Goal: Register for event/course

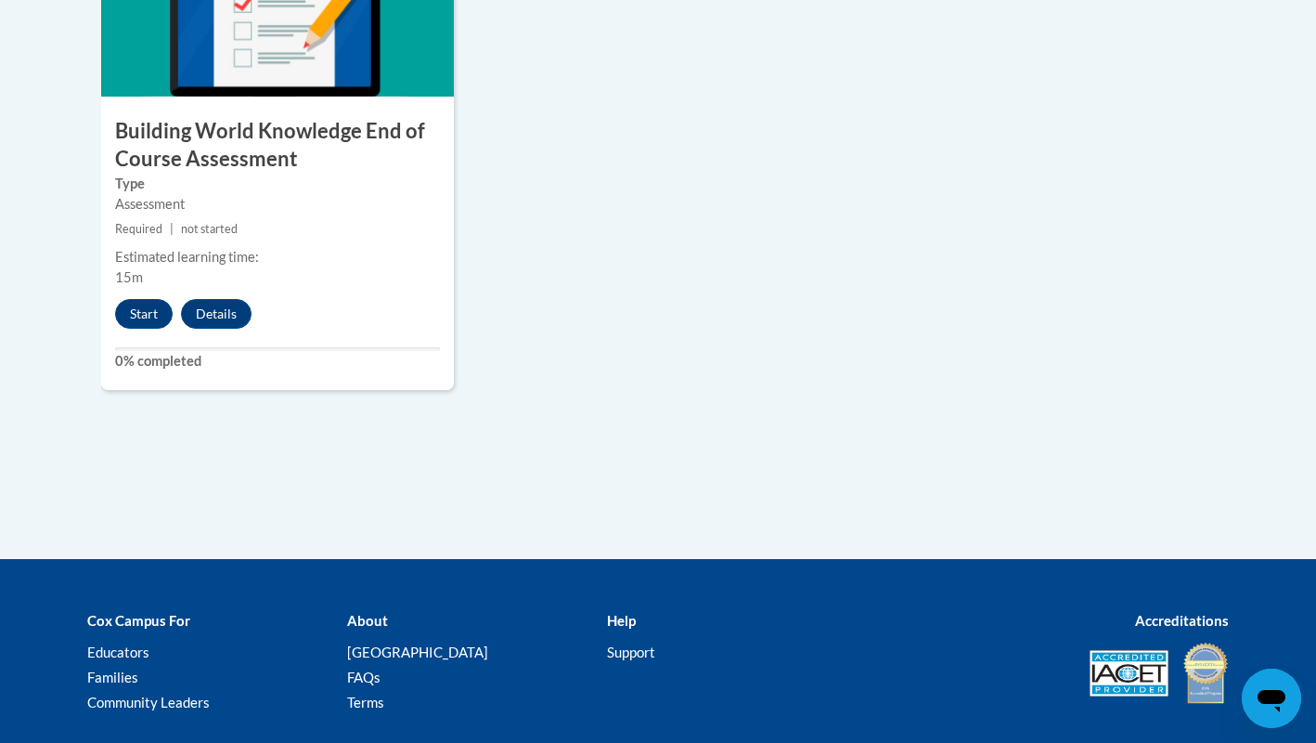
scroll to position [1860, 0]
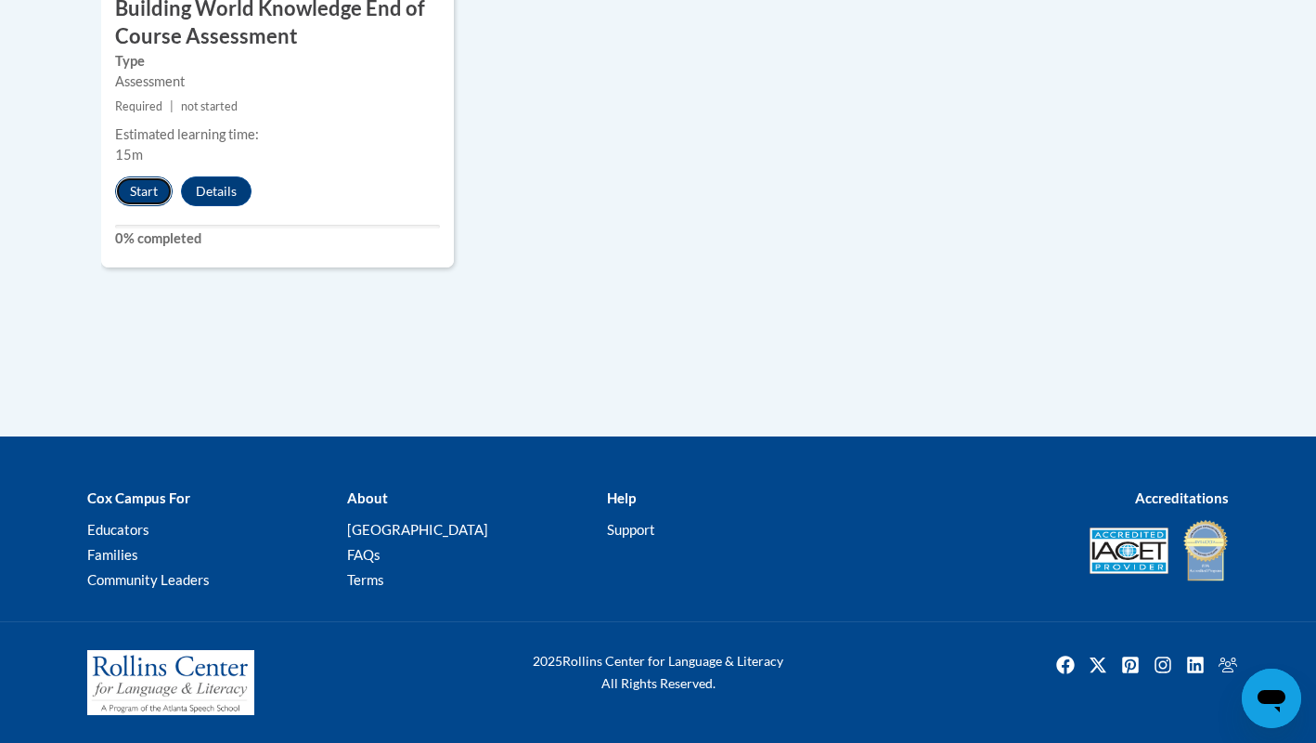
click at [135, 188] on button "Start" at bounding box center [144, 191] width 58 height 30
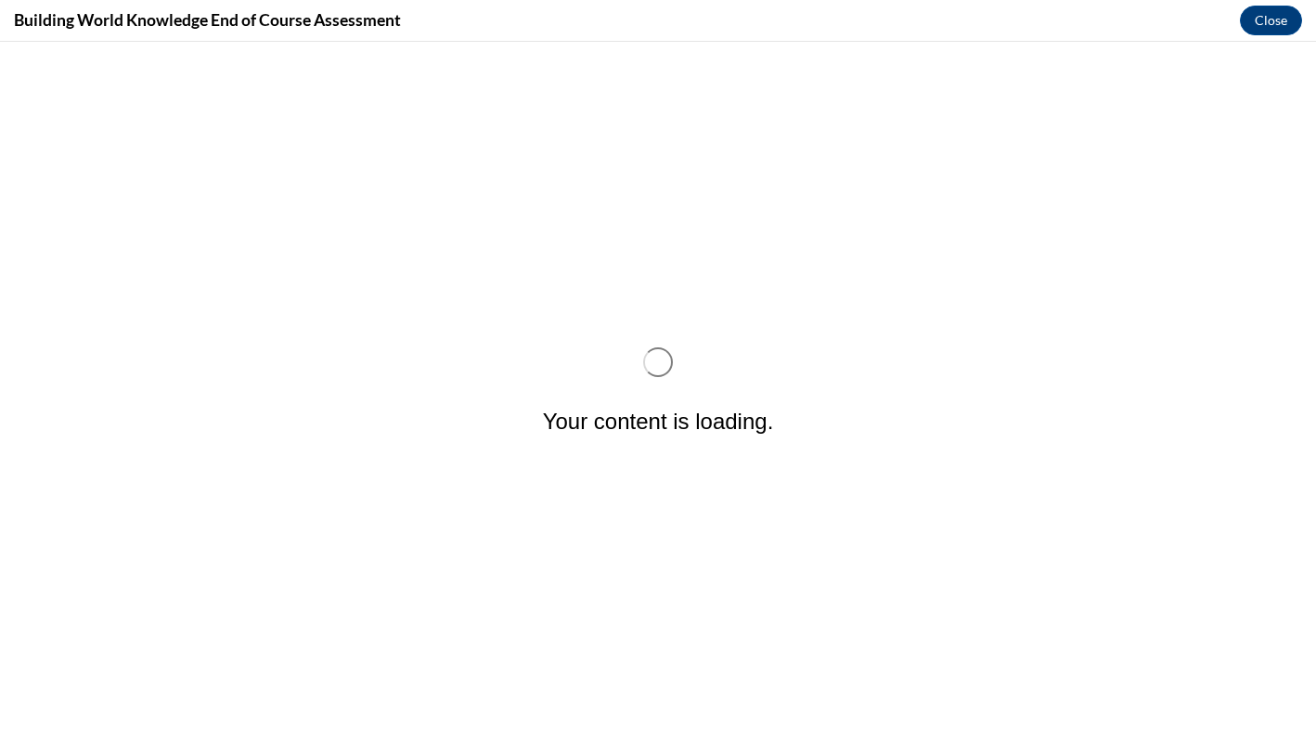
scroll to position [0, 0]
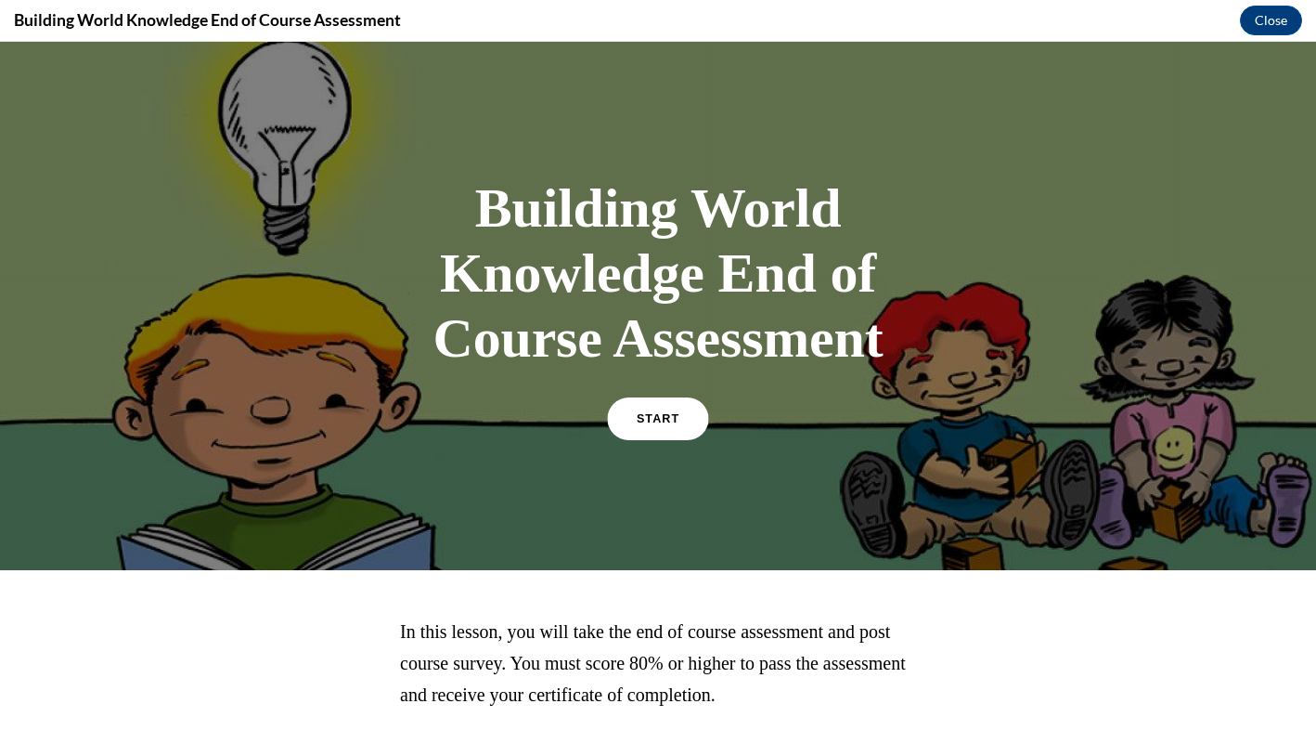
click at [671, 421] on span "START" at bounding box center [658, 419] width 43 height 14
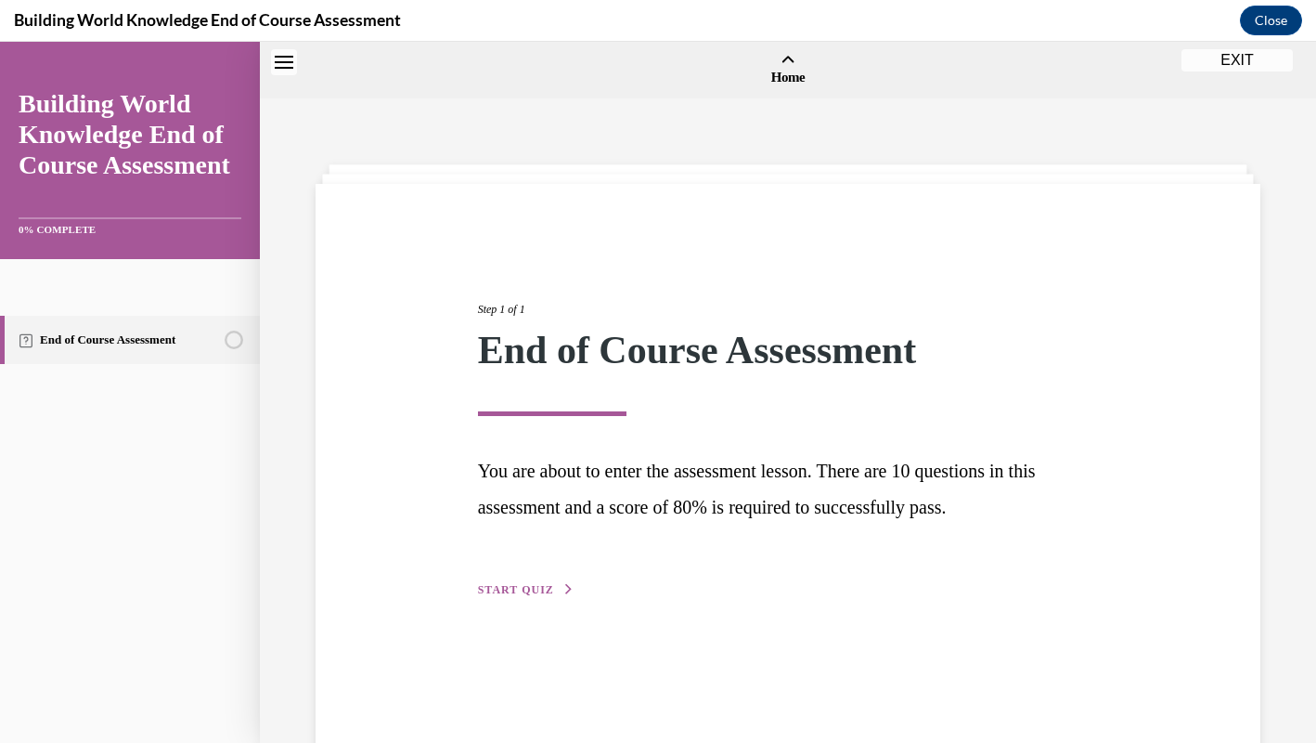
scroll to position [58, 0]
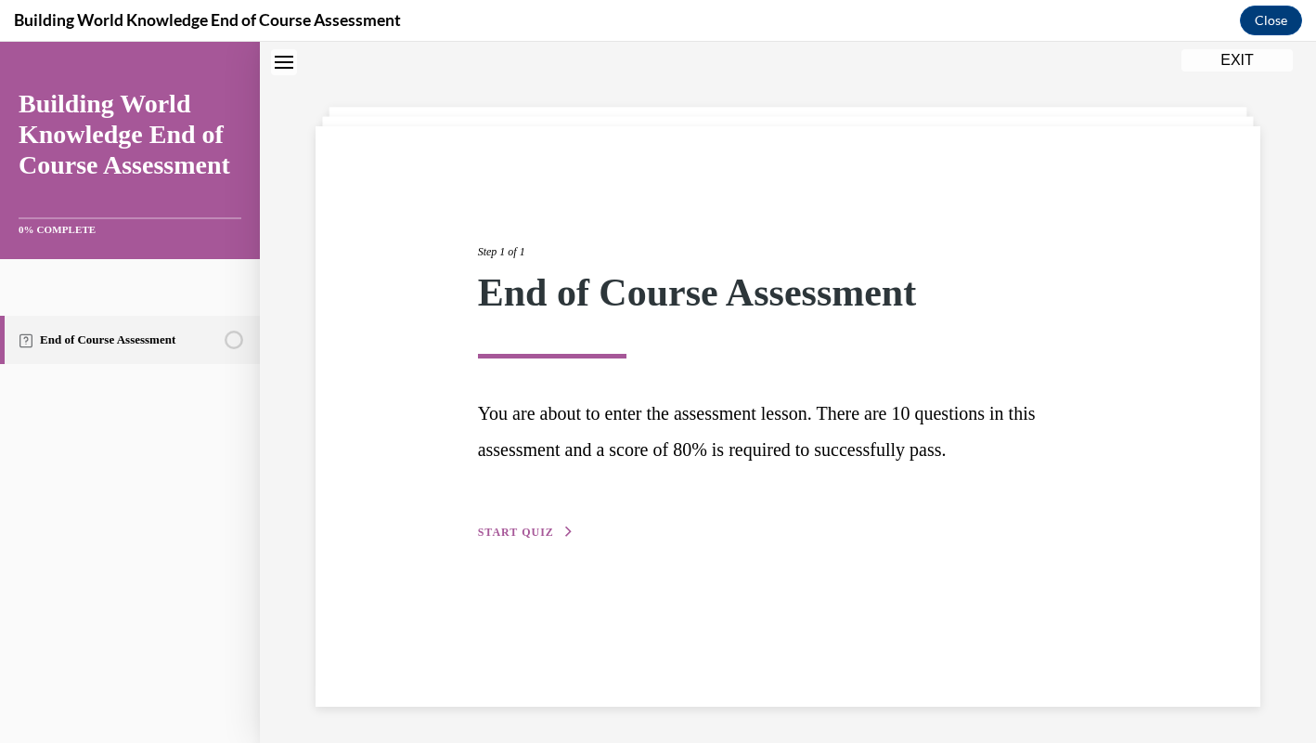
click at [539, 525] on span "START QUIZ" at bounding box center [516, 531] width 76 height 13
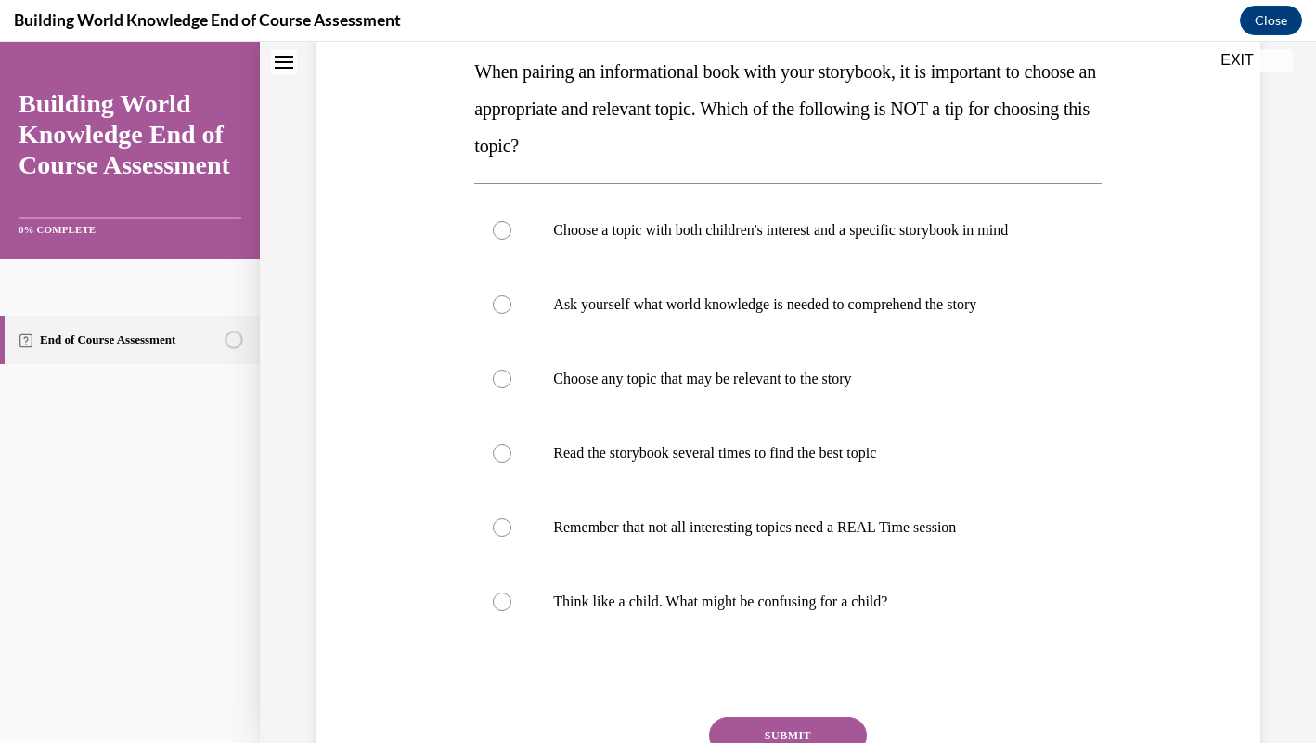
scroll to position [302, 0]
click at [953, 382] on p "Choose any topic that may be relevant to the story" at bounding box center [803, 378] width 501 height 19
click at [511, 382] on input "Choose any topic that may be relevant to the story" at bounding box center [502, 378] width 19 height 19
radio input "true"
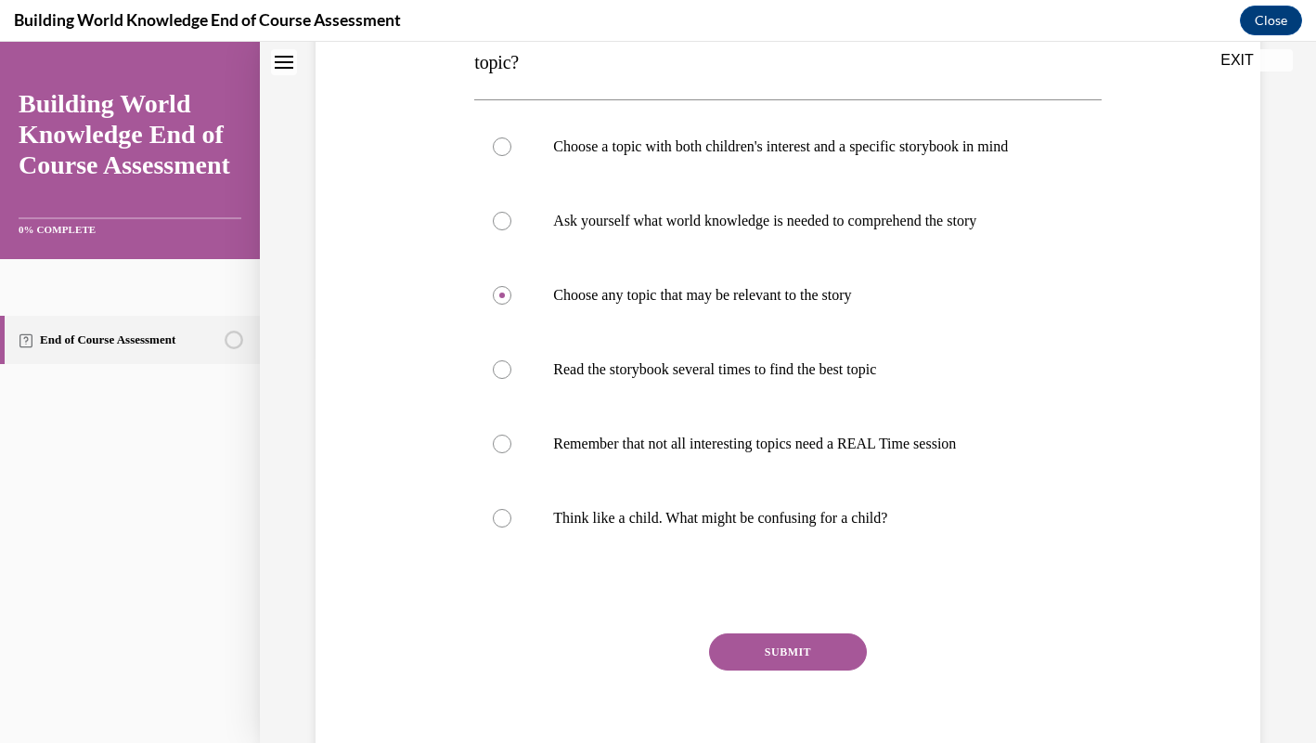
drag, startPoint x: 809, startPoint y: 643, endPoint x: 962, endPoint y: 623, distance: 154.5
click at [809, 643] on button "SUBMIT" at bounding box center [788, 651] width 158 height 37
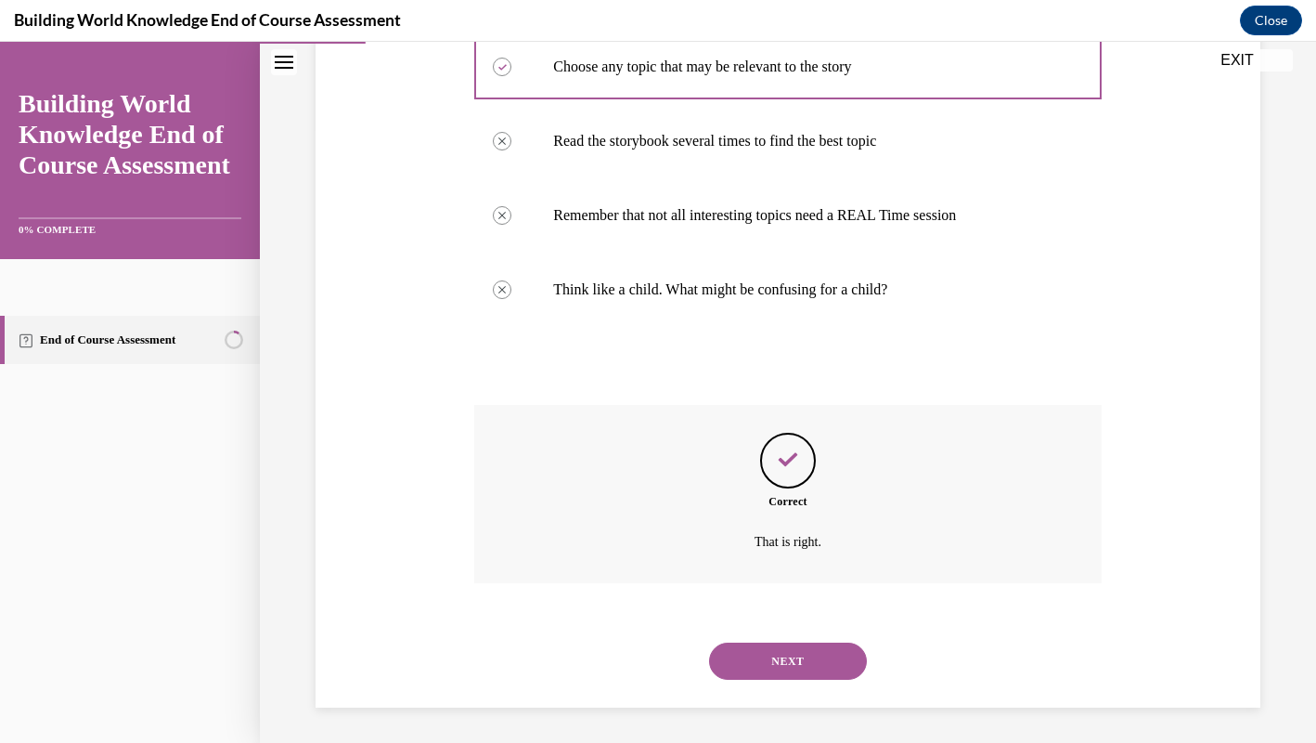
scroll to position [615, 0]
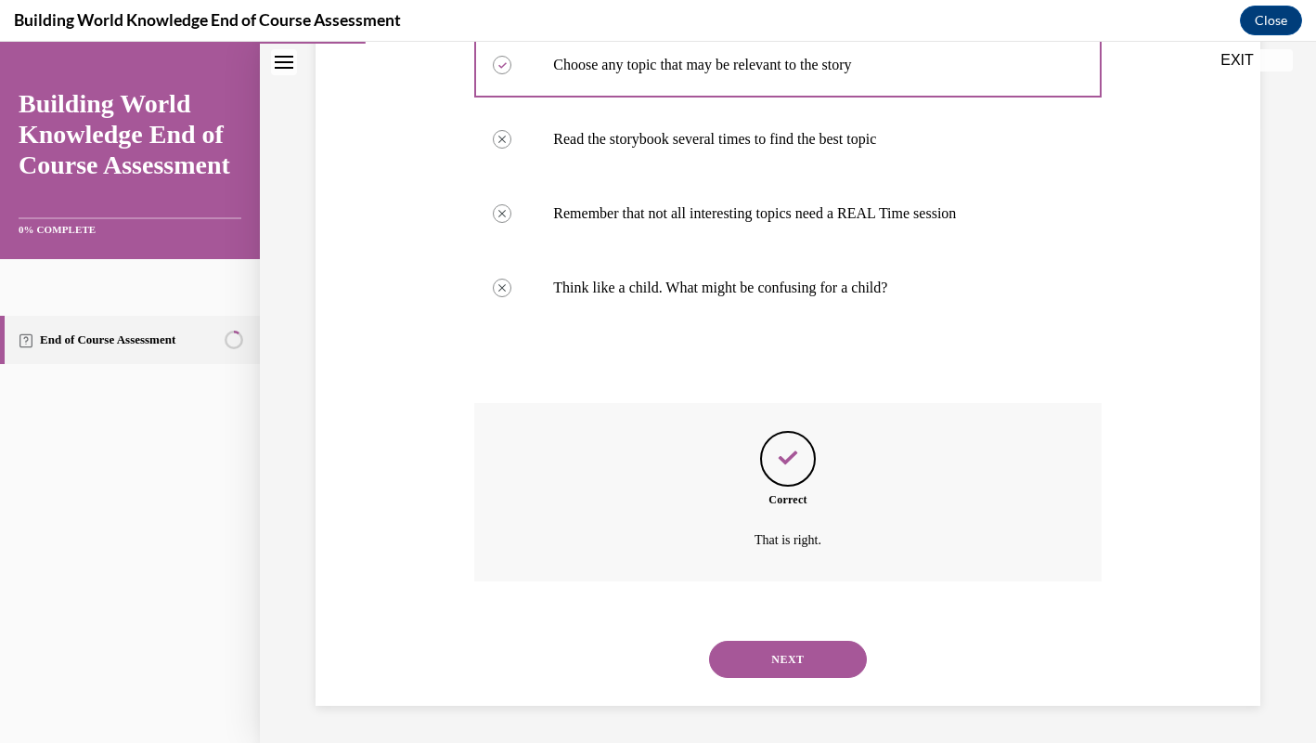
click at [789, 647] on button "NEXT" at bounding box center [788, 658] width 158 height 37
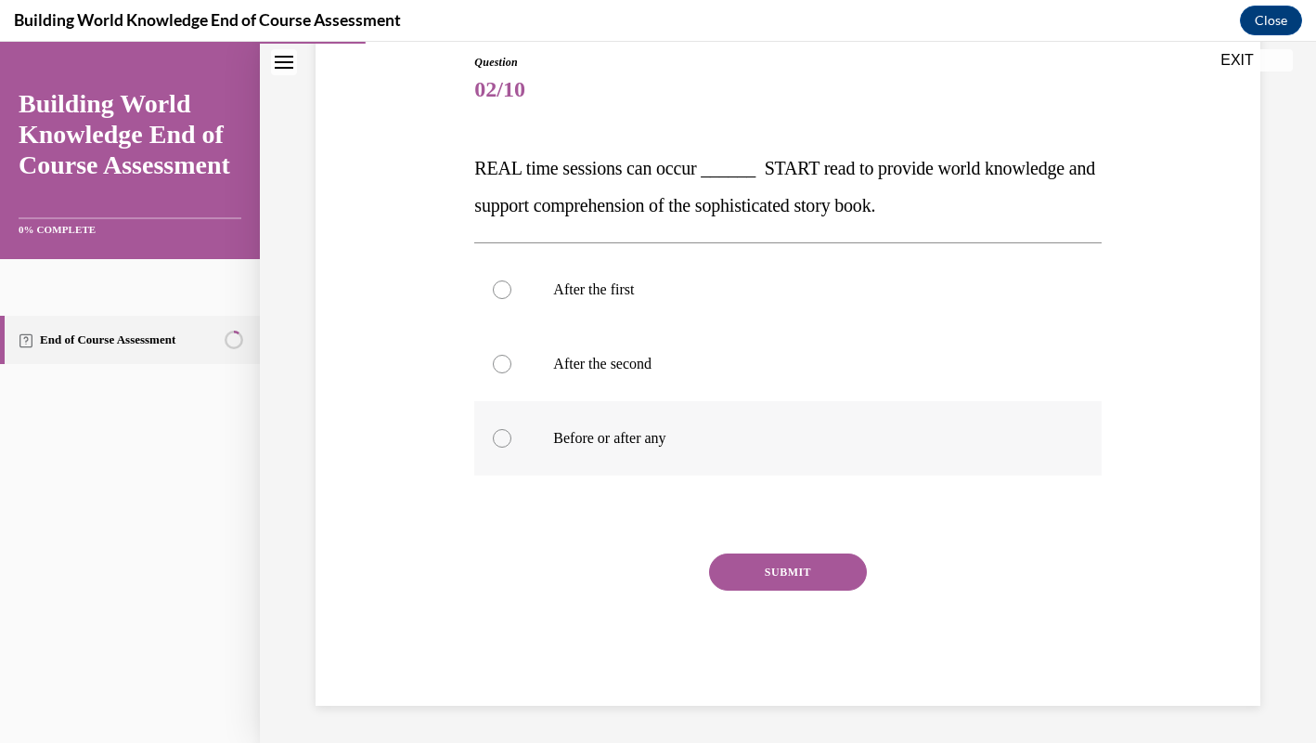
click at [778, 471] on label "Before or after any" at bounding box center [787, 438] width 627 height 74
click at [511, 447] on input "Before or after any" at bounding box center [502, 438] width 19 height 19
radio input "true"
click at [806, 580] on button "SUBMIT" at bounding box center [788, 571] width 158 height 37
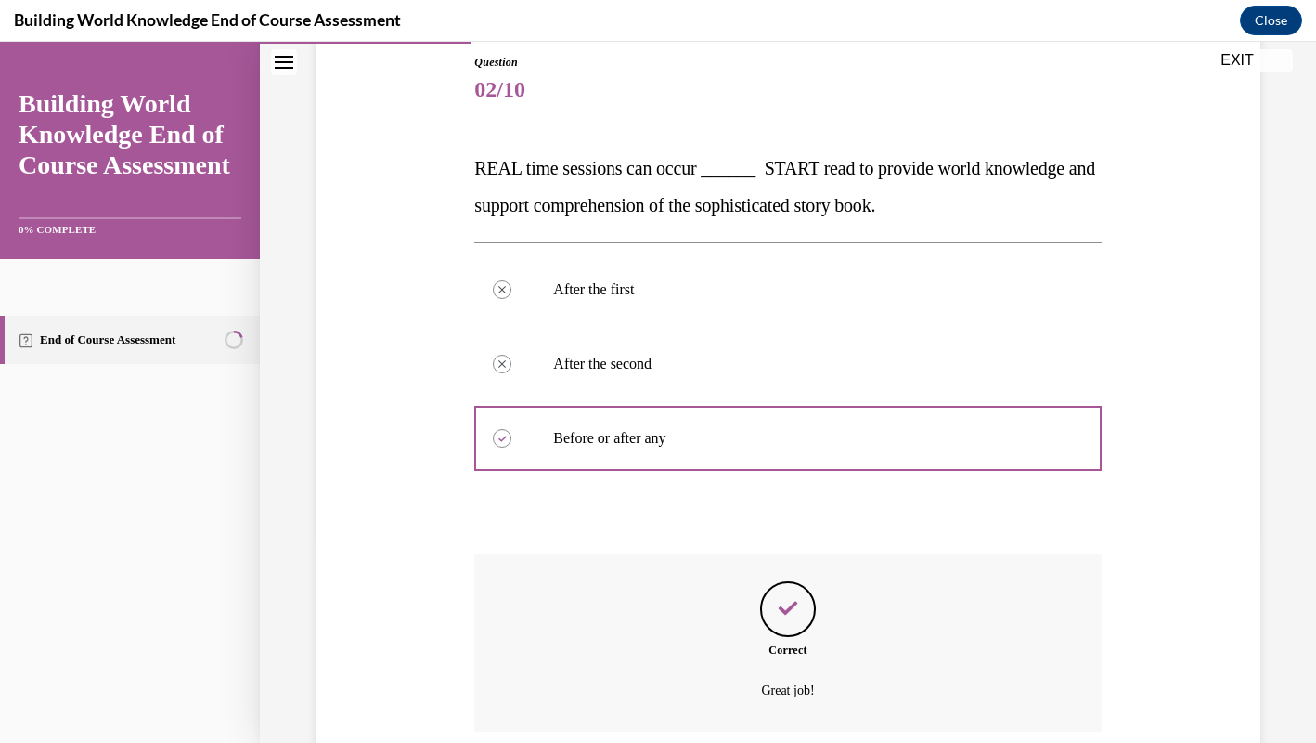
scroll to position [355, 0]
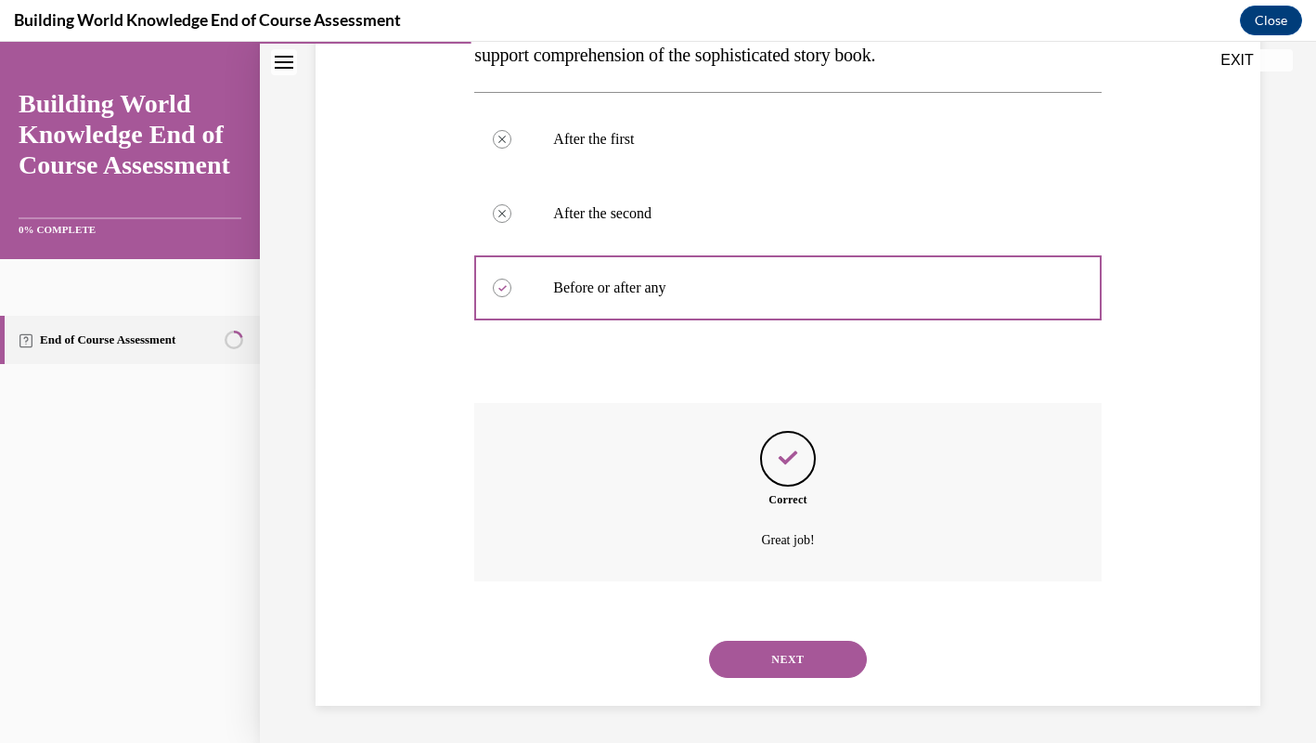
click at [800, 660] on button "NEXT" at bounding box center [788, 658] width 158 height 37
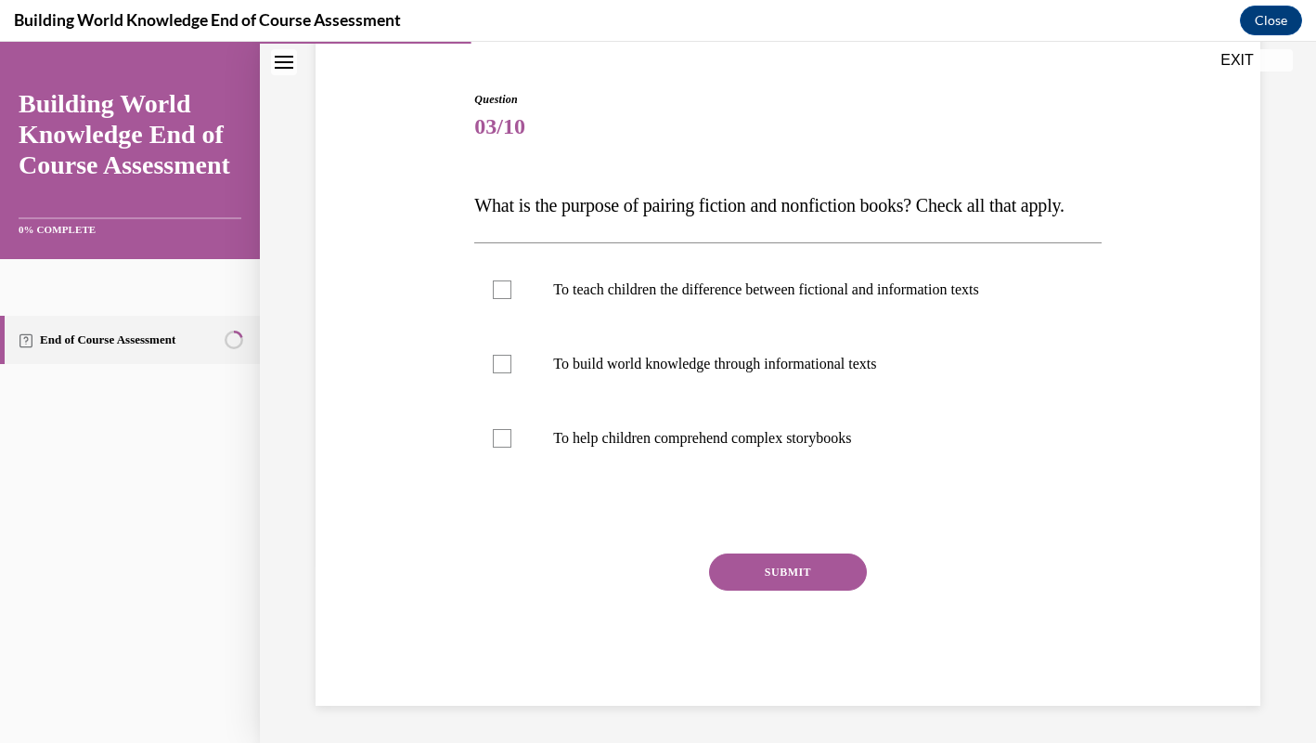
scroll to position [204, 0]
click at [783, 294] on p "To teach children the difference between fictional and information texts" at bounding box center [803, 289] width 501 height 19
click at [511, 294] on input "To teach children the difference between fictional and information texts" at bounding box center [502, 289] width 19 height 19
checkbox input "true"
click at [820, 377] on label "To build world knowledge through informational texts" at bounding box center [787, 364] width 627 height 74
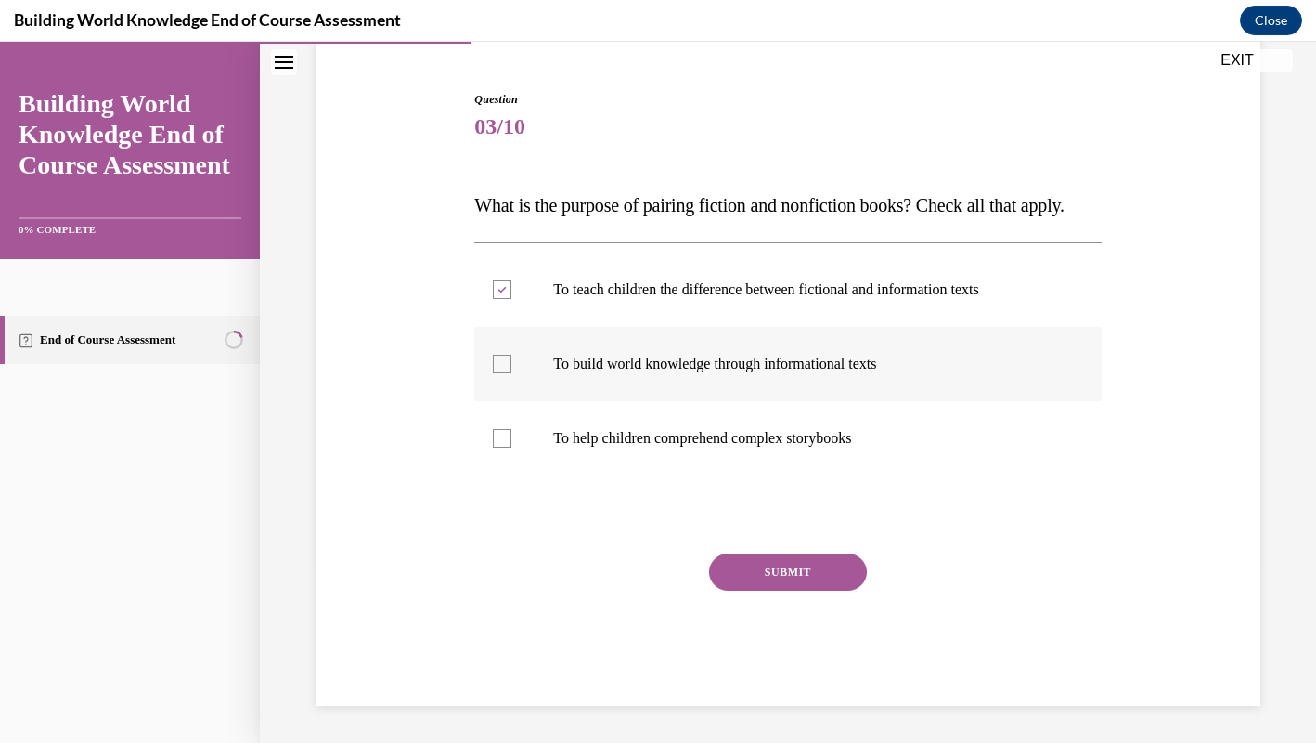
click at [511, 373] on input "To build world knowledge through informational texts" at bounding box center [502, 364] width 19 height 19
checkbox input "true"
click at [815, 436] on p "To help children comprehend complex storybooks" at bounding box center [803, 438] width 501 height 19
click at [511, 436] on input "To help children comprehend complex storybooks" at bounding box center [502, 438] width 19 height 19
checkbox input "true"
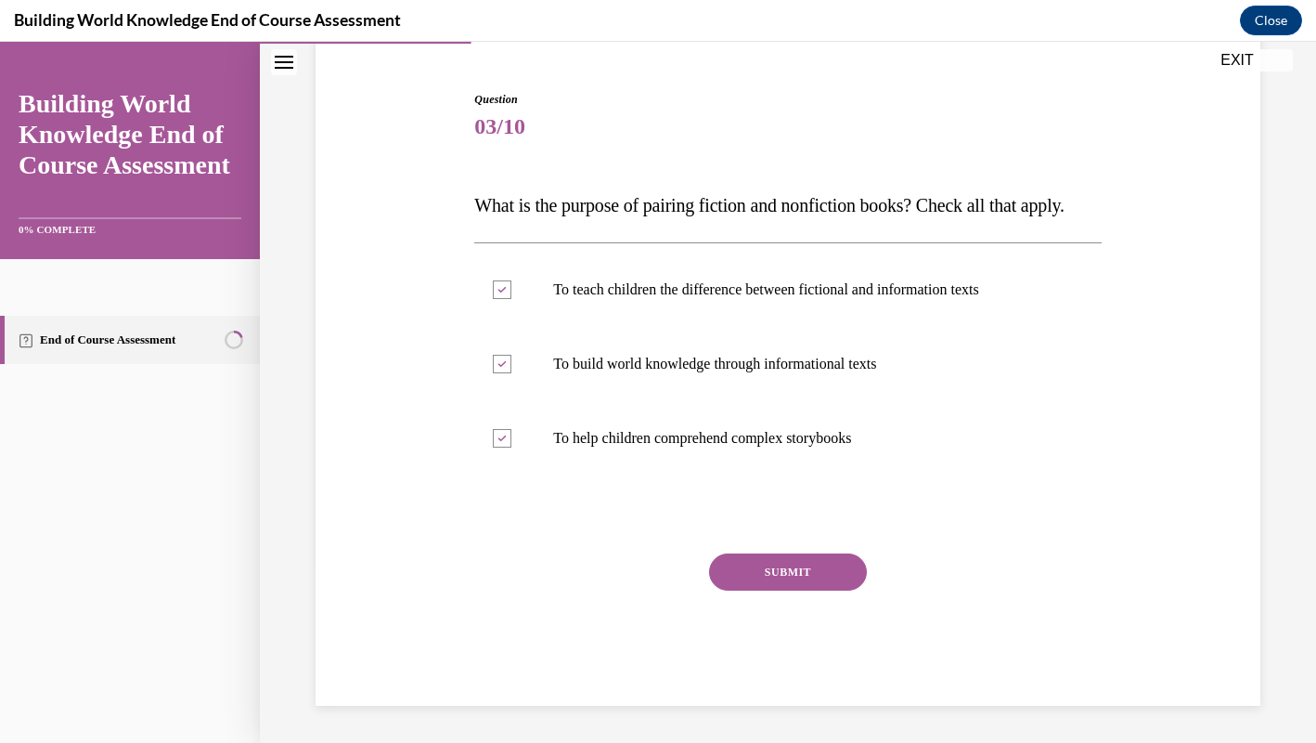
click at [800, 575] on button "SUBMIT" at bounding box center [788, 571] width 158 height 37
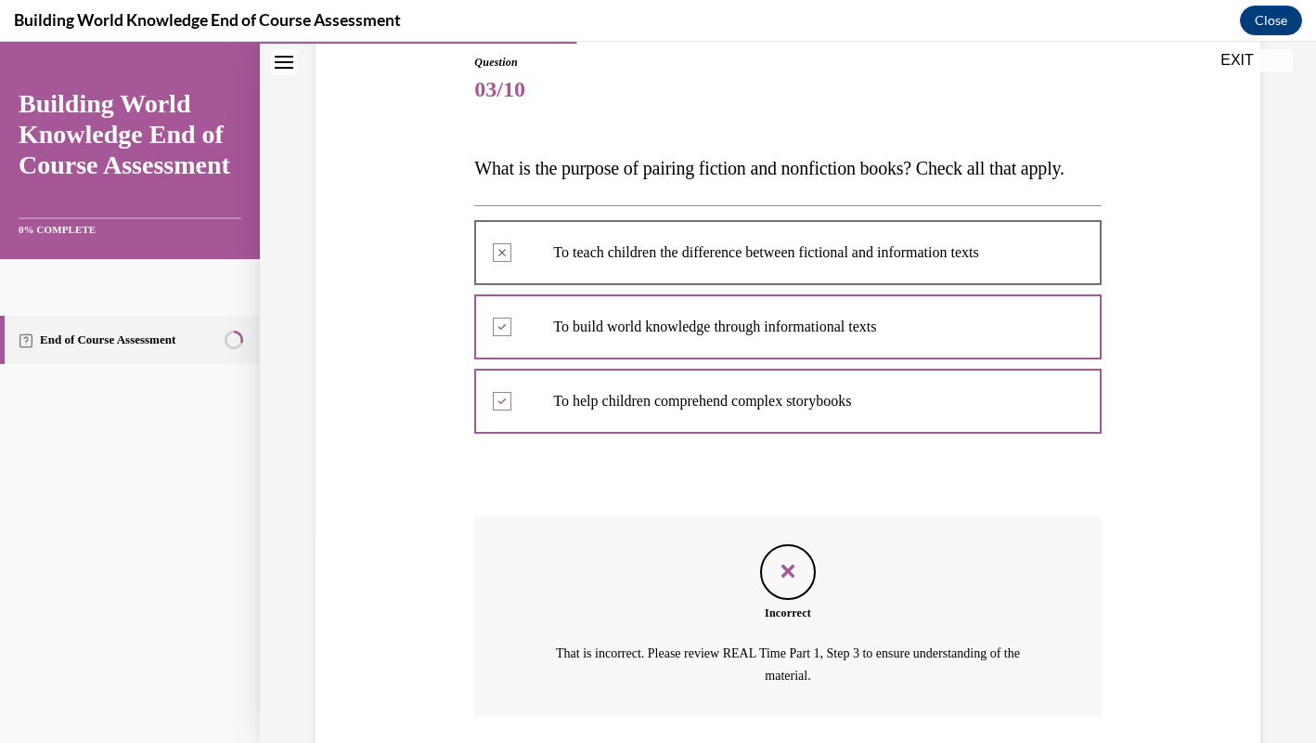
scroll to position [377, 0]
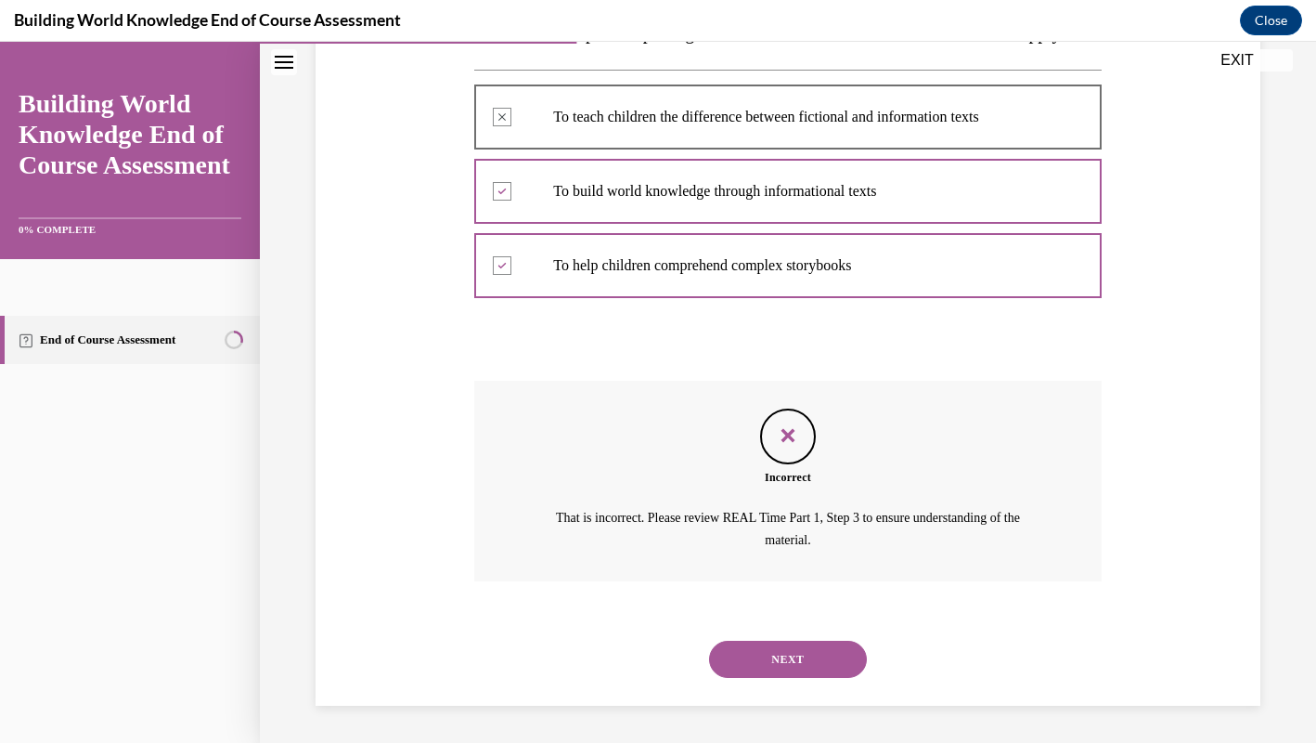
click at [786, 654] on button "NEXT" at bounding box center [788, 658] width 158 height 37
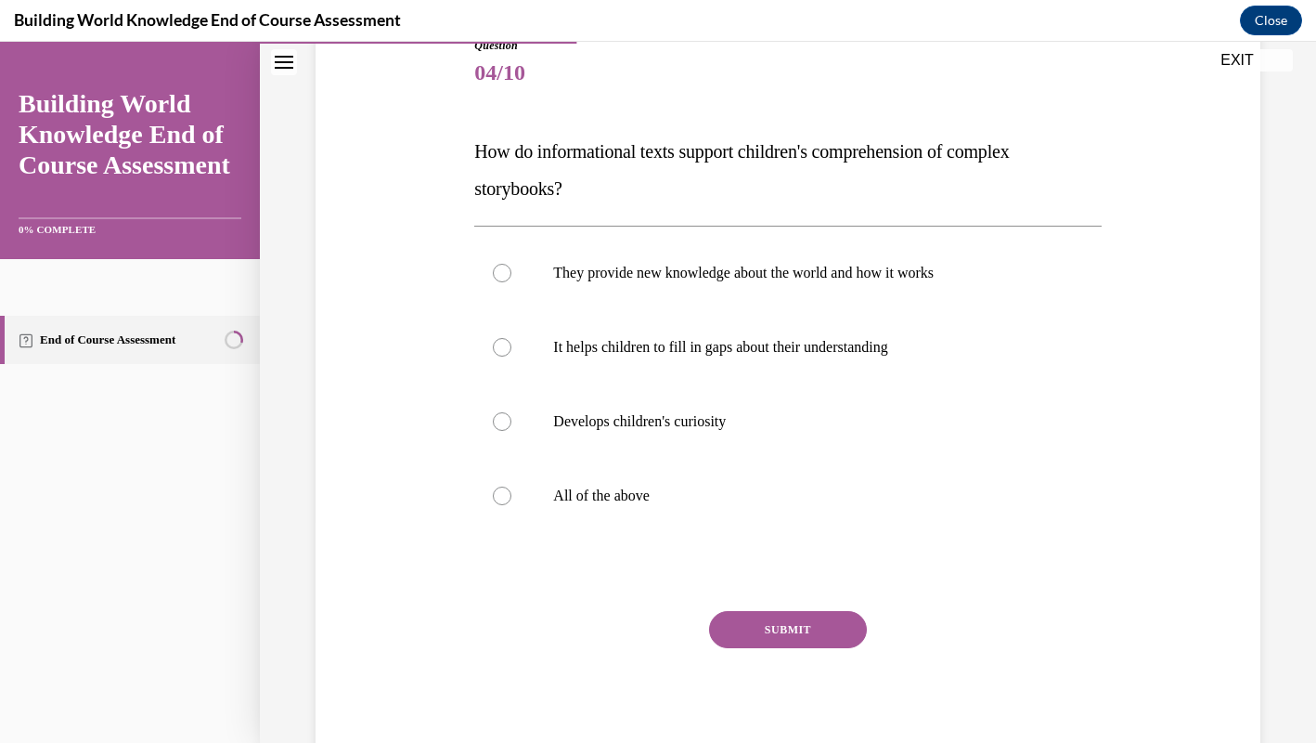
scroll to position [226, 0]
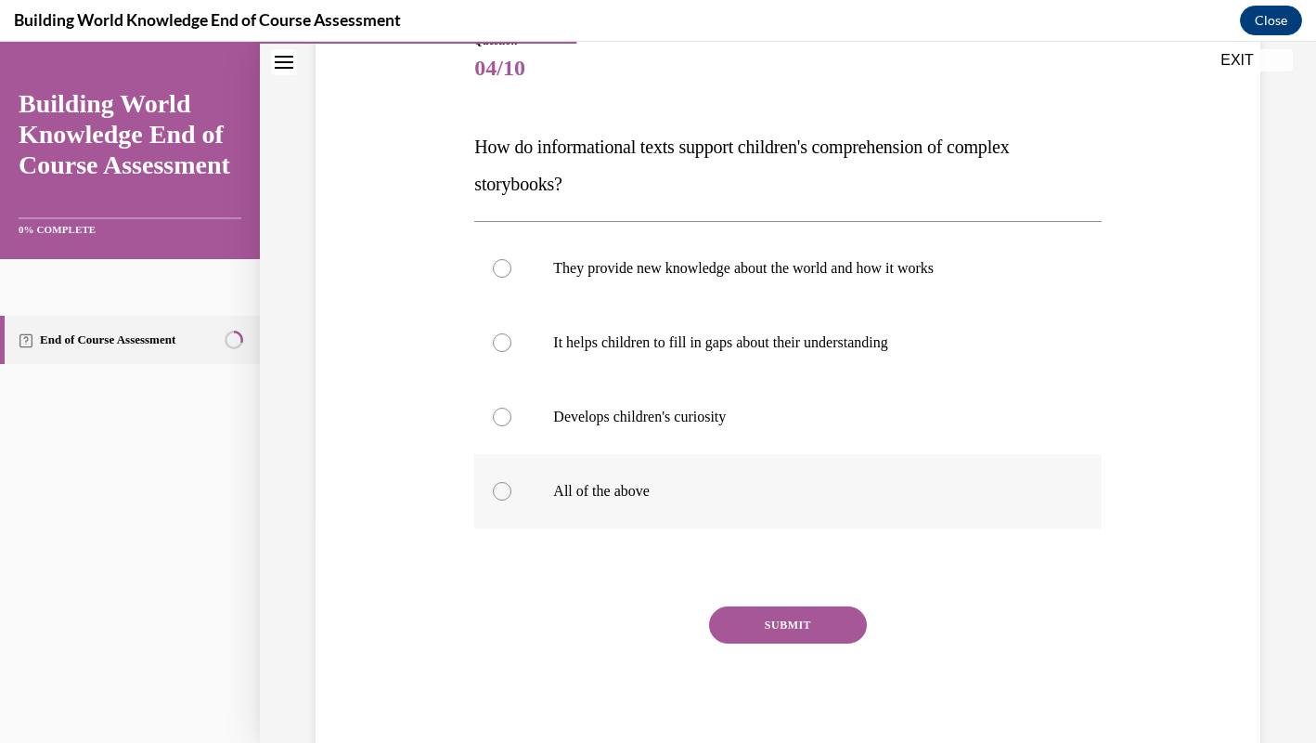
click at [663, 493] on p "All of the above" at bounding box center [803, 491] width 501 height 19
click at [511, 493] on input "All of the above" at bounding box center [502, 491] width 19 height 19
radio input "true"
click at [780, 626] on button "SUBMIT" at bounding box center [788, 624] width 158 height 37
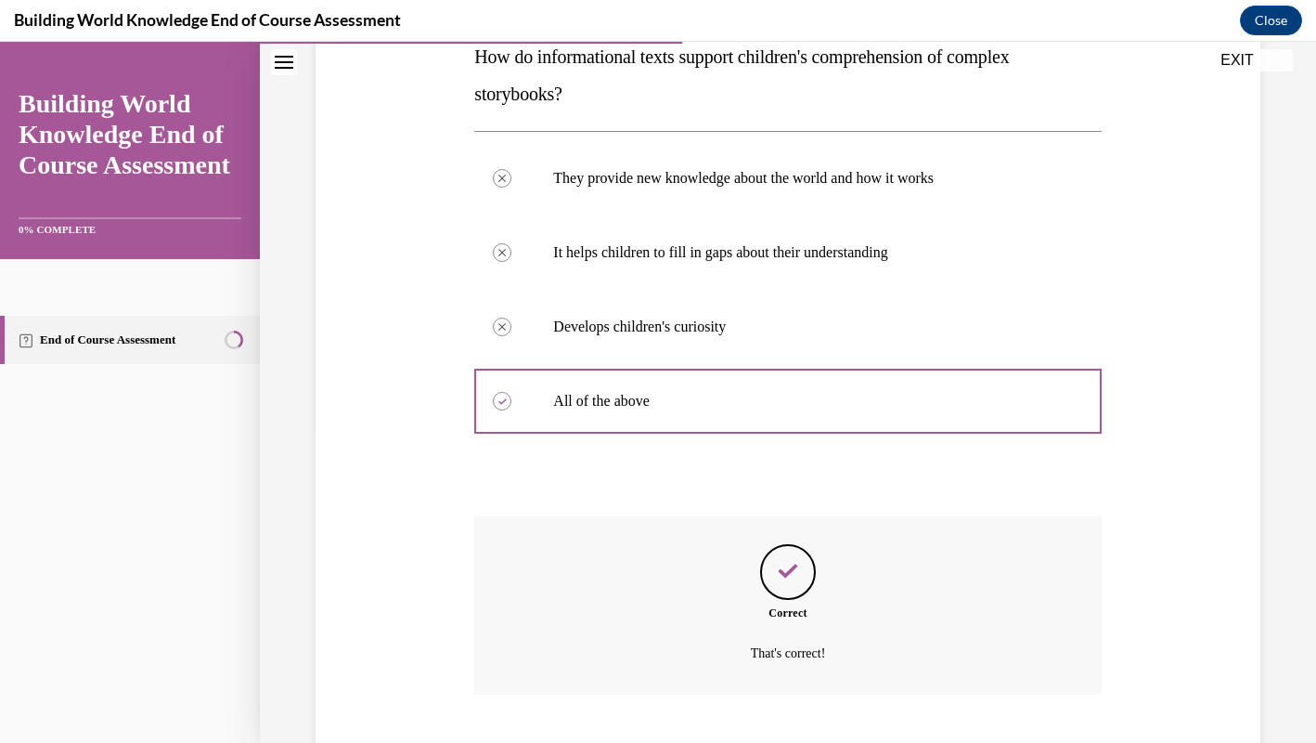
scroll to position [429, 0]
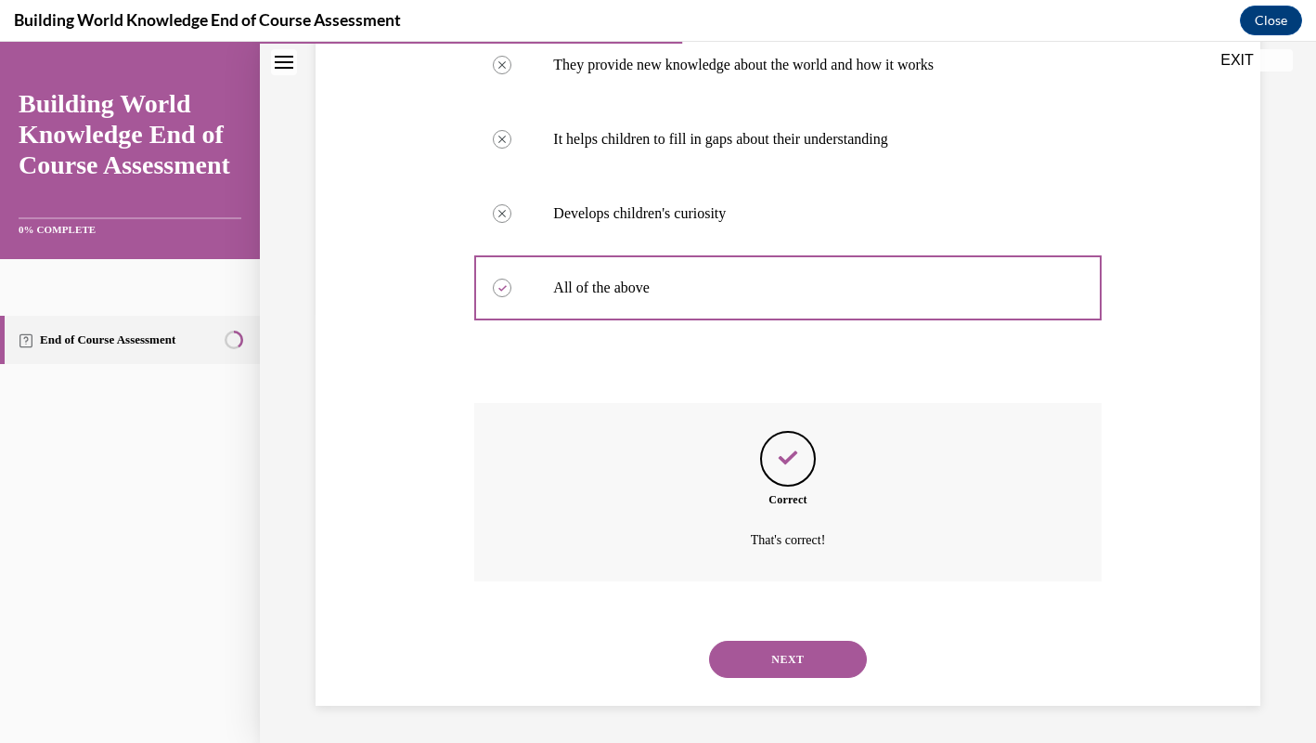
click at [769, 675] on button "NEXT" at bounding box center [788, 658] width 158 height 37
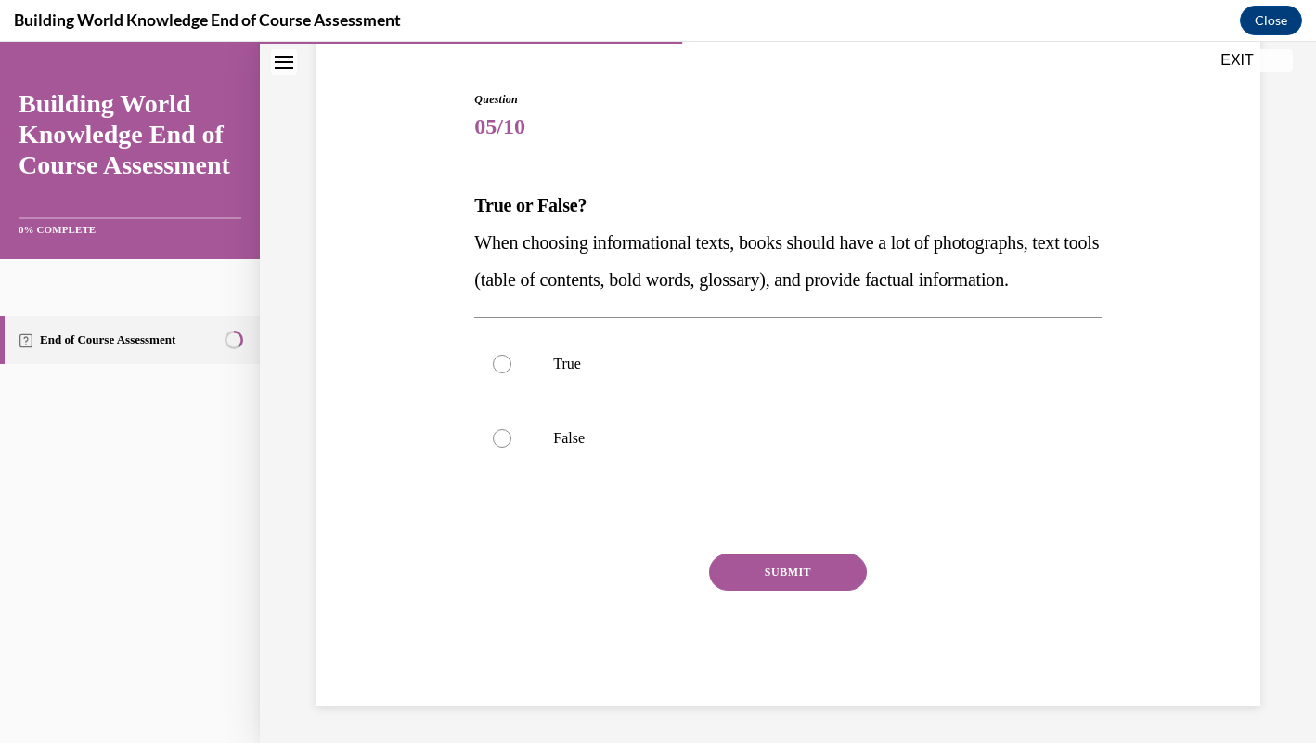
scroll to position [204, 0]
click at [705, 397] on label "True" at bounding box center [787, 364] width 627 height 74
click at [511, 373] on input "True" at bounding box center [502, 364] width 19 height 19
radio input "true"
click at [804, 580] on button "SUBMIT" at bounding box center [788, 571] width 158 height 37
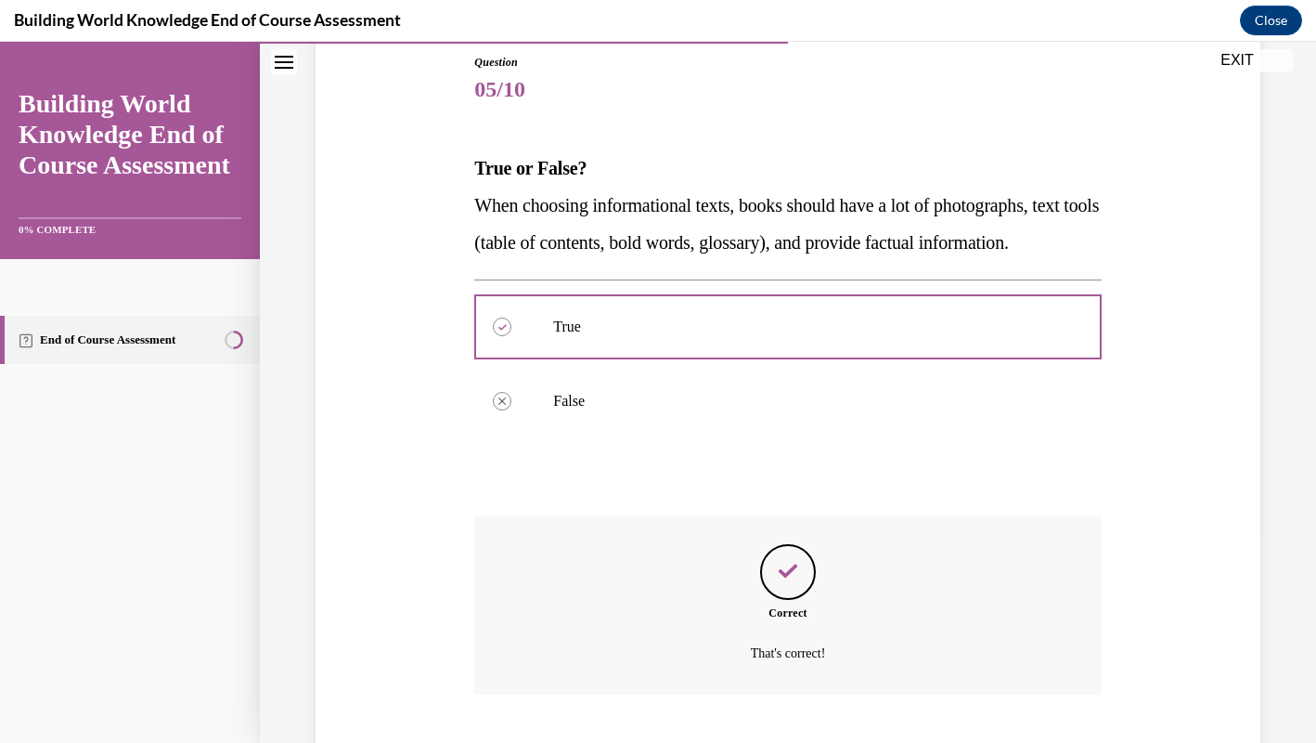
scroll to position [355, 0]
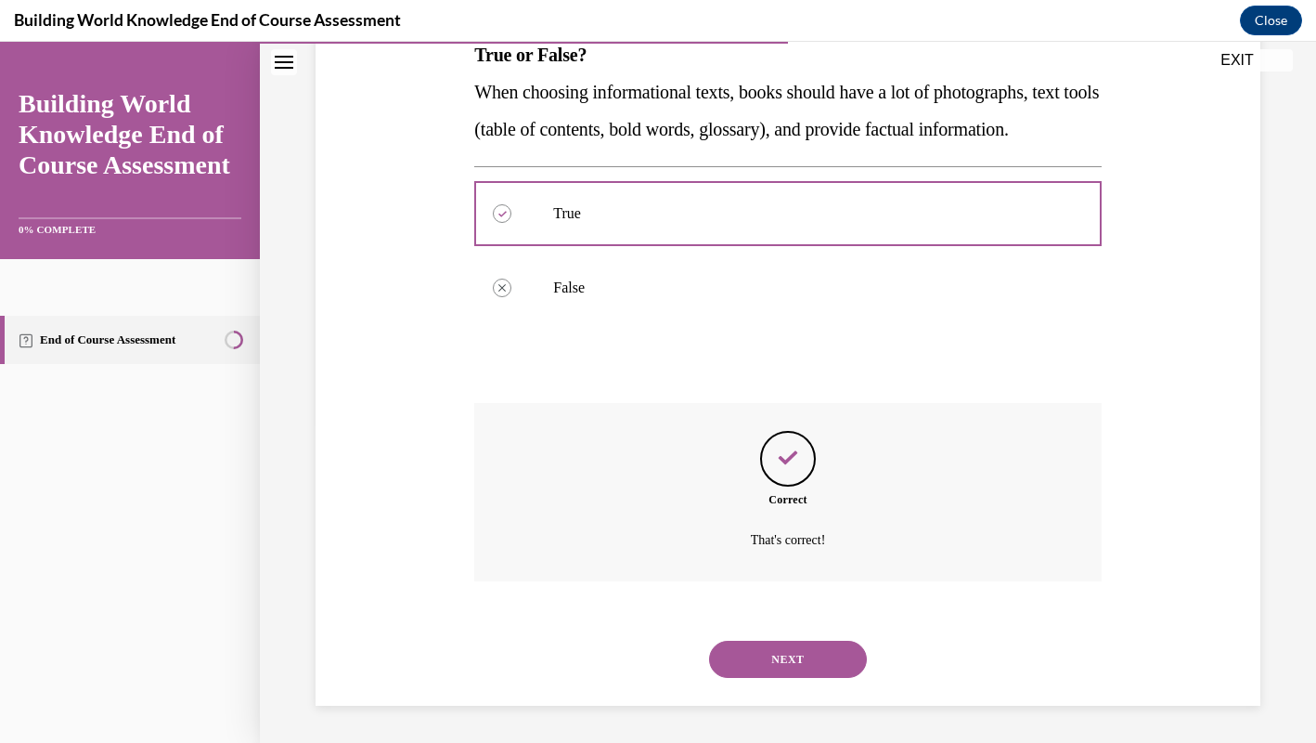
click at [793, 663] on button "NEXT" at bounding box center [788, 658] width 158 height 37
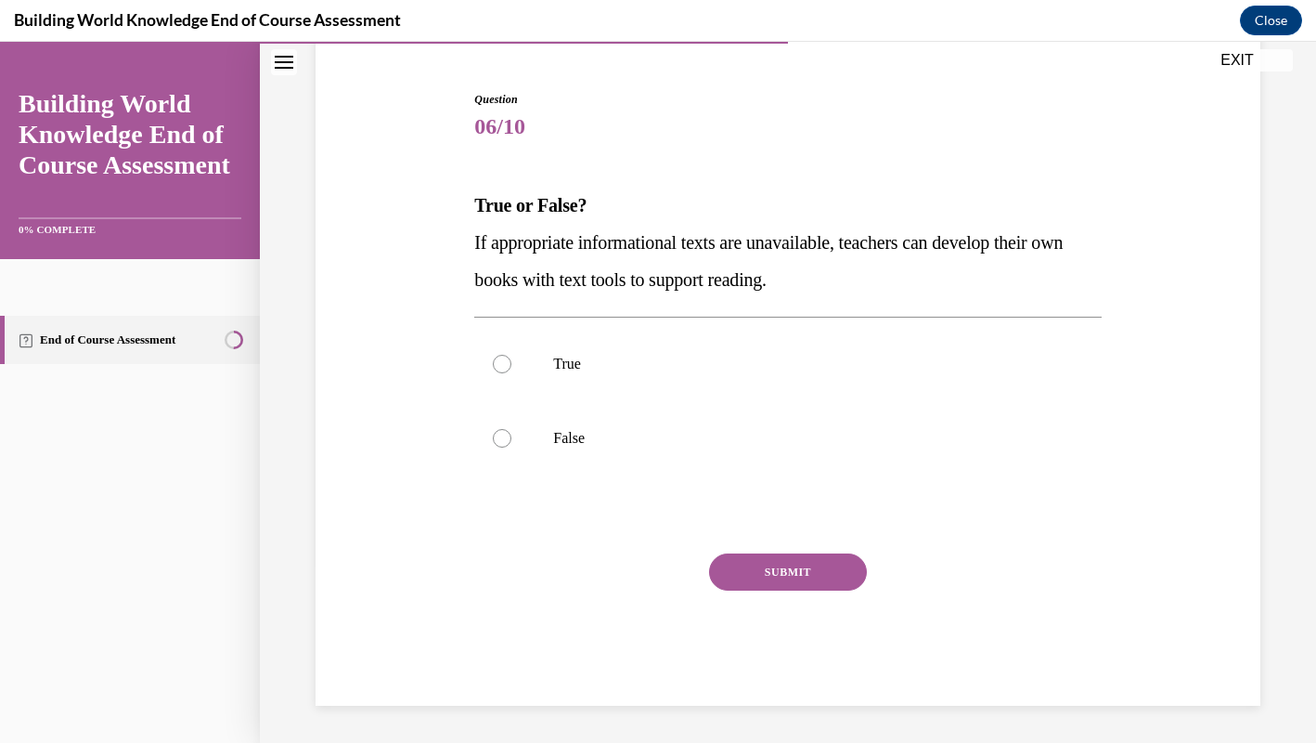
scroll to position [167, 0]
click at [704, 364] on p "True" at bounding box center [803, 364] width 501 height 19
click at [511, 364] on input "True" at bounding box center [502, 364] width 19 height 19
radio input "true"
click at [826, 573] on button "SUBMIT" at bounding box center [788, 571] width 158 height 37
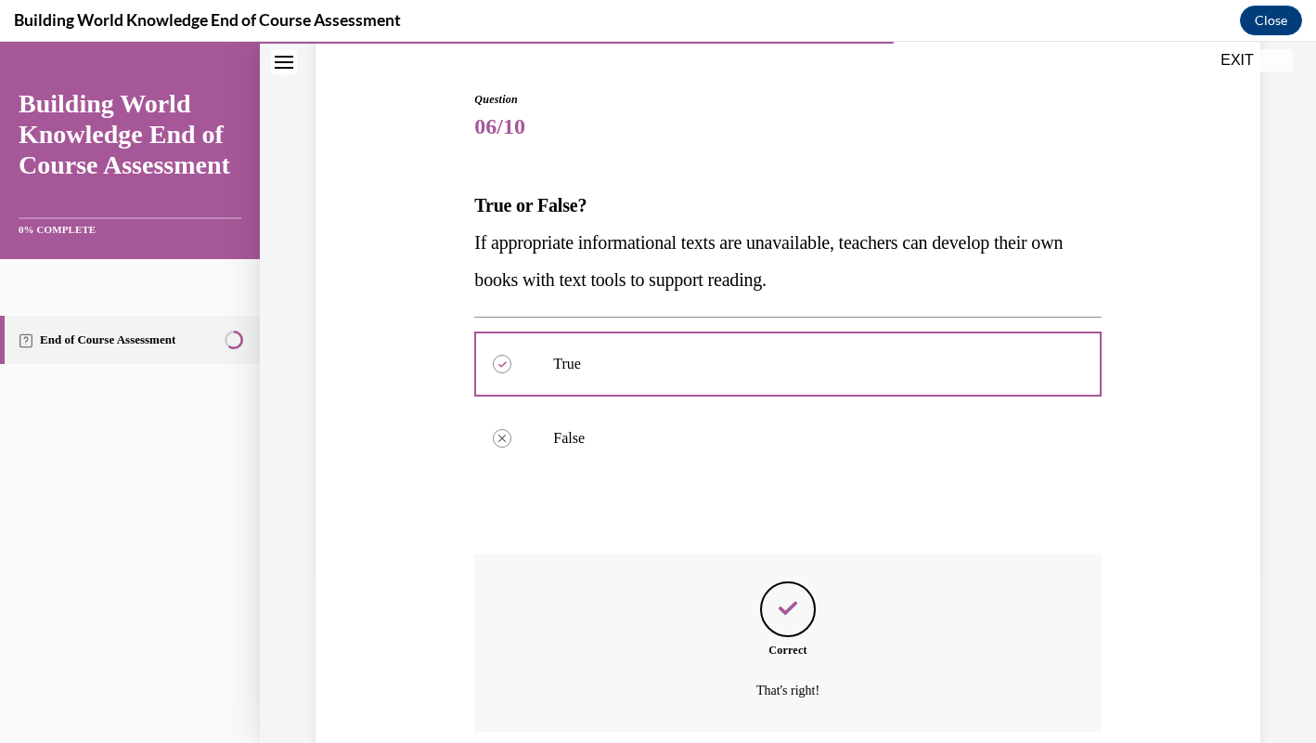
scroll to position [317, 0]
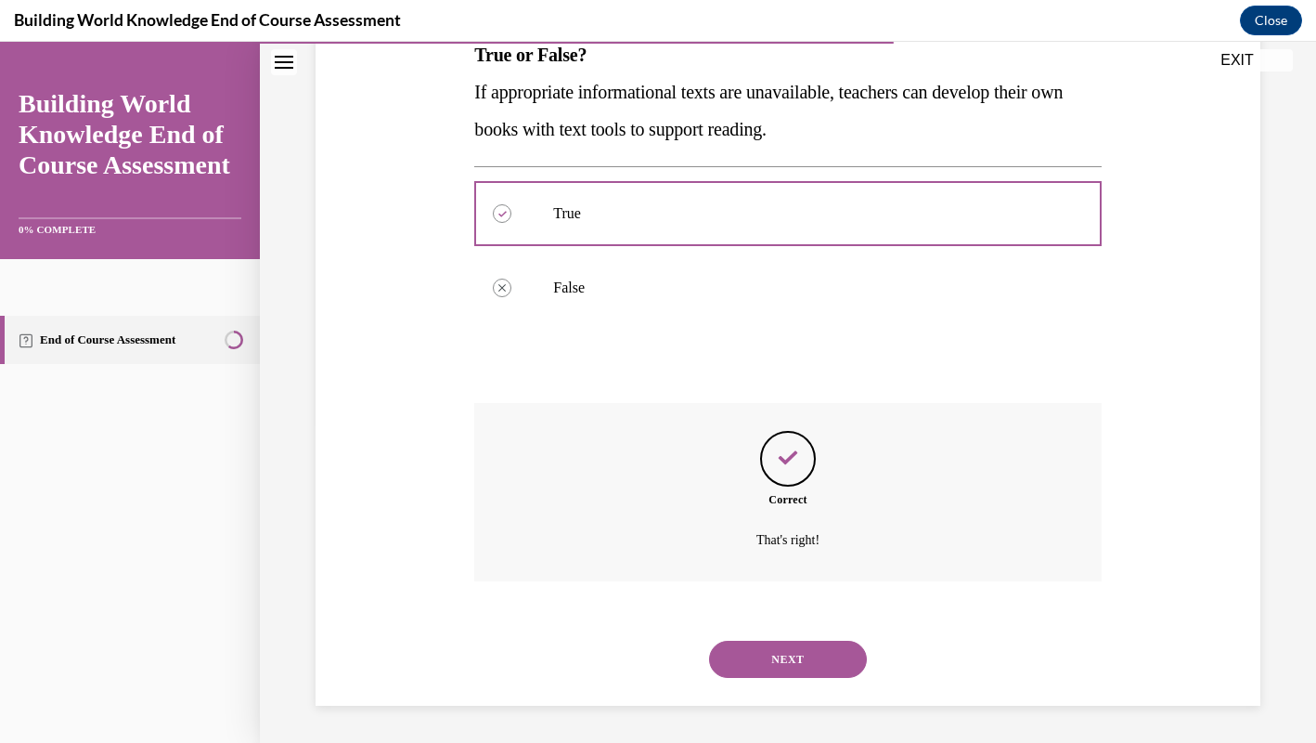
click at [818, 679] on div "NEXT" at bounding box center [787, 659] width 627 height 74
click at [822, 666] on button "NEXT" at bounding box center [788, 658] width 158 height 37
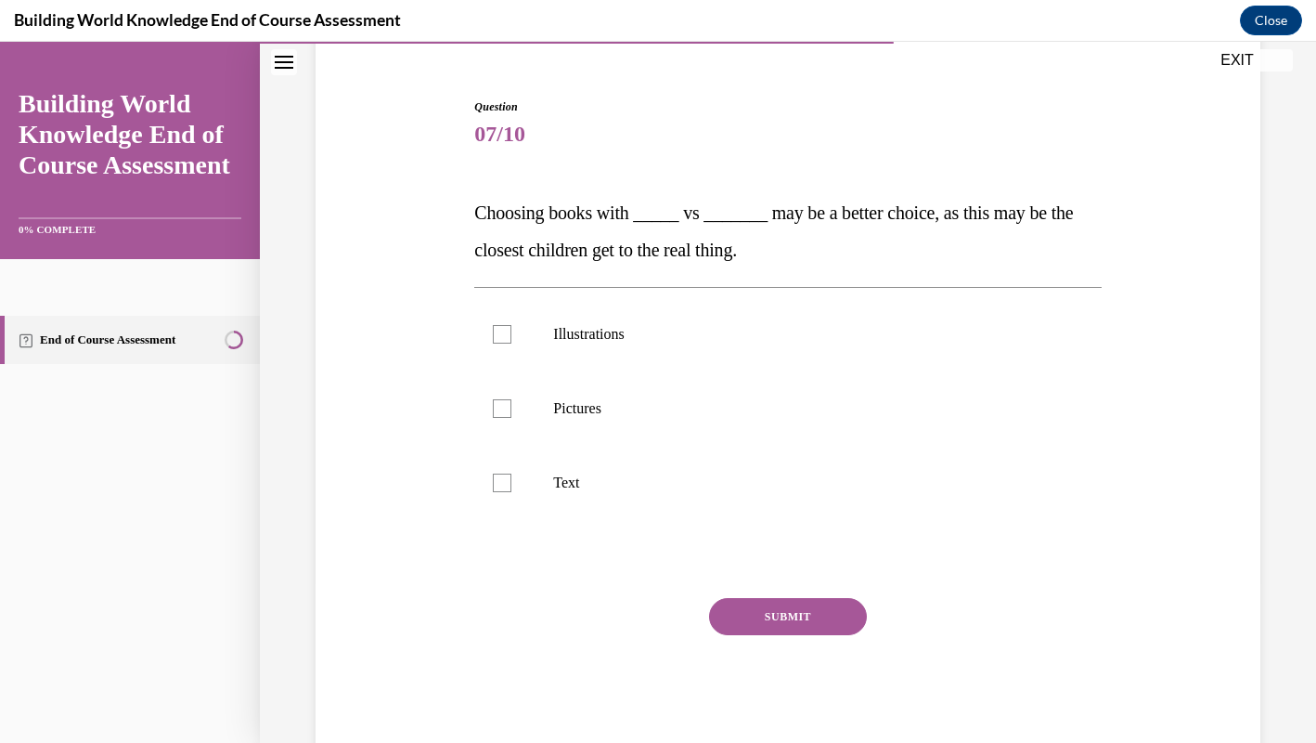
scroll to position [159, 0]
click at [747, 407] on p "Pictures" at bounding box center [803, 409] width 501 height 19
click at [511, 407] on input "Pictures" at bounding box center [502, 409] width 19 height 19
checkbox input "true"
click at [741, 472] on label "Text" at bounding box center [787, 483] width 627 height 74
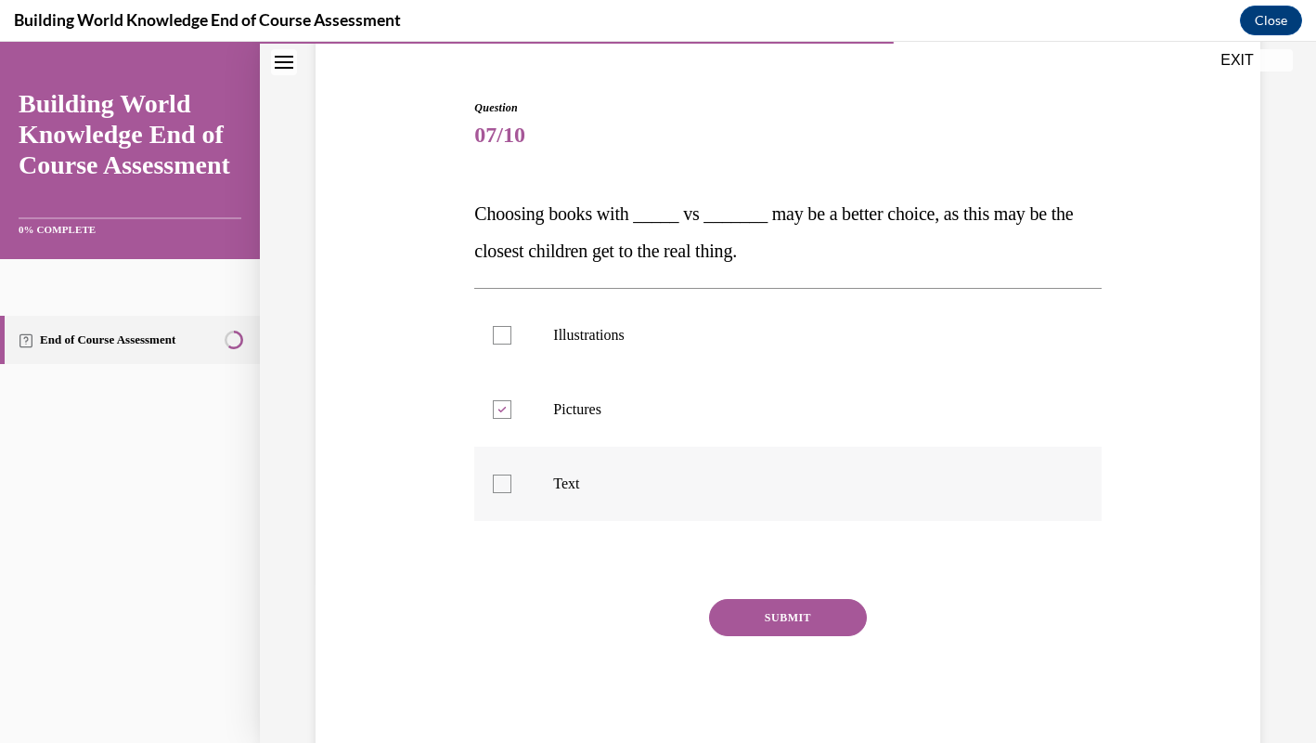
click at [511, 474] on input "Text" at bounding box center [502, 483] width 19 height 19
checkbox input "true"
click at [782, 612] on button "SUBMIT" at bounding box center [788, 617] width 158 height 37
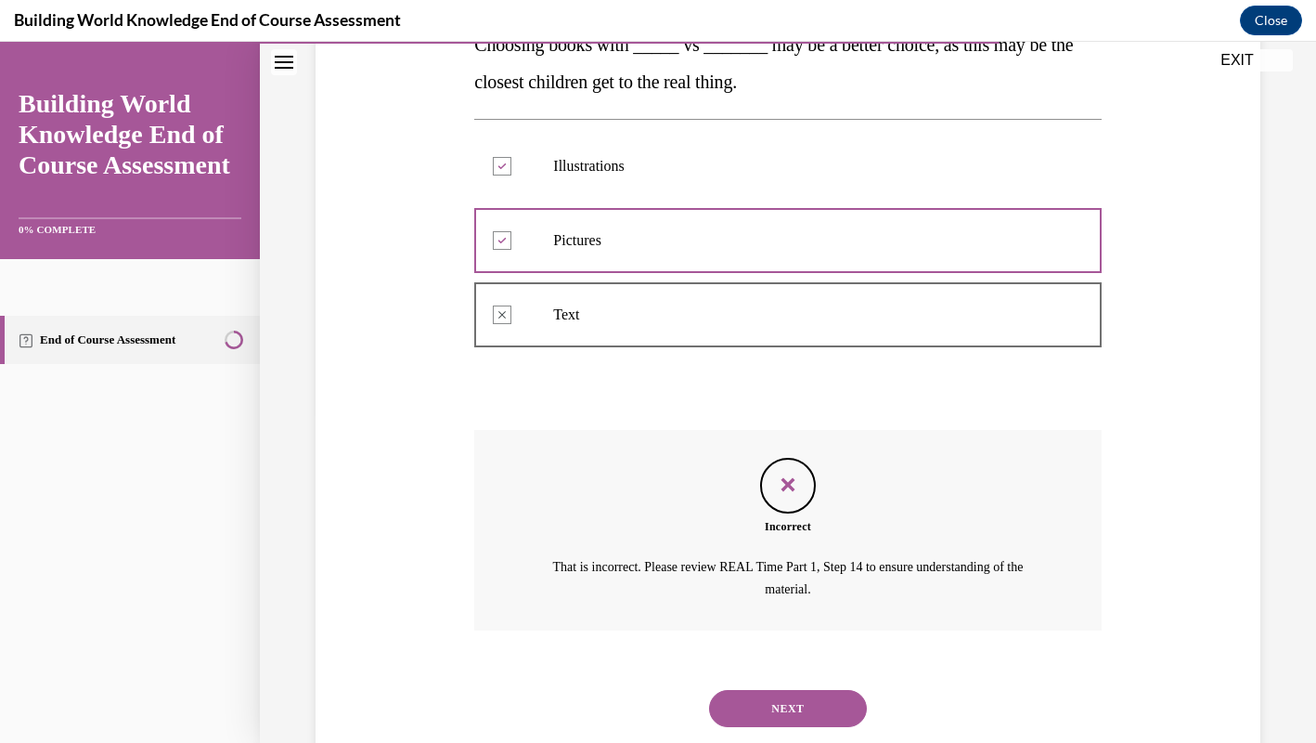
scroll to position [377, 0]
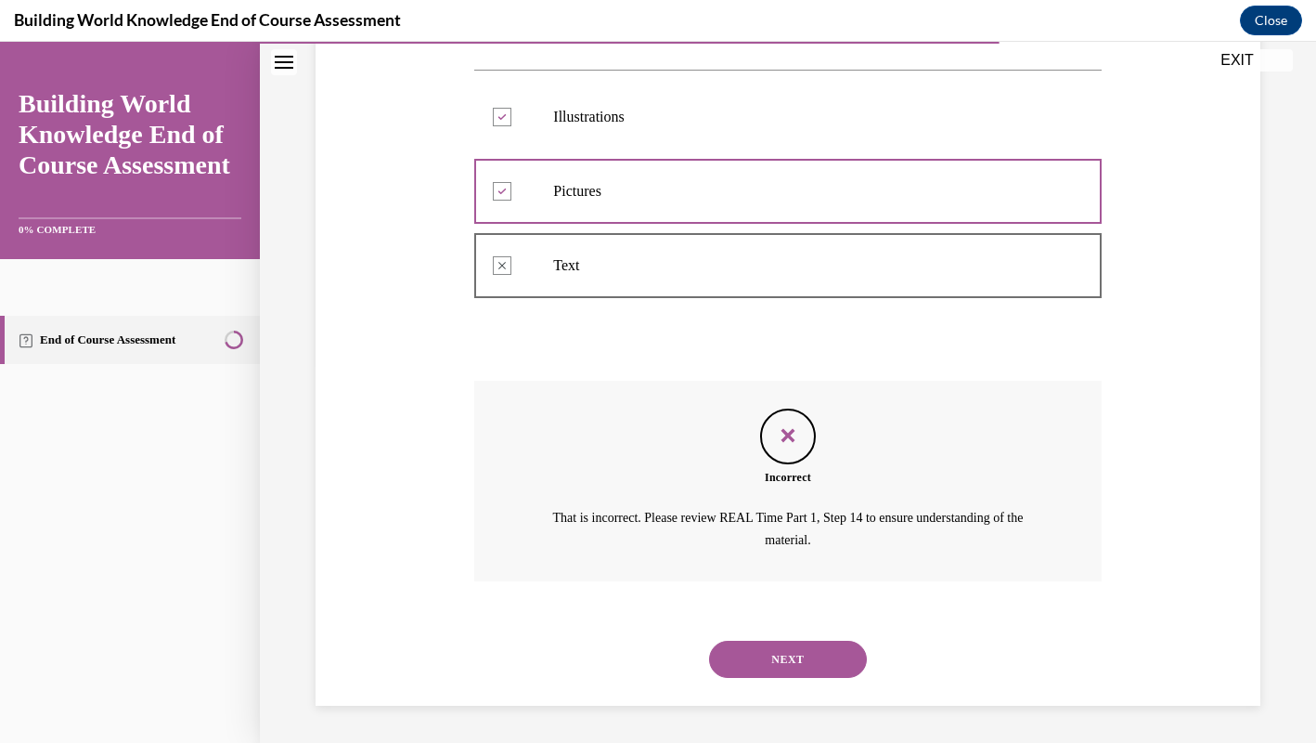
click at [816, 651] on button "NEXT" at bounding box center [788, 658] width 158 height 37
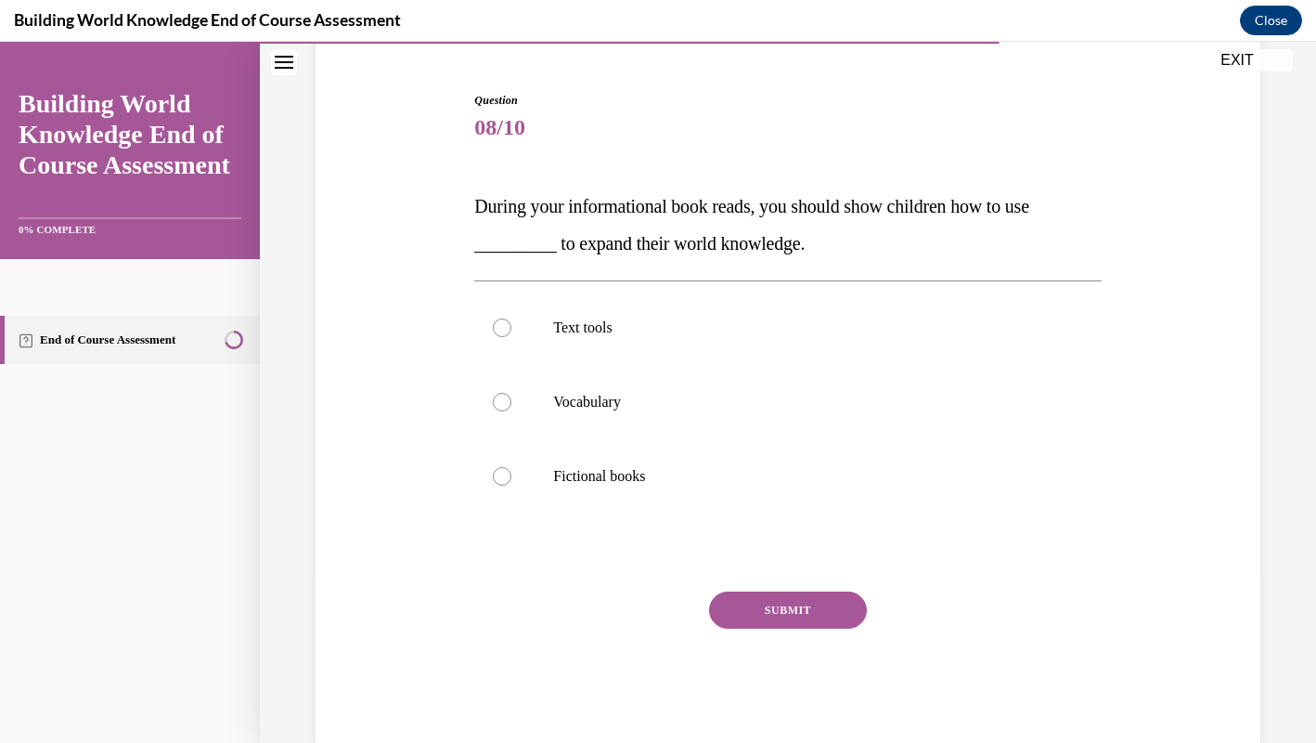
scroll to position [165, 0]
click at [686, 314] on label "Text tools" at bounding box center [787, 328] width 627 height 74
click at [511, 319] on input "Text tools" at bounding box center [502, 328] width 19 height 19
radio input "true"
click at [807, 606] on button "SUBMIT" at bounding box center [788, 610] width 158 height 37
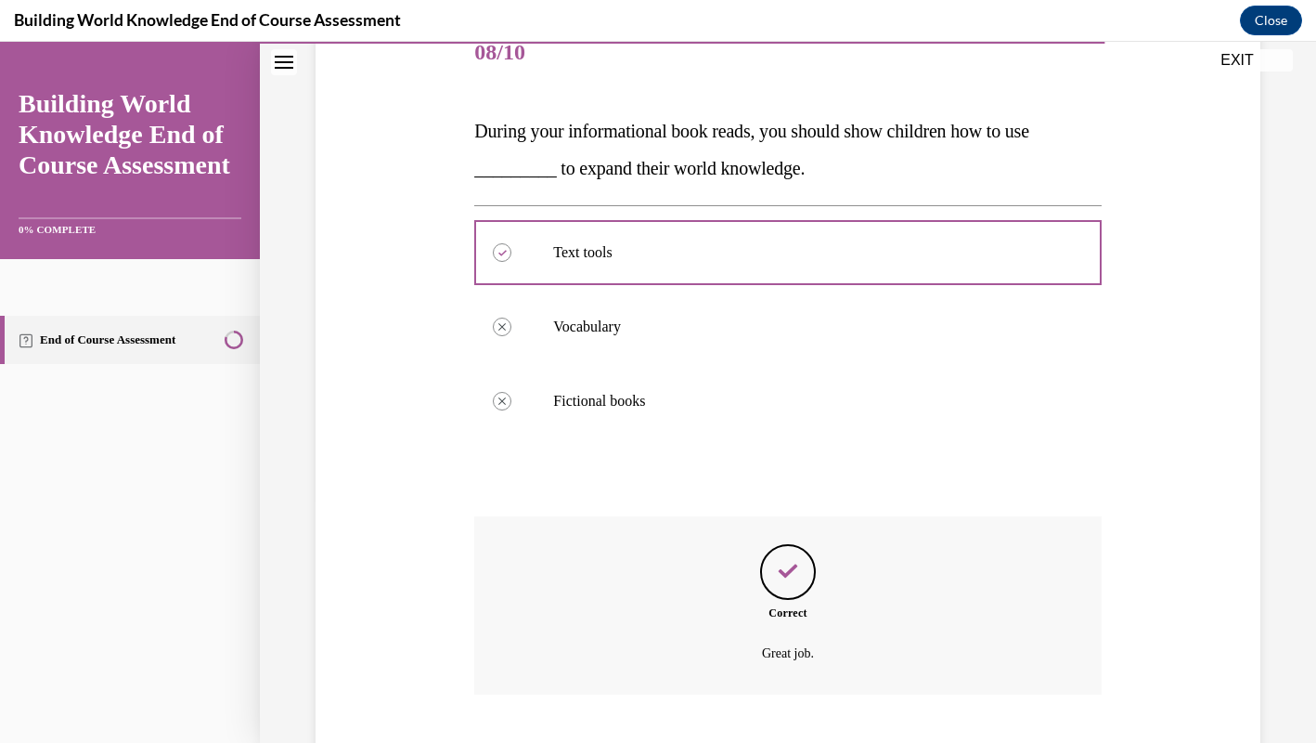
scroll to position [355, 0]
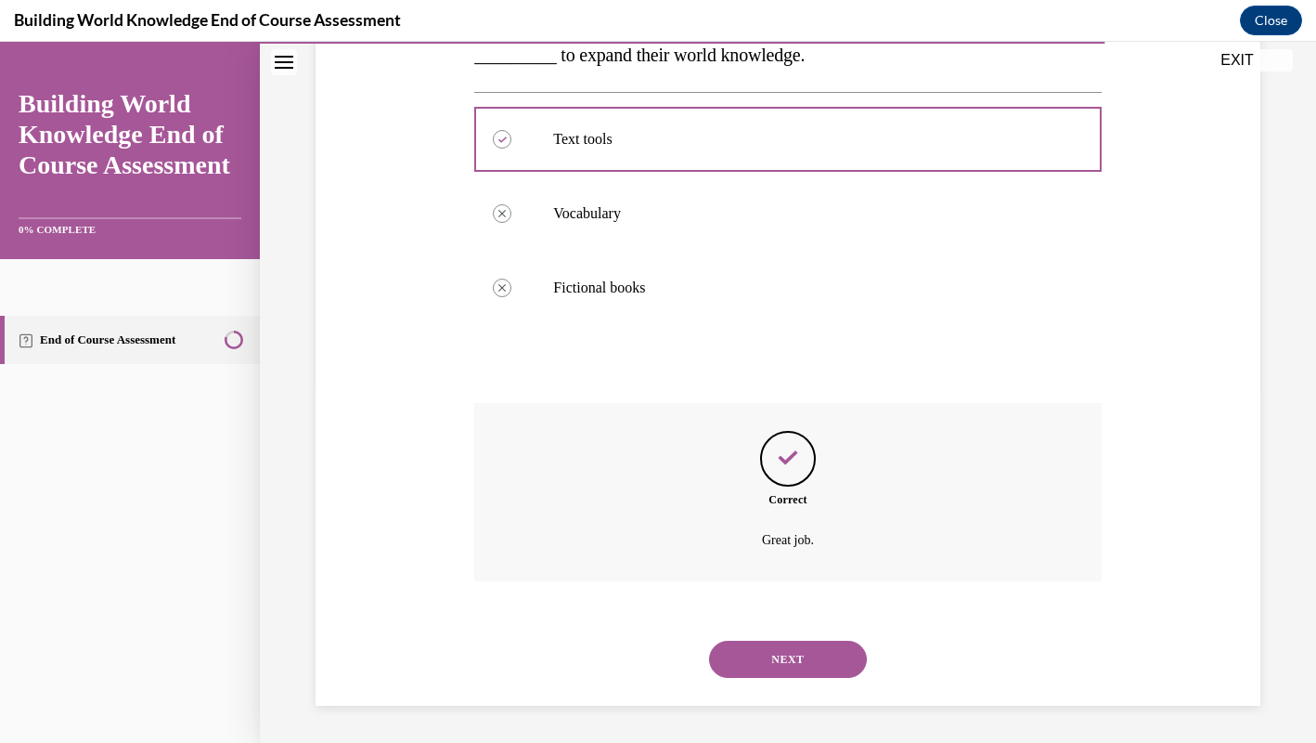
click at [821, 663] on button "NEXT" at bounding box center [788, 658] width 158 height 37
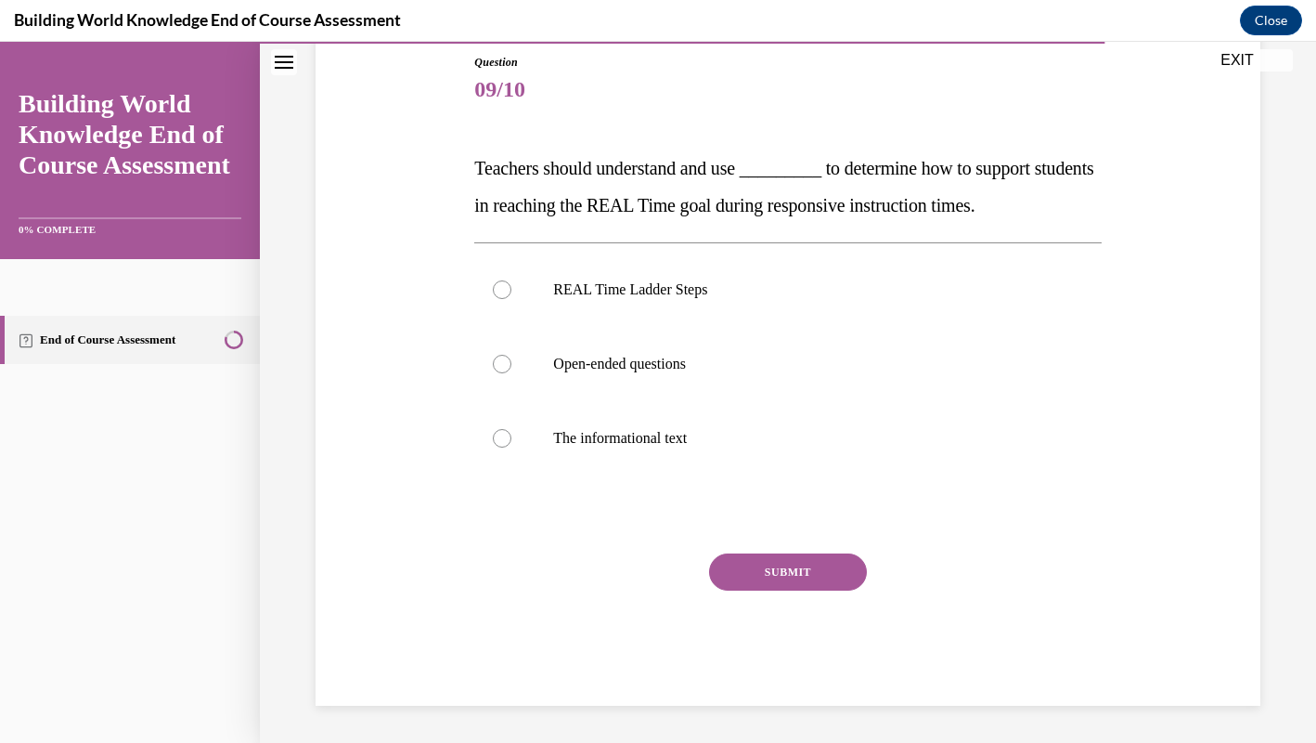
scroll to position [204, 0]
click at [726, 297] on p "REAL Time Ladder Steps" at bounding box center [803, 289] width 501 height 19
click at [511, 297] on input "REAL Time Ladder Steps" at bounding box center [502, 289] width 19 height 19
radio input "true"
click at [796, 571] on button "SUBMIT" at bounding box center [788, 571] width 158 height 37
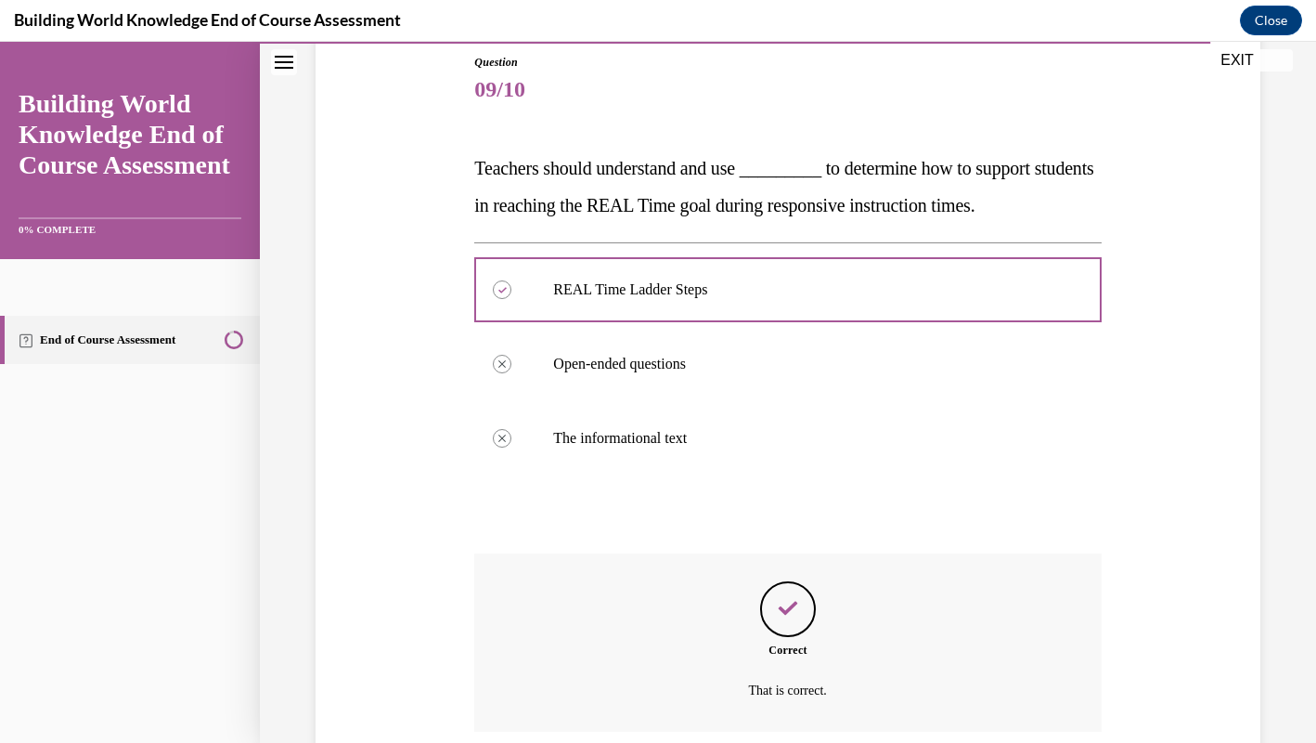
scroll to position [355, 0]
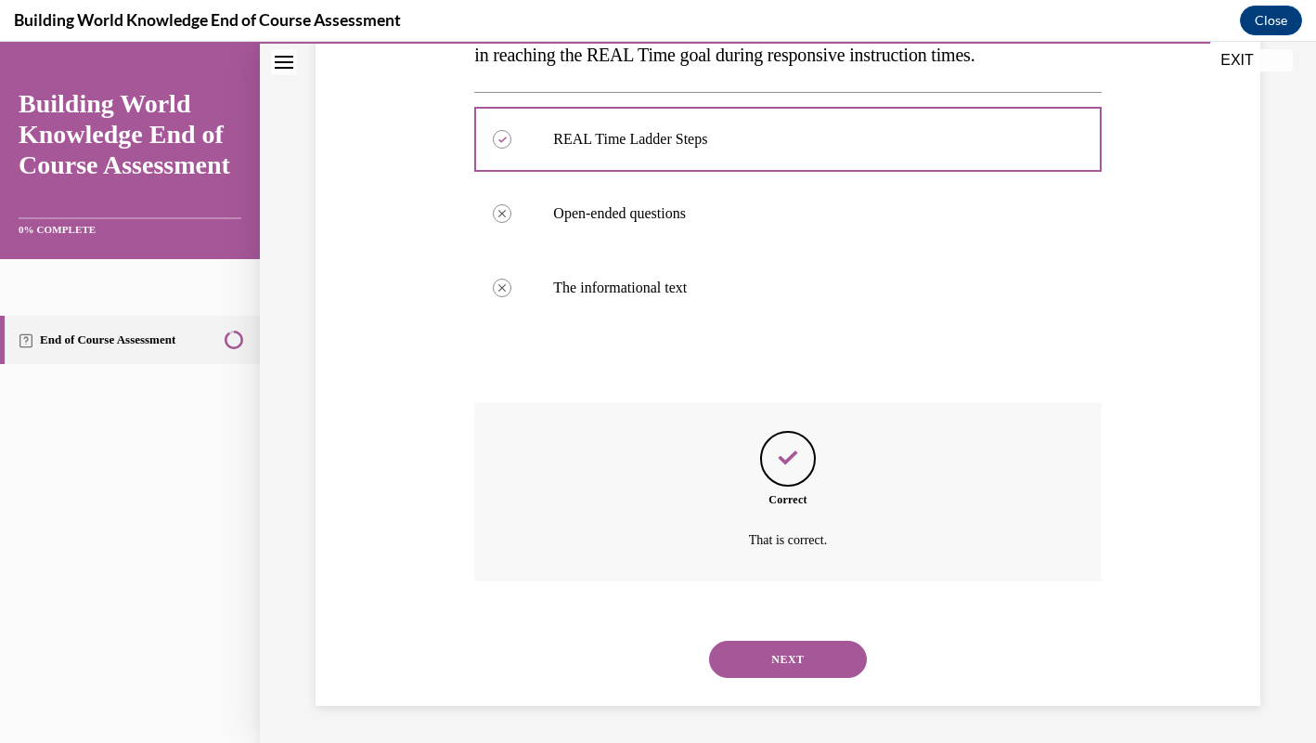
click at [822, 640] on button "NEXT" at bounding box center [788, 658] width 158 height 37
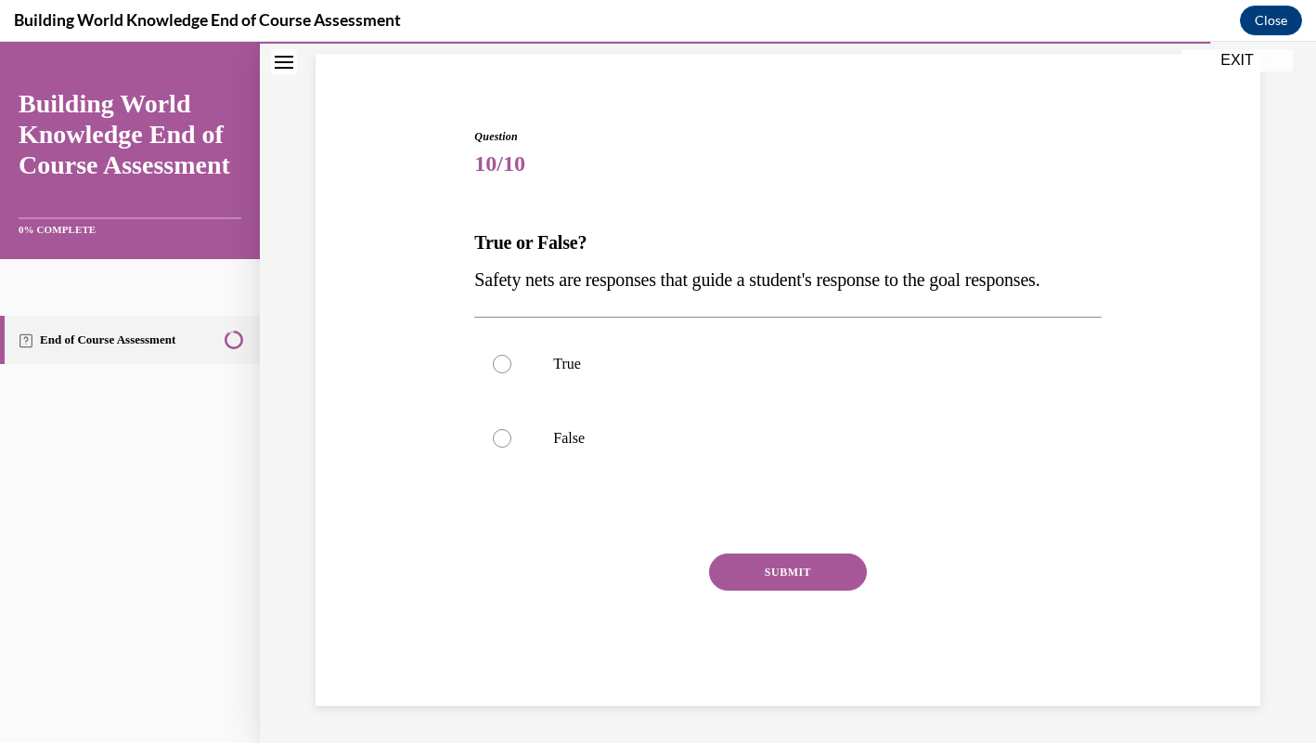
scroll to position [167, 0]
click at [585, 374] on label "True" at bounding box center [787, 364] width 627 height 74
click at [511, 373] on input "True" at bounding box center [502, 364] width 19 height 19
radio input "true"
click at [761, 572] on button "SUBMIT" at bounding box center [788, 571] width 158 height 37
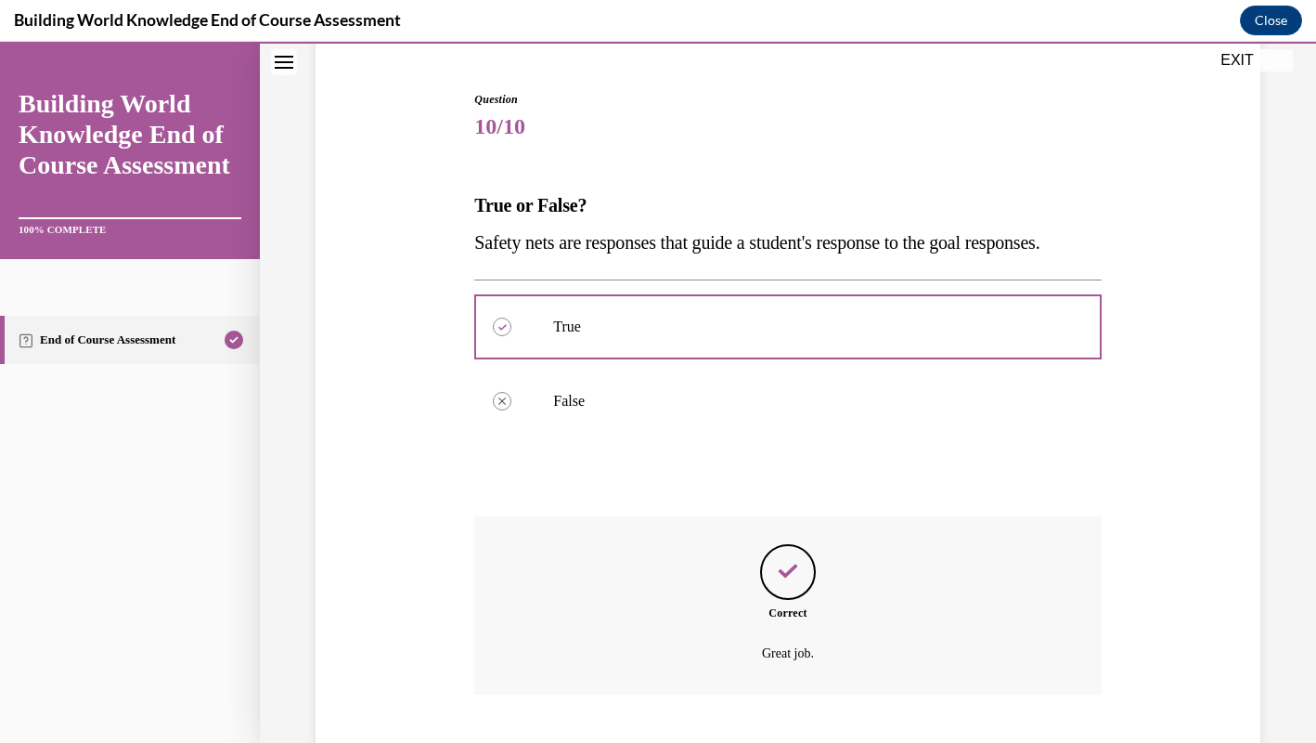
scroll to position [317, 0]
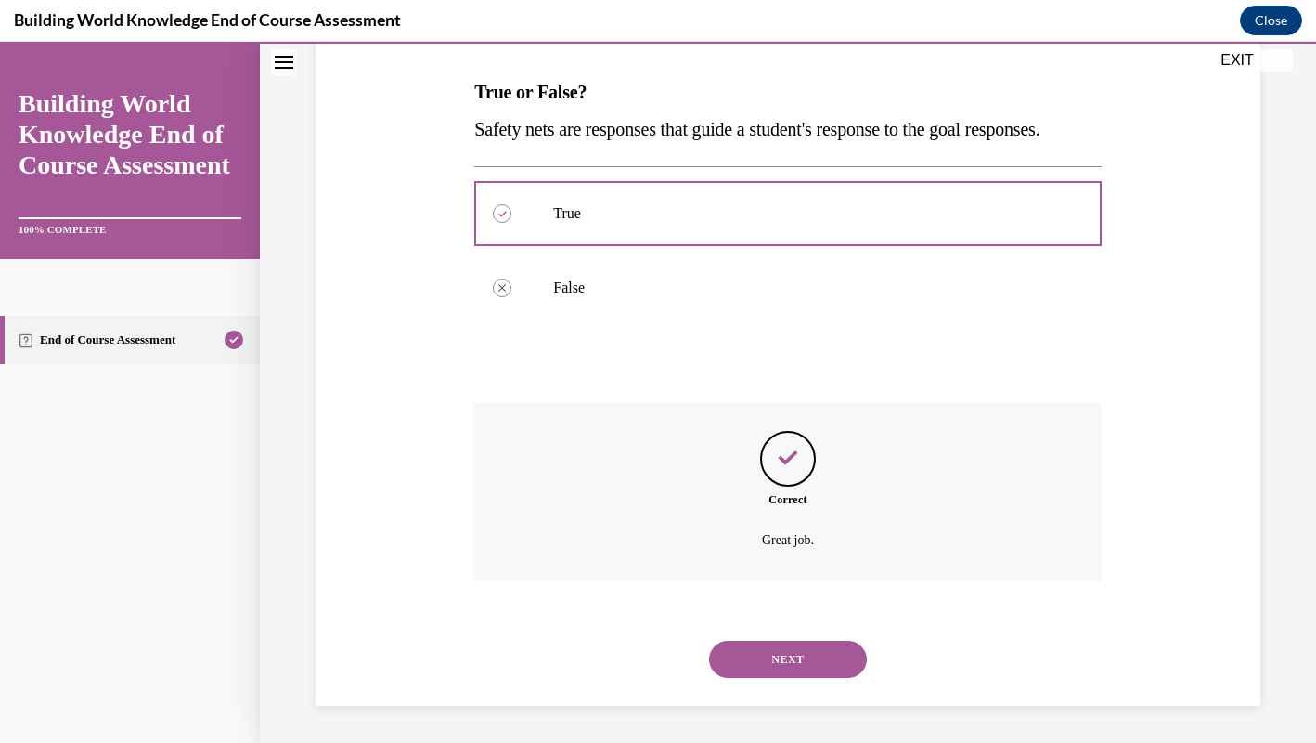
click at [806, 646] on button "NEXT" at bounding box center [788, 658] width 158 height 37
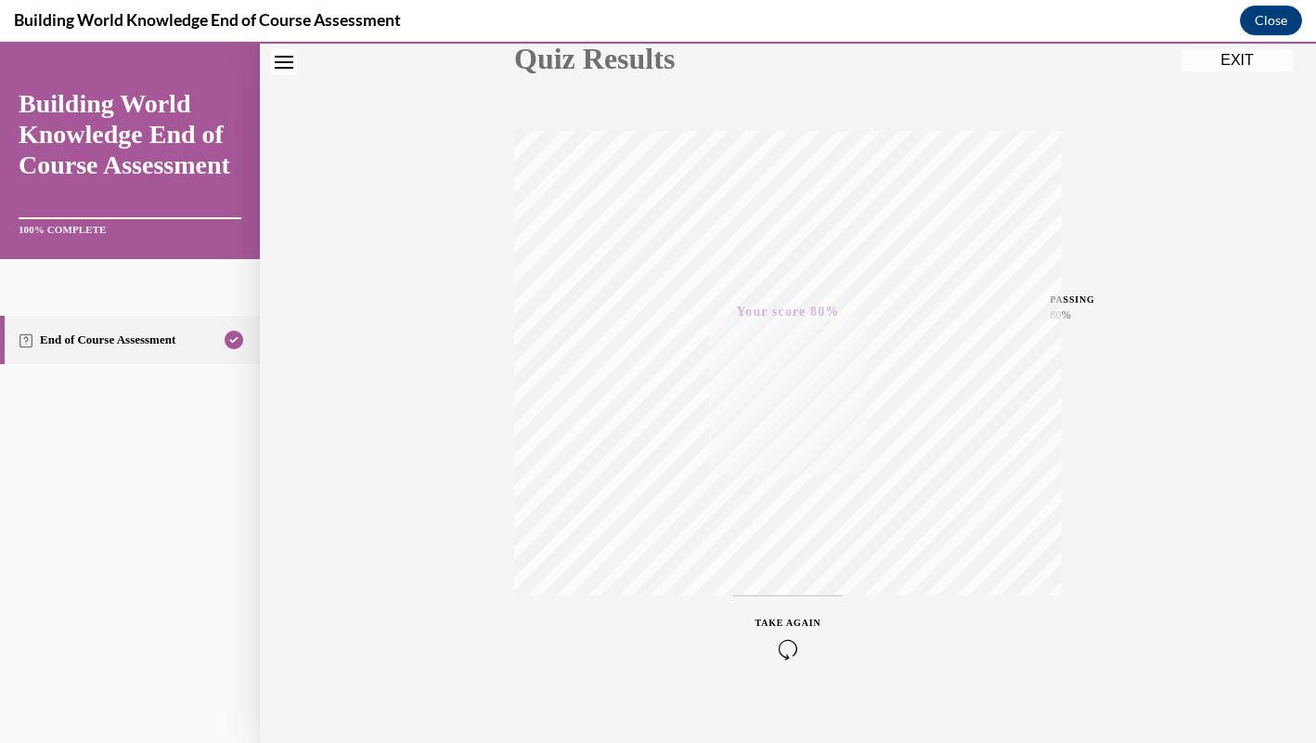
scroll to position [251, 0]
click at [1212, 58] on button "EXIT" at bounding box center [1237, 60] width 111 height 22
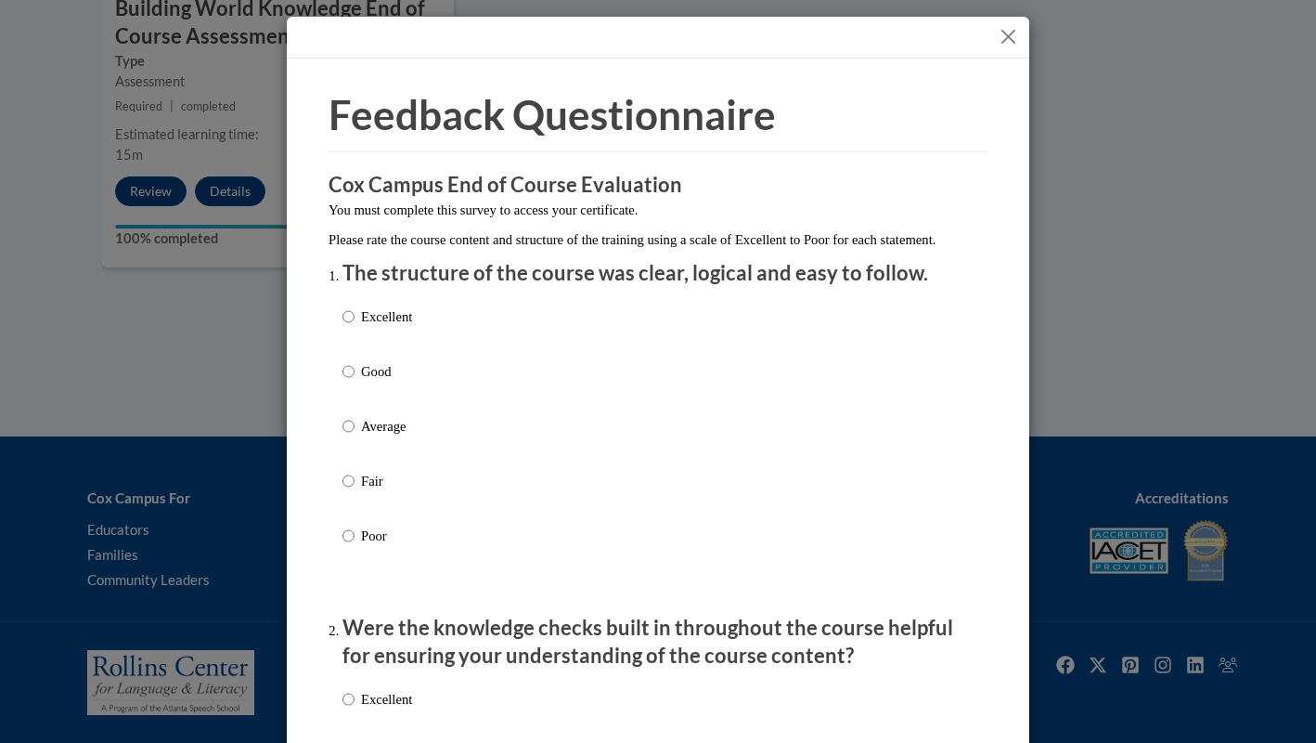
click at [382, 327] on p "Excellent" at bounding box center [386, 316] width 51 height 20
click at [355, 327] on input "Excellent" at bounding box center [349, 316] width 12 height 20
radio input "true"
click at [372, 382] on p "Good" at bounding box center [386, 371] width 51 height 20
click at [355, 382] on input "Good" at bounding box center [349, 371] width 12 height 20
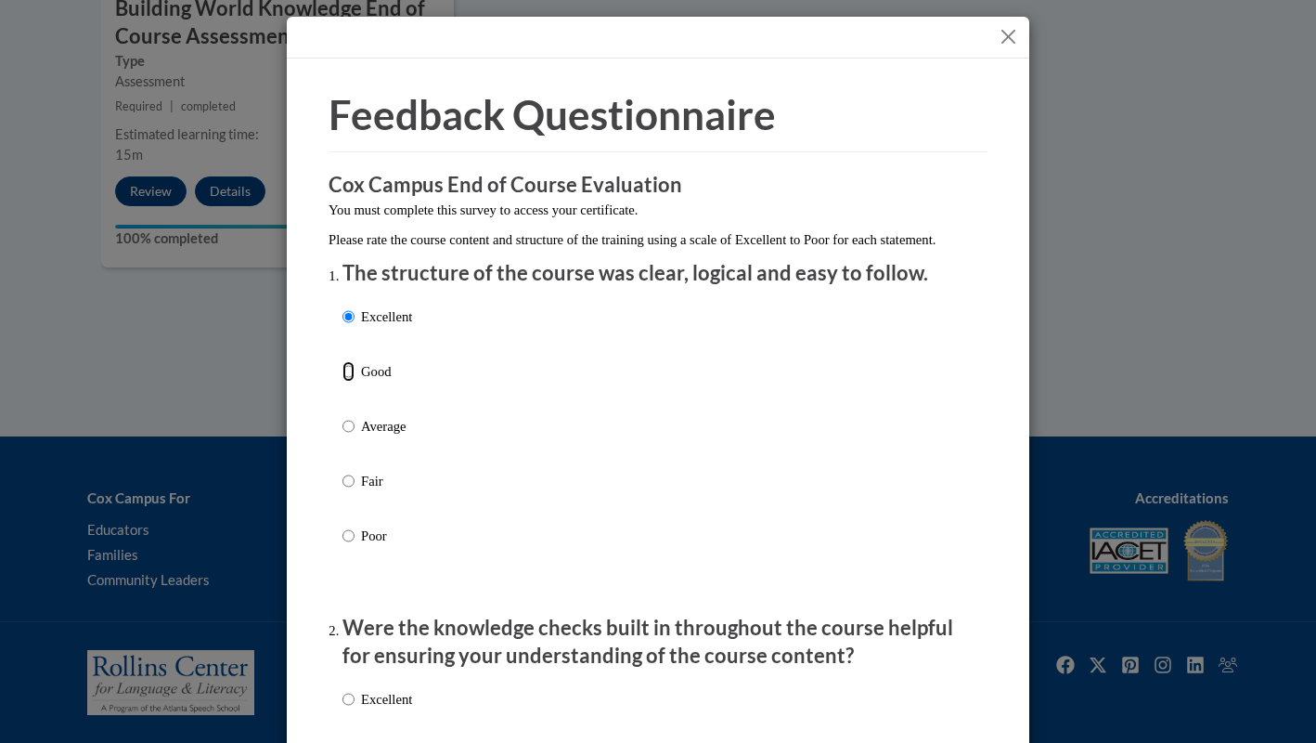
radio input "true"
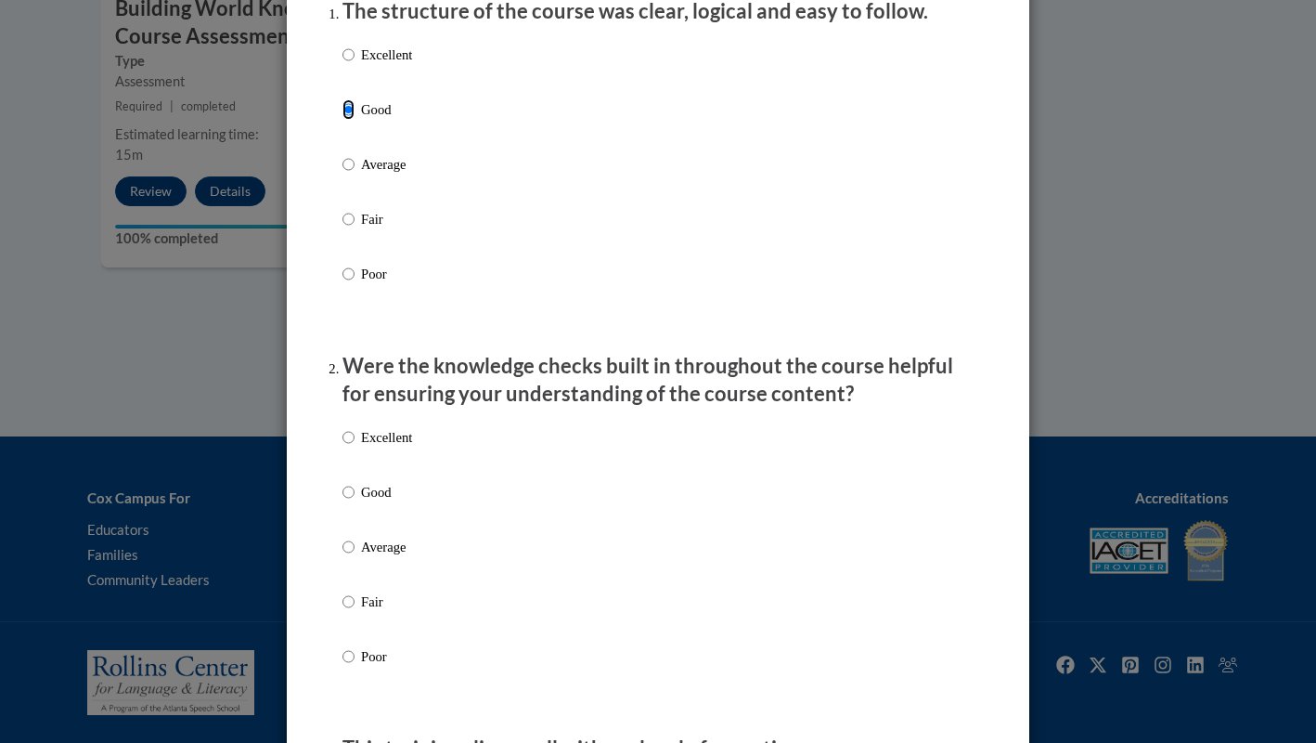
scroll to position [306, 0]
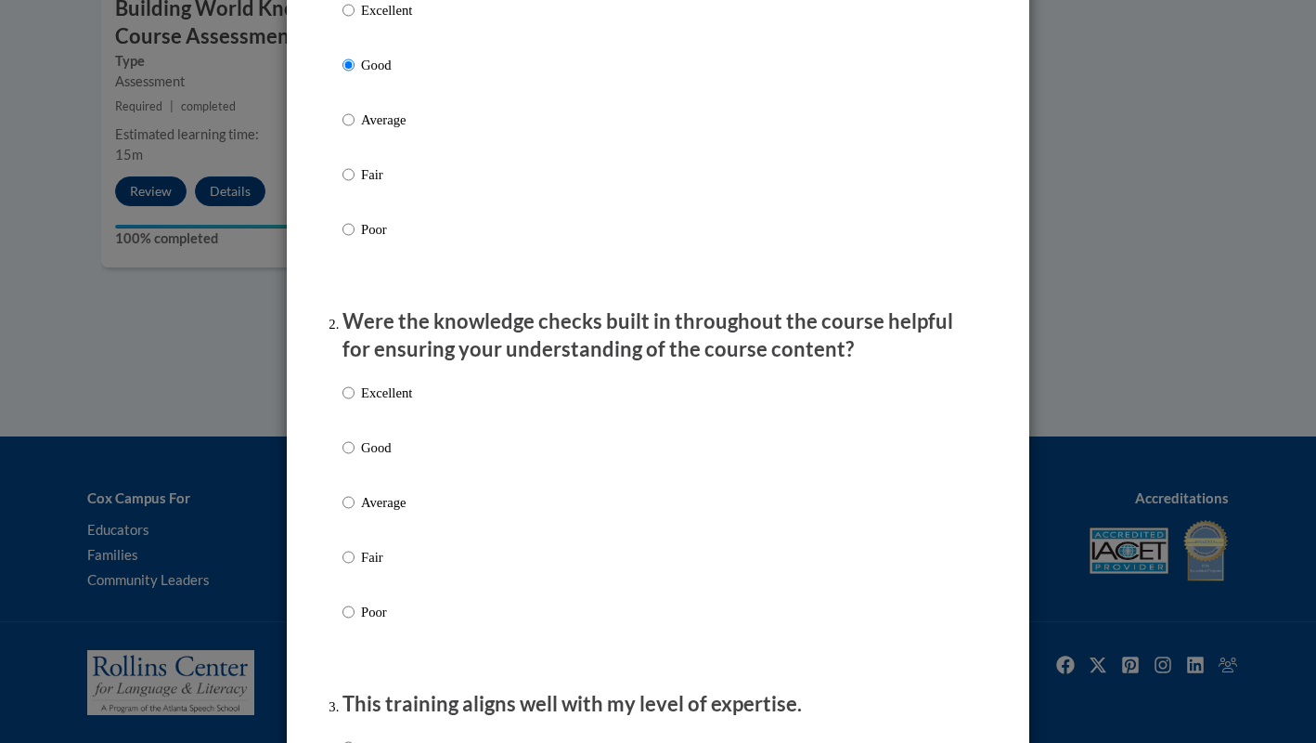
click at [380, 458] on p "Good" at bounding box center [386, 447] width 51 height 20
click at [355, 458] on input "Good" at bounding box center [349, 447] width 12 height 20
radio input "true"
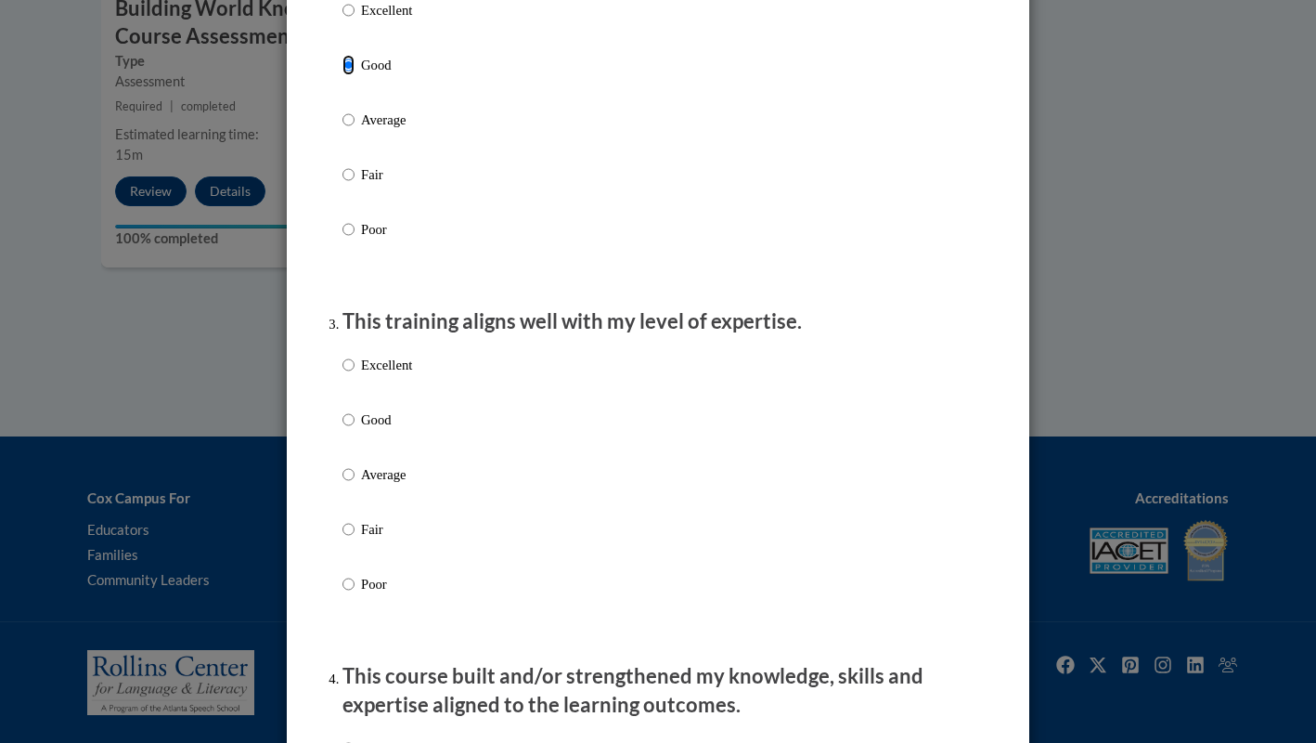
scroll to position [693, 0]
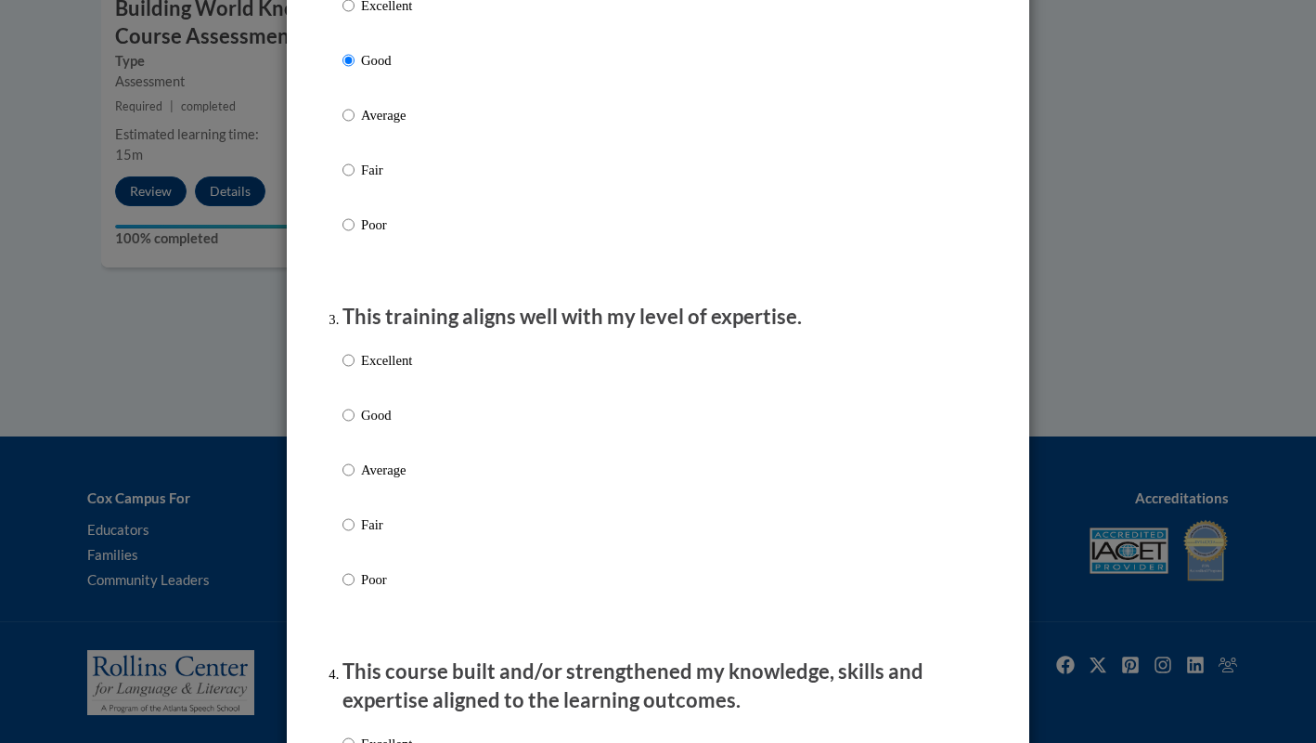
click at [382, 425] on p "Good" at bounding box center [386, 415] width 51 height 20
click at [355, 425] on input "Good" at bounding box center [349, 415] width 12 height 20
radio input "true"
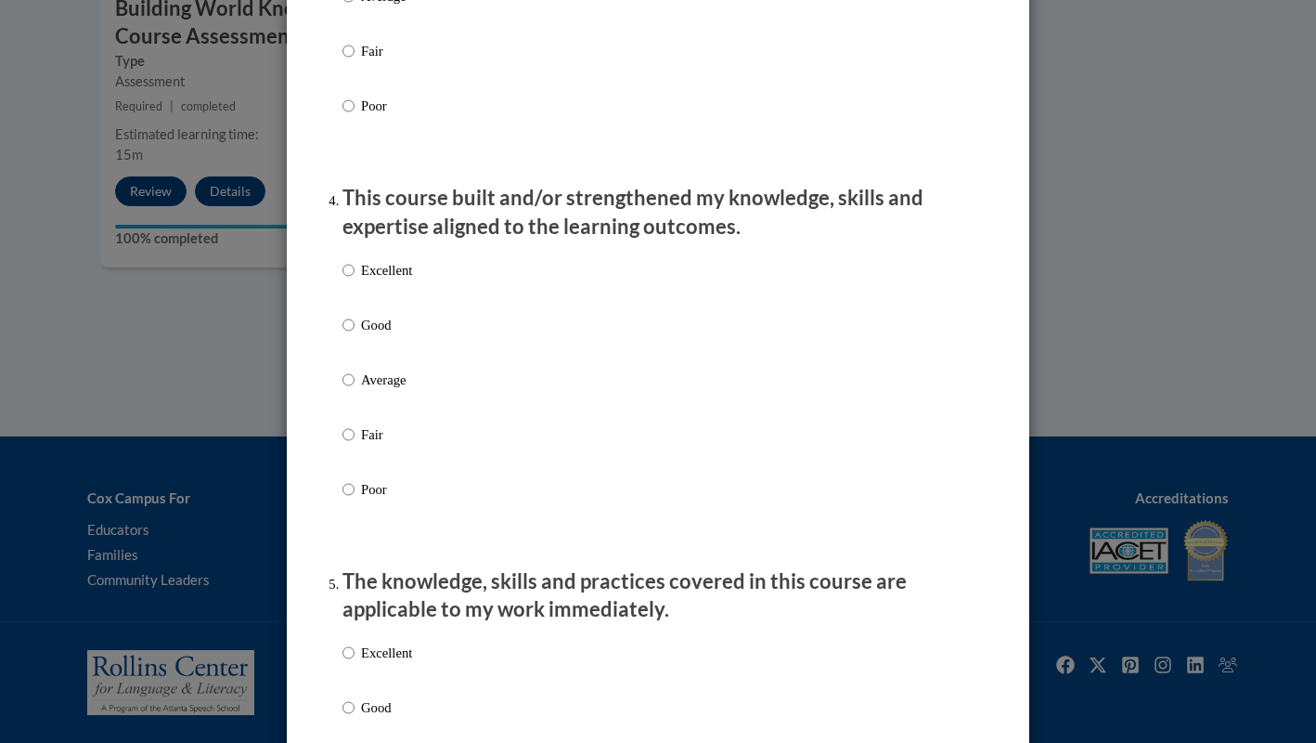
scroll to position [1174, 0]
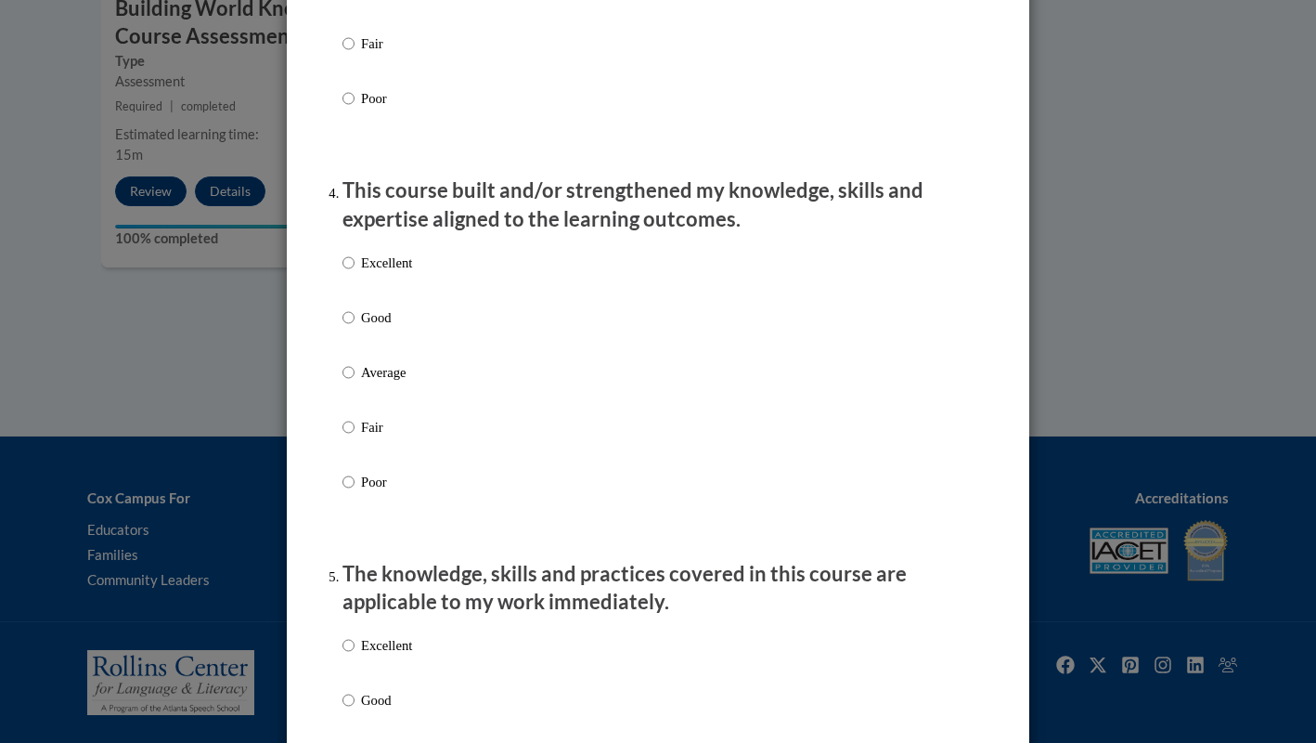
click at [372, 328] on p "Good" at bounding box center [386, 317] width 51 height 20
click at [355, 328] on input "Good" at bounding box center [349, 317] width 12 height 20
radio input "true"
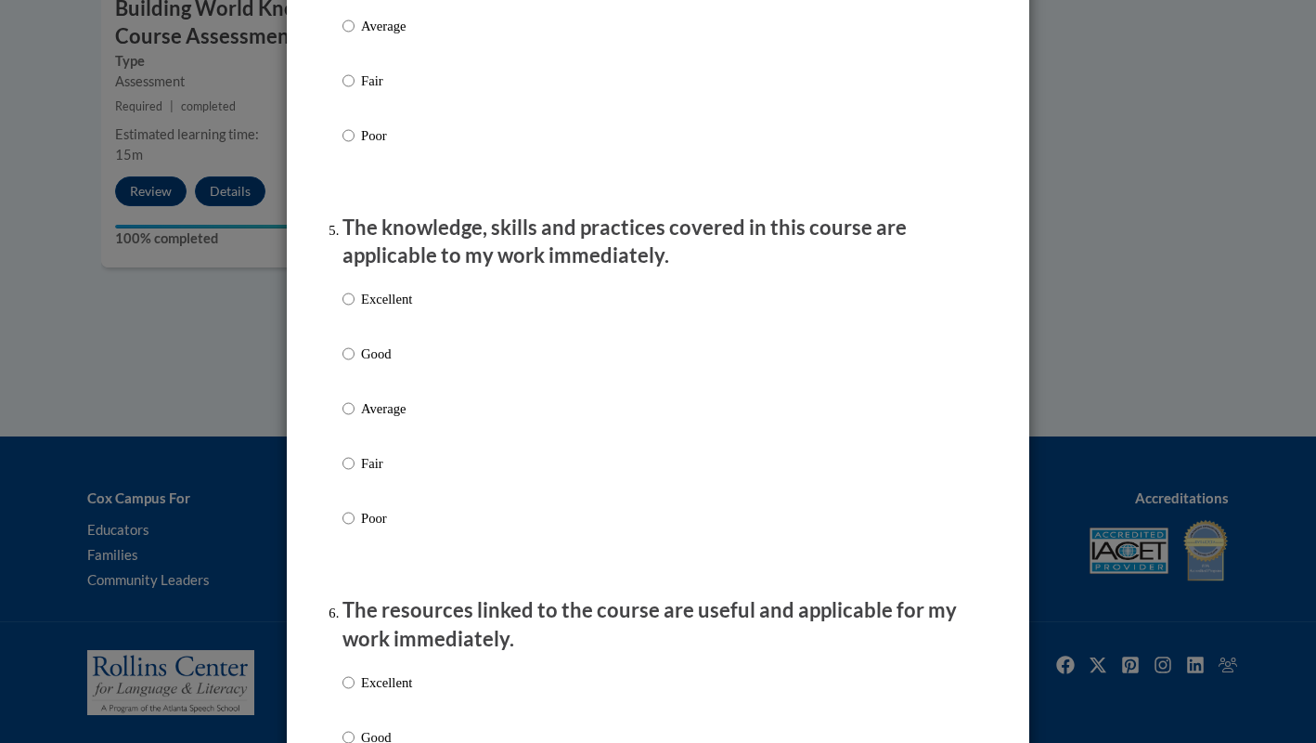
scroll to position [1588, 0]
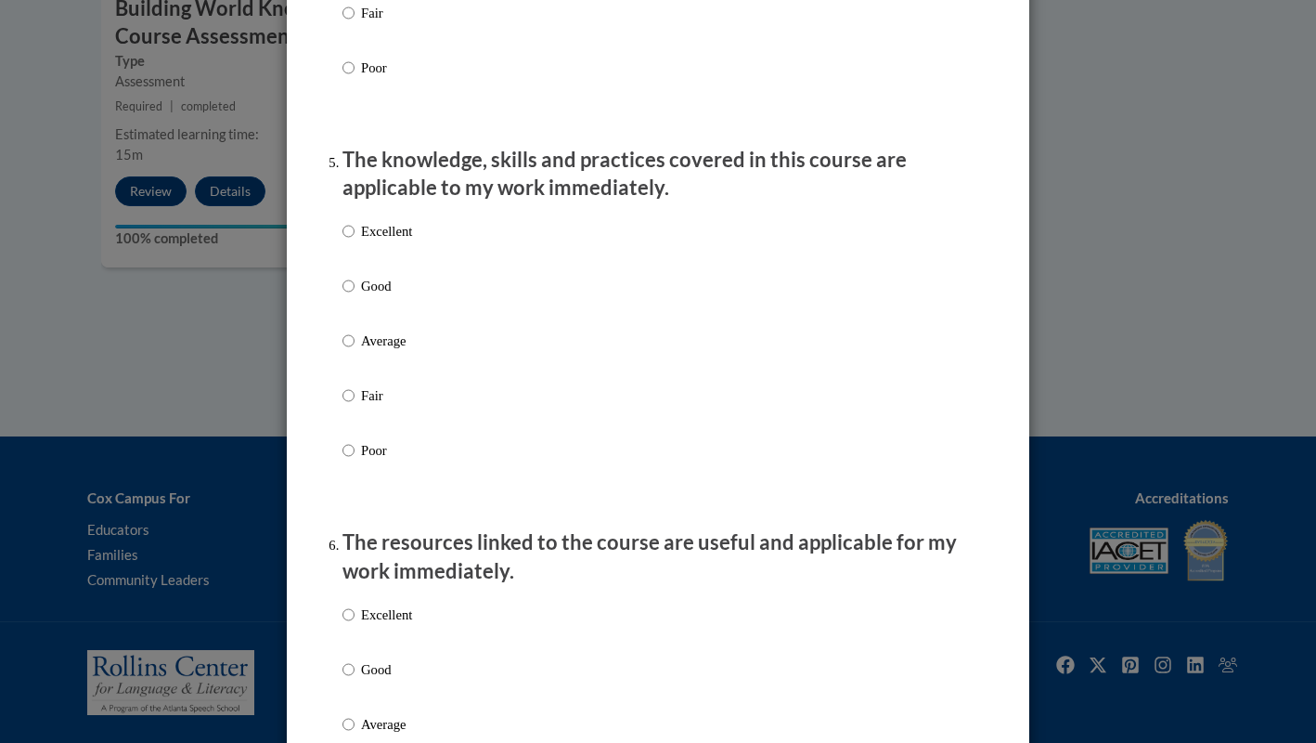
drag, startPoint x: 379, startPoint y: 296, endPoint x: 510, endPoint y: 331, distance: 135.6
click at [379, 296] on p "Good" at bounding box center [386, 286] width 51 height 20
click at [355, 296] on input "Good" at bounding box center [349, 286] width 12 height 20
radio input "true"
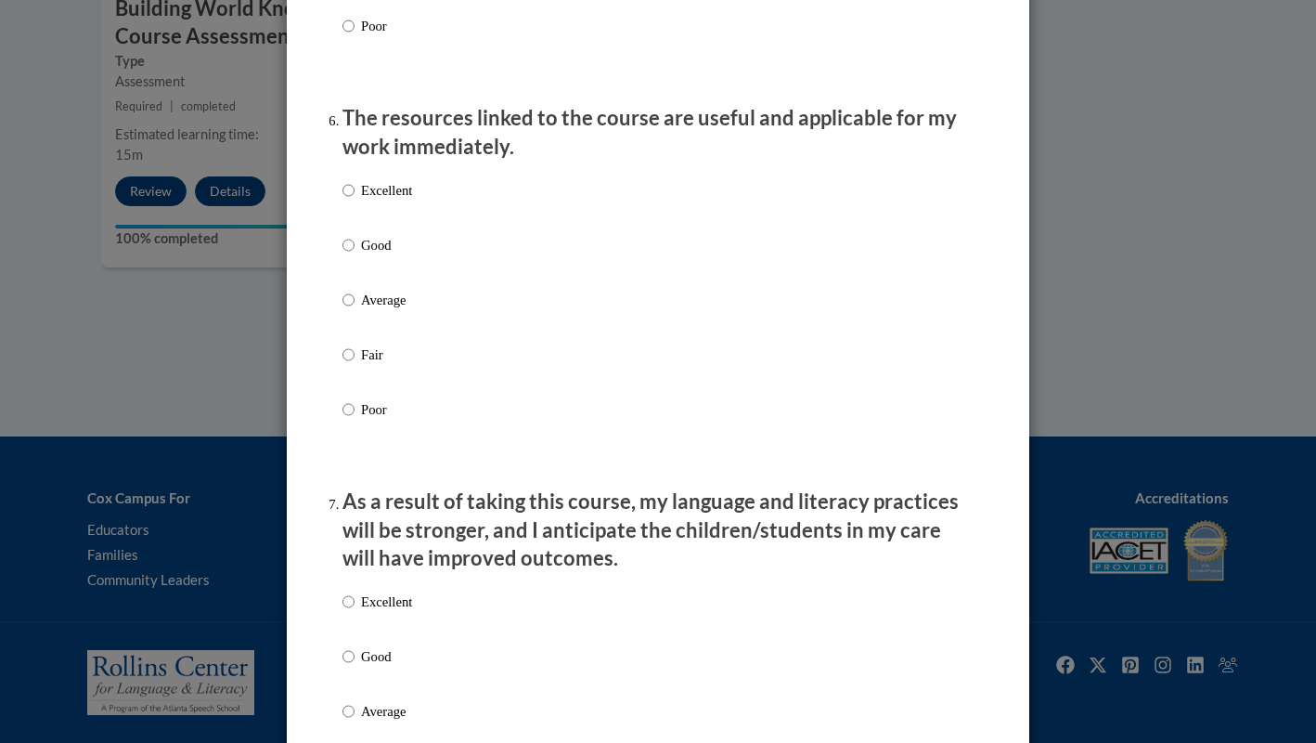
click at [367, 249] on p "Good" at bounding box center [386, 245] width 51 height 20
click at [355, 249] on input "Good" at bounding box center [349, 245] width 12 height 20
radio input "true"
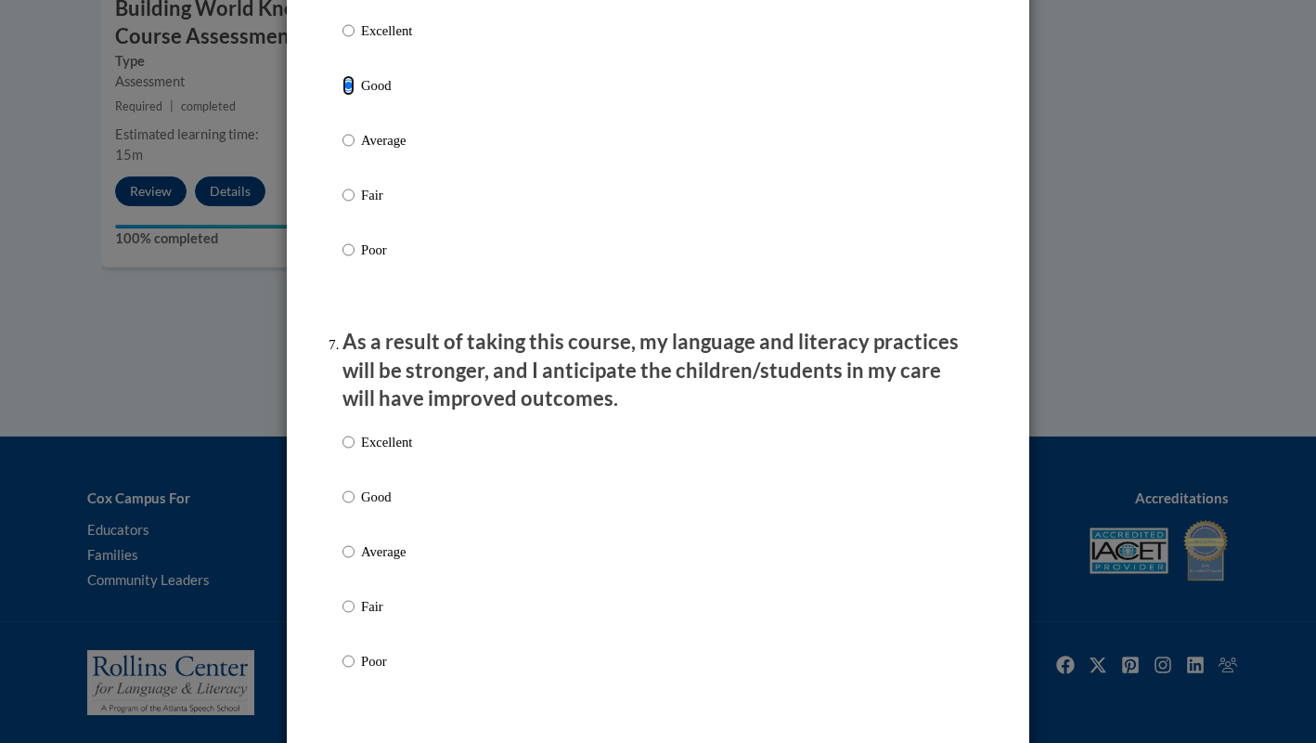
scroll to position [2427, 0]
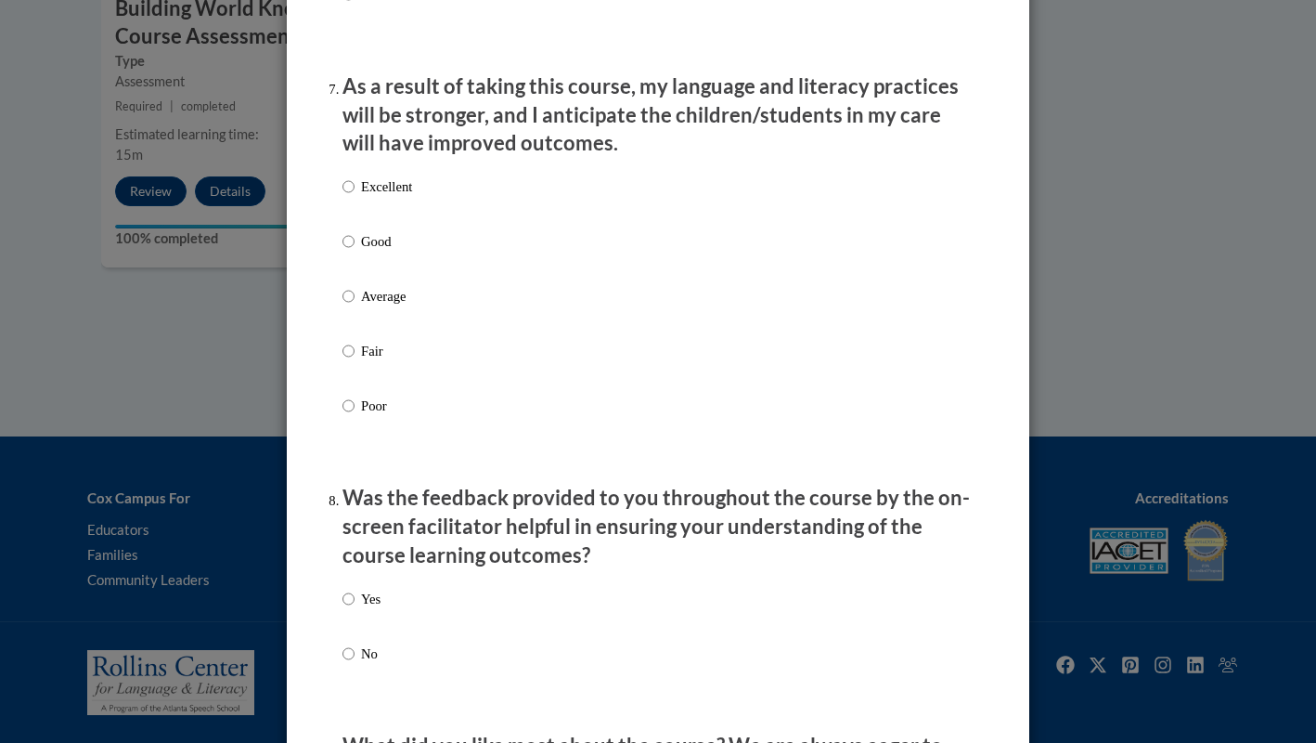
click at [377, 252] on p "Good" at bounding box center [386, 241] width 51 height 20
click at [355, 252] on input "Good" at bounding box center [349, 241] width 12 height 20
radio input "true"
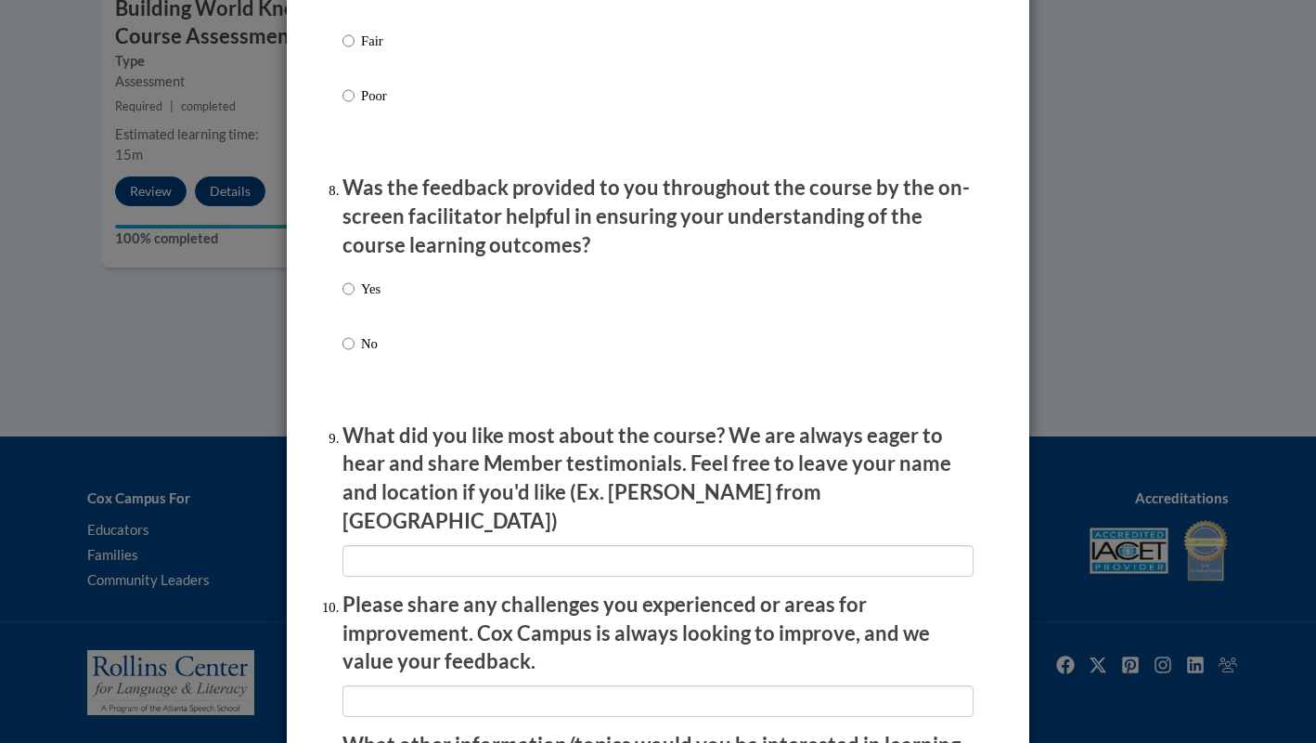
scroll to position [2808, 0]
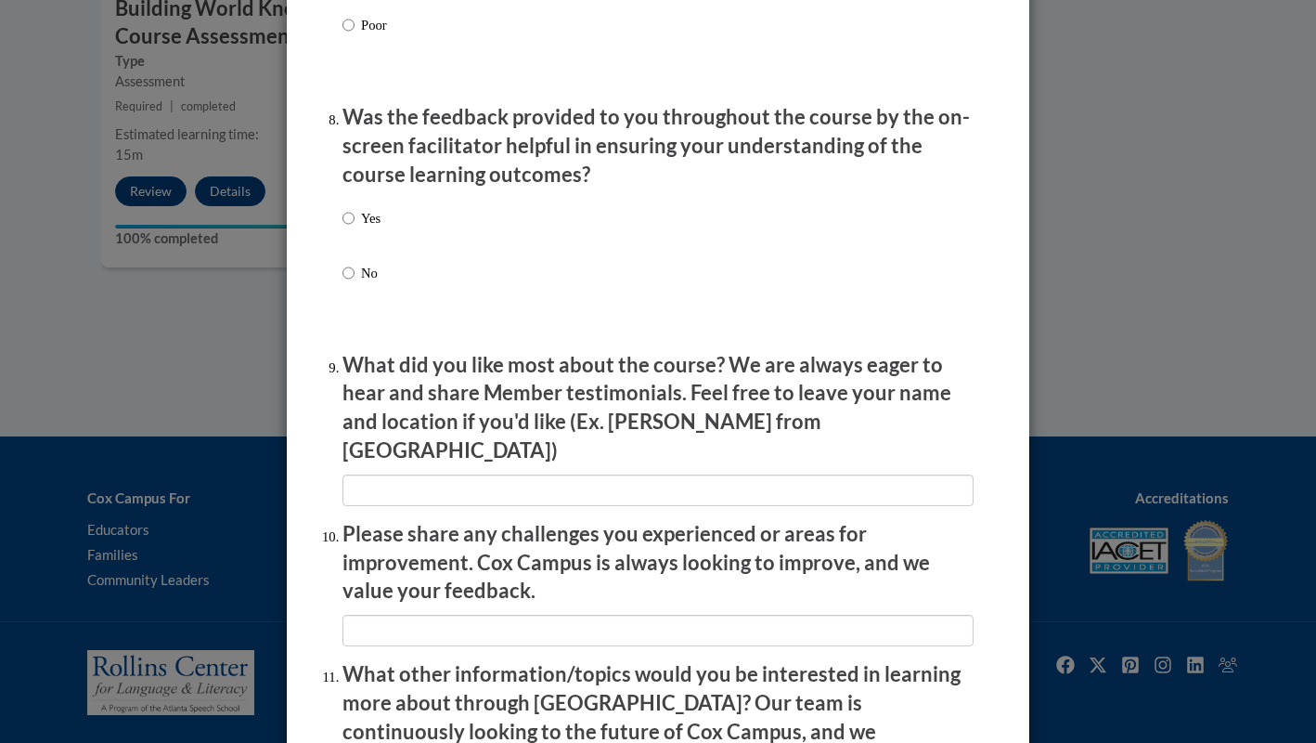
click at [366, 244] on label "Yes" at bounding box center [362, 233] width 38 height 50
click at [355, 228] on input "Yes" at bounding box center [349, 218] width 12 height 20
radio input "true"
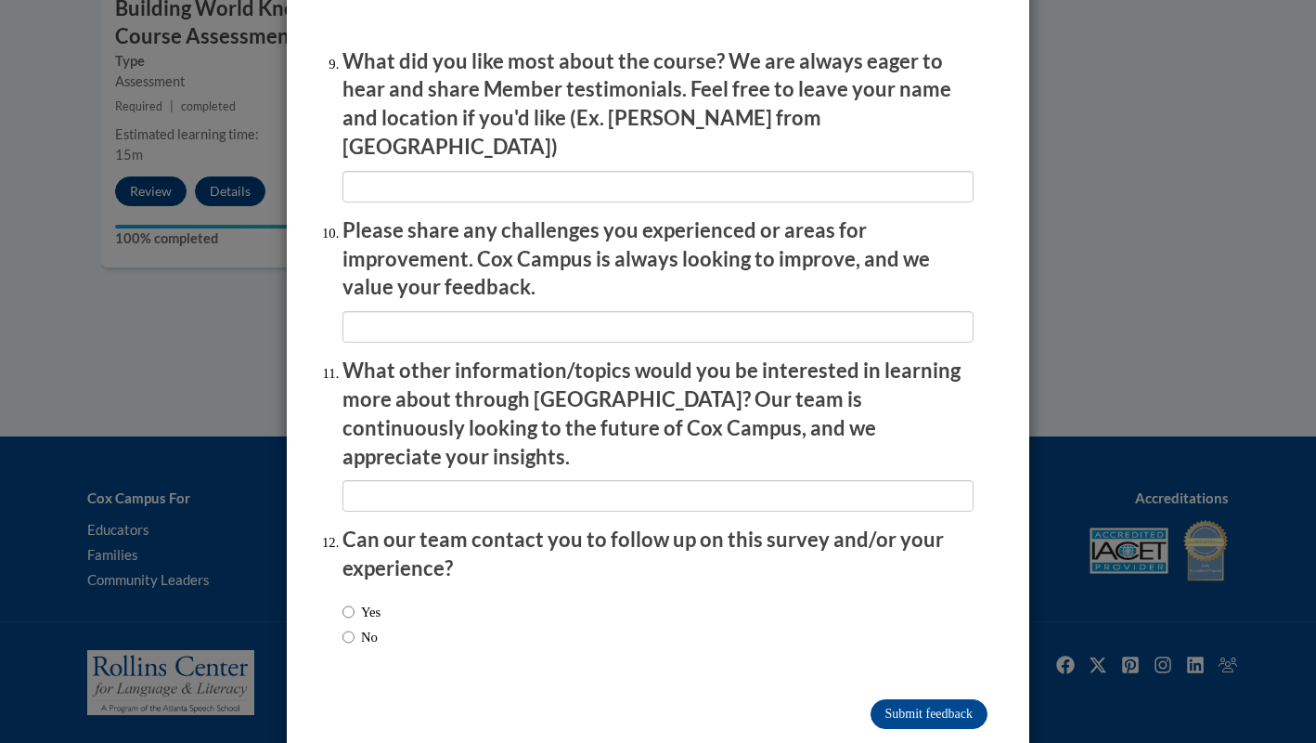
scroll to position [3114, 0]
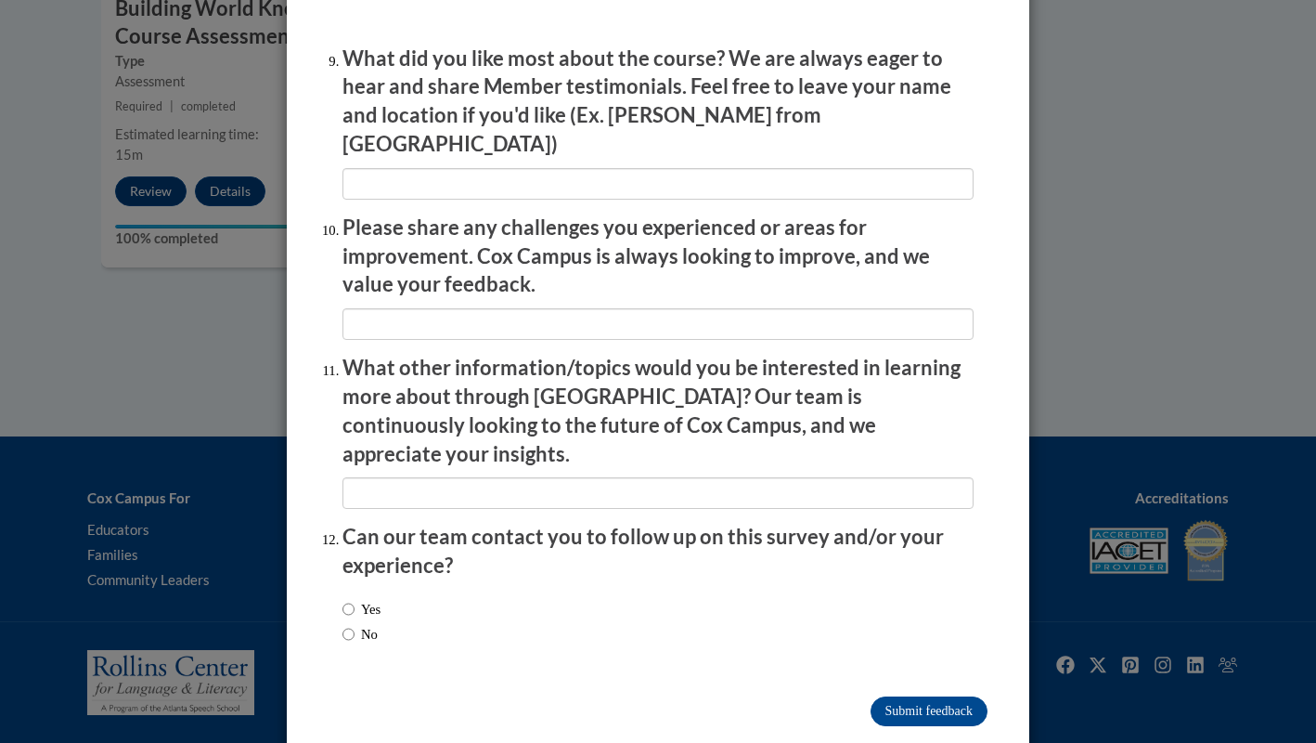
drag, startPoint x: 358, startPoint y: 595, endPoint x: 408, endPoint y: 596, distance: 49.2
click at [359, 624] on label "No" at bounding box center [360, 634] width 35 height 20
click at [355, 624] on input "No" at bounding box center [349, 634] width 12 height 20
radio input "true"
click at [933, 696] on input "Submit feedback" at bounding box center [929, 711] width 117 height 30
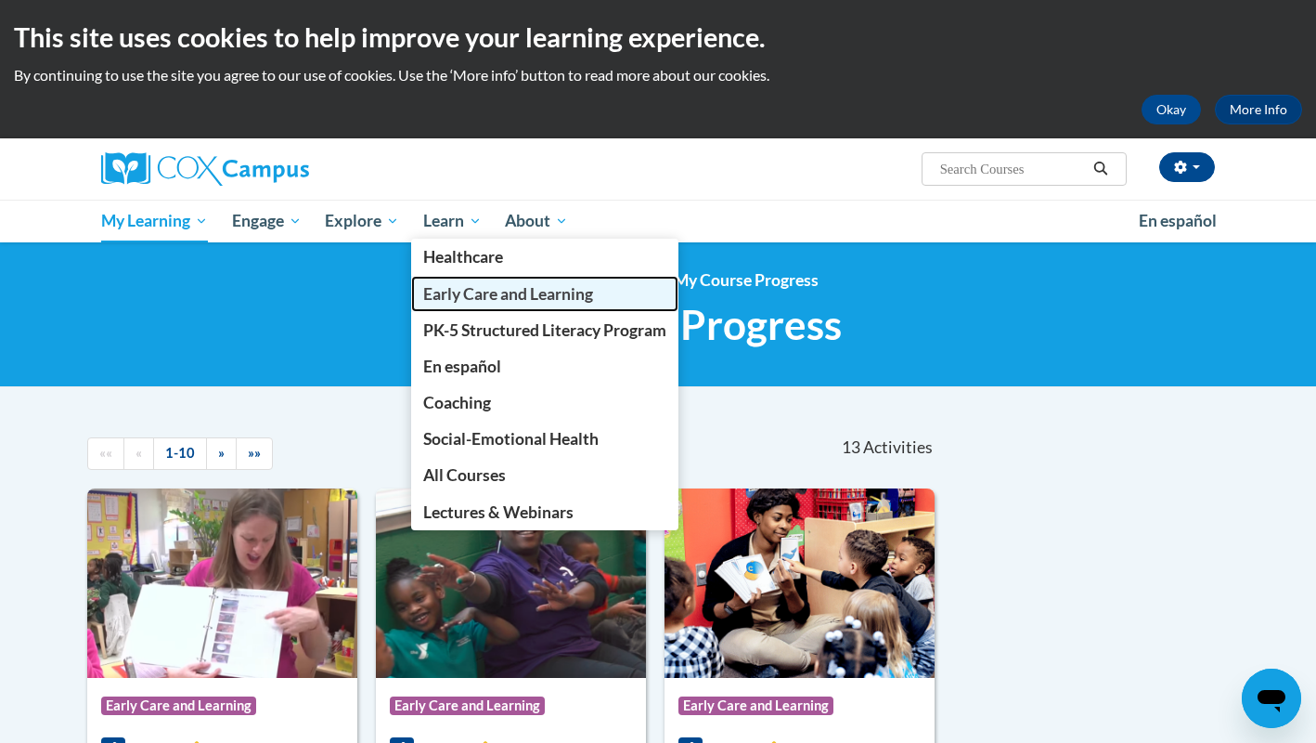
click at [478, 282] on link "Early Care and Learning" at bounding box center [544, 294] width 267 height 36
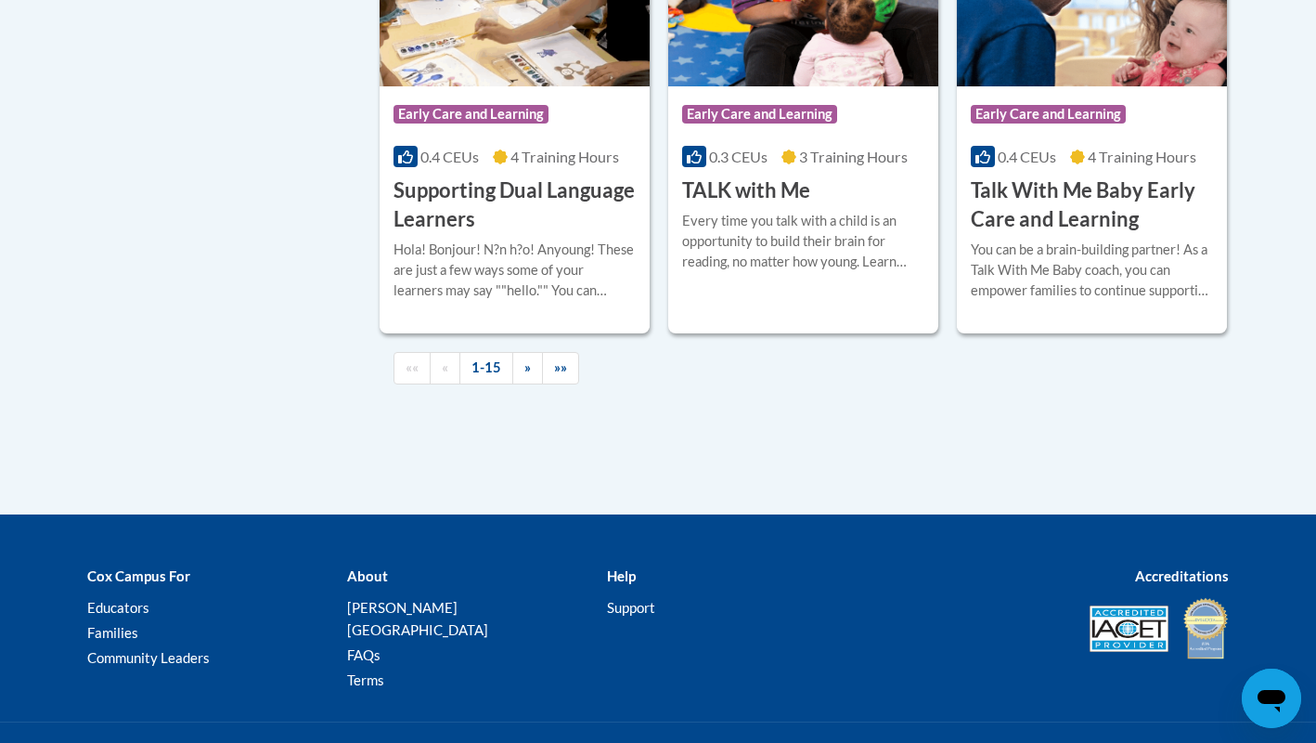
scroll to position [2946, 0]
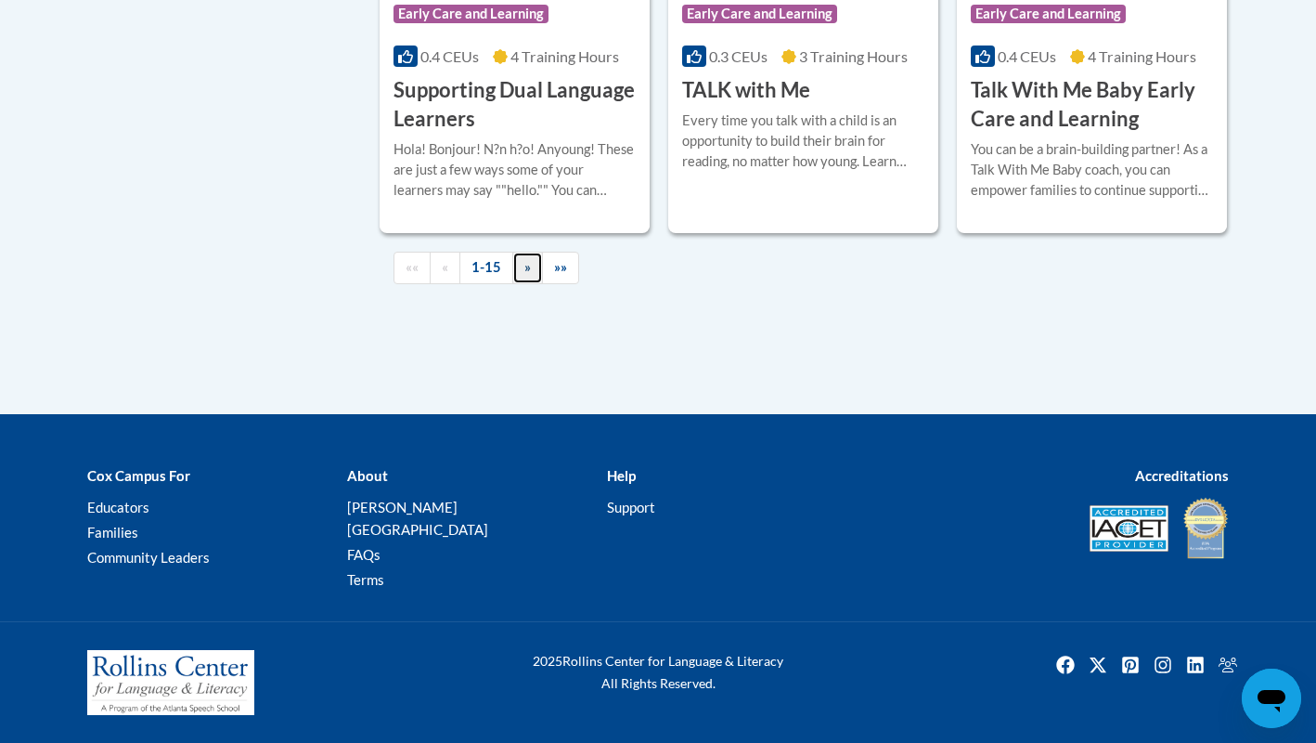
click at [516, 284] on link "»" at bounding box center [527, 268] width 31 height 32
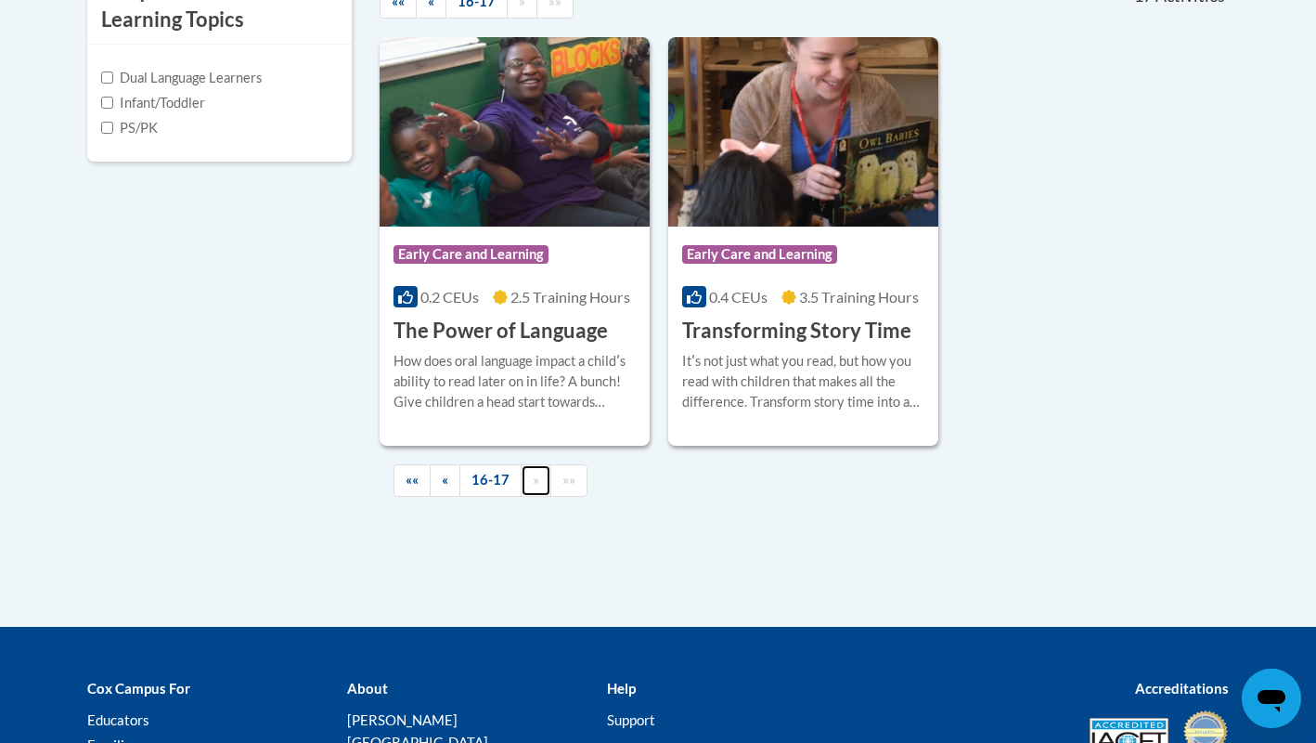
scroll to position [879, 0]
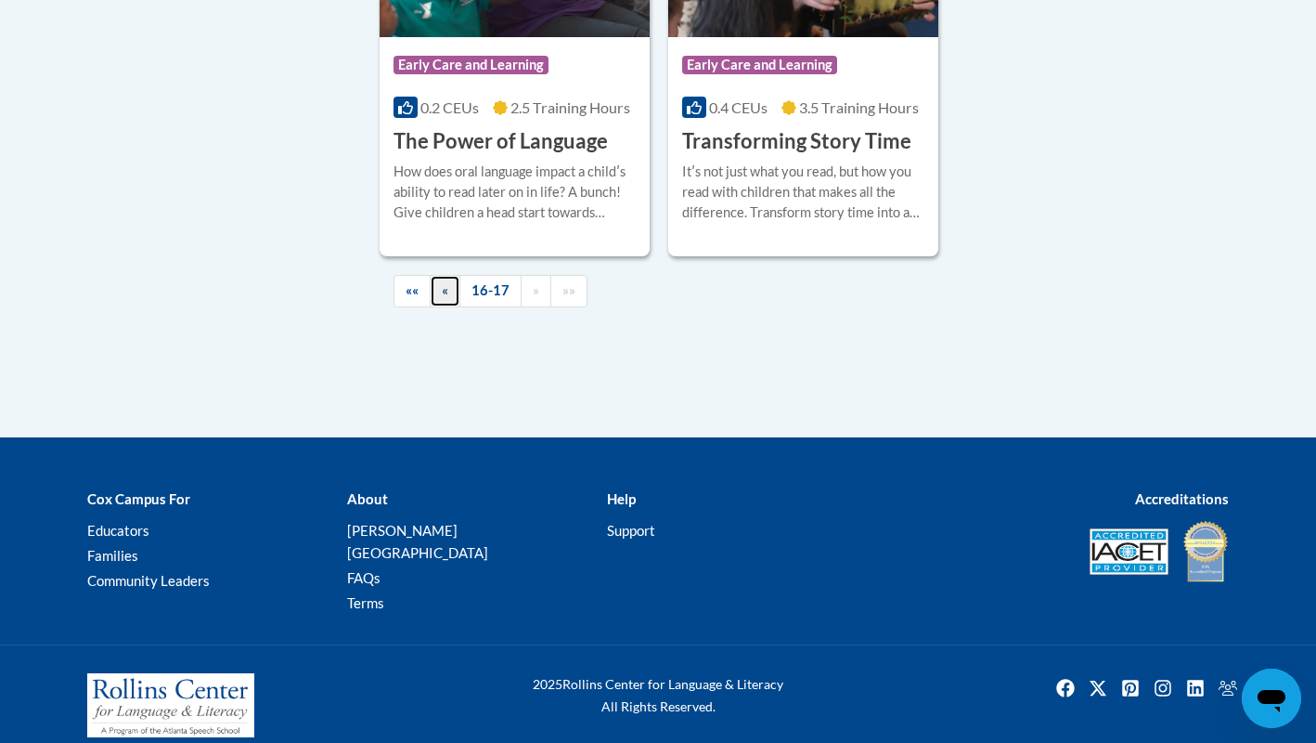
click at [448, 293] on link "«" at bounding box center [445, 291] width 31 height 32
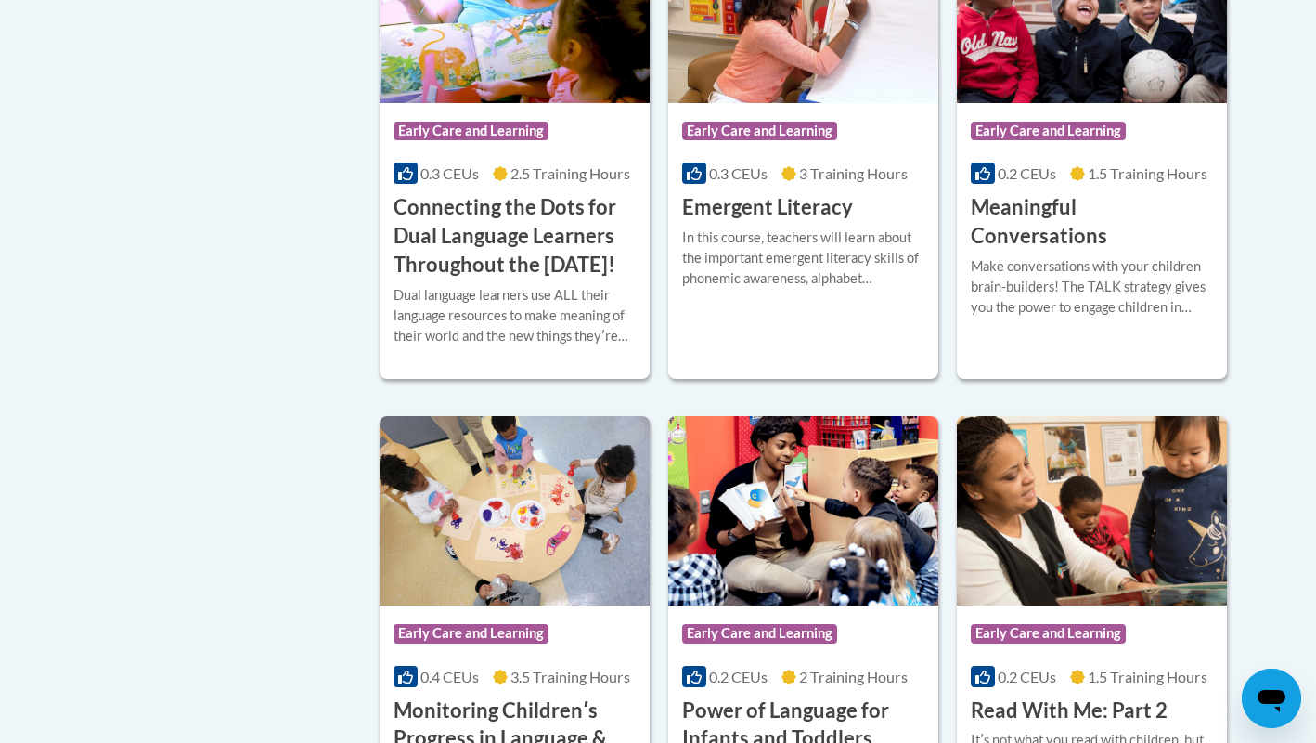
scroll to position [1332, 0]
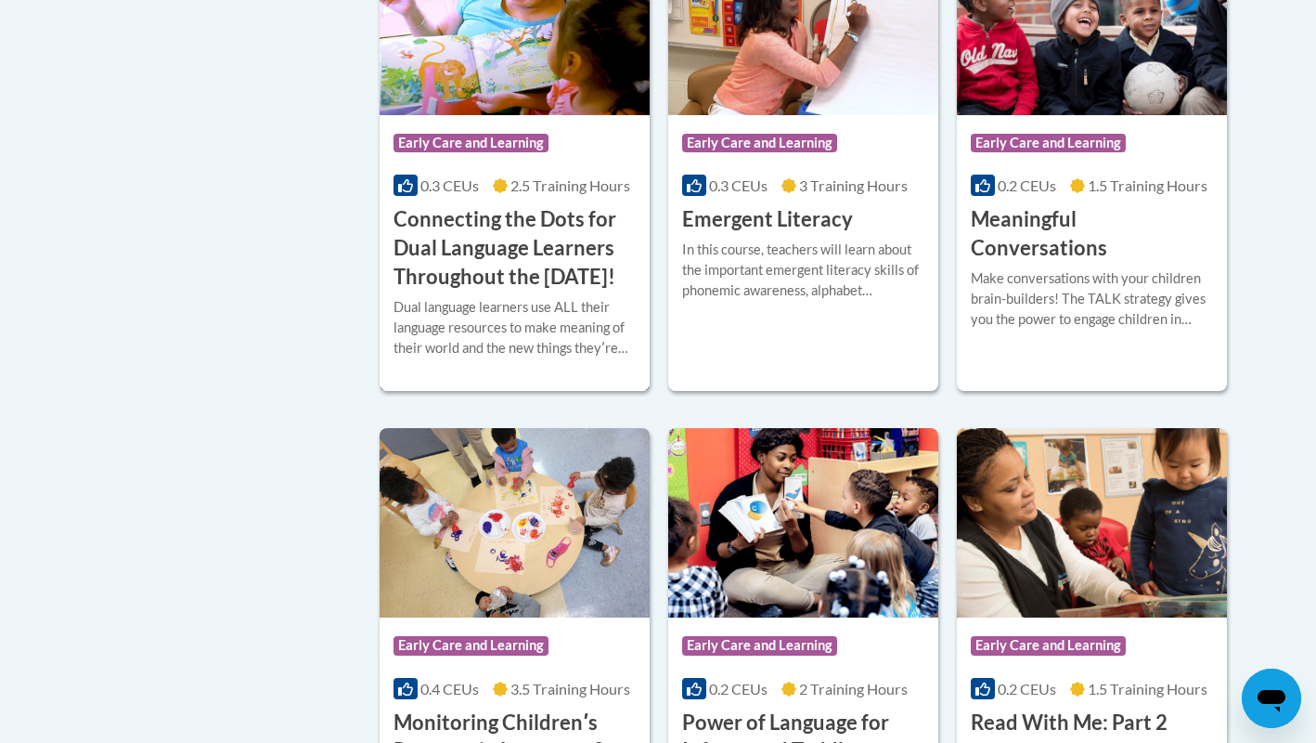
click at [548, 248] on h3 "Connecting the Dots for Dual Language Learners Throughout the [DATE]!" at bounding box center [515, 247] width 242 height 85
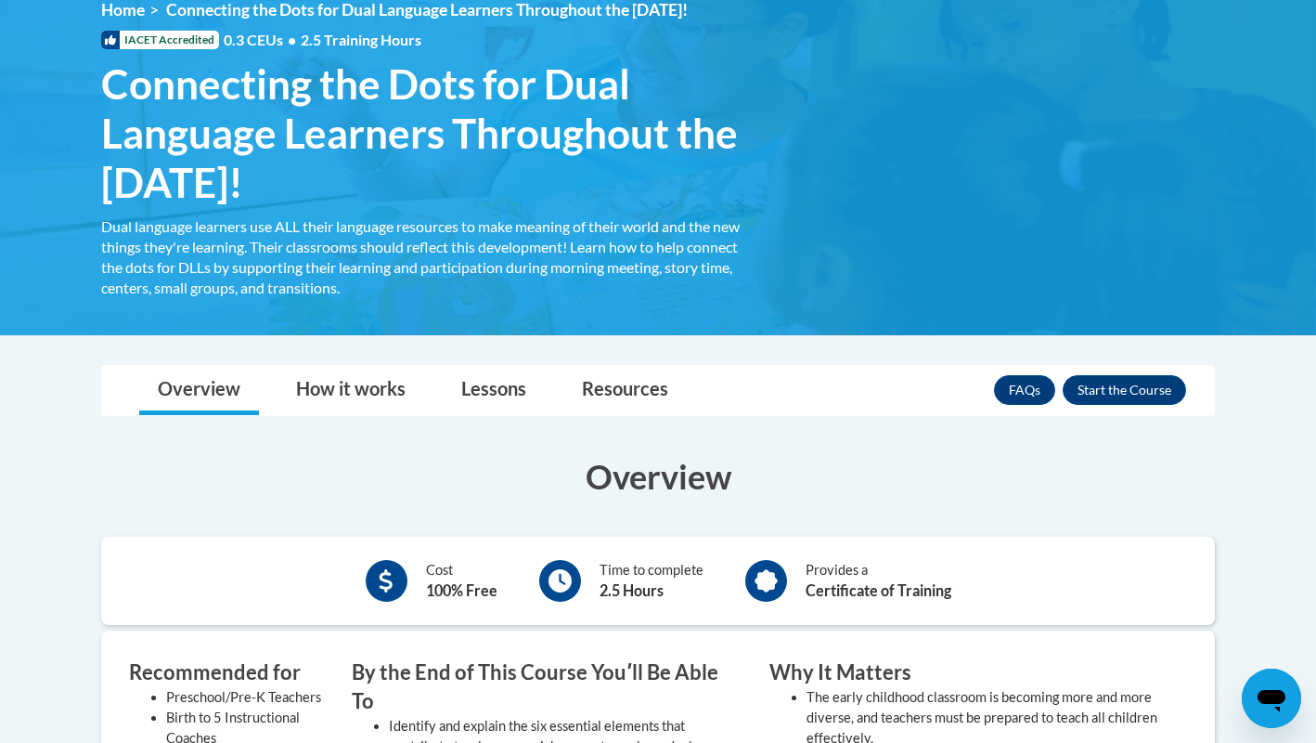
scroll to position [309, 0]
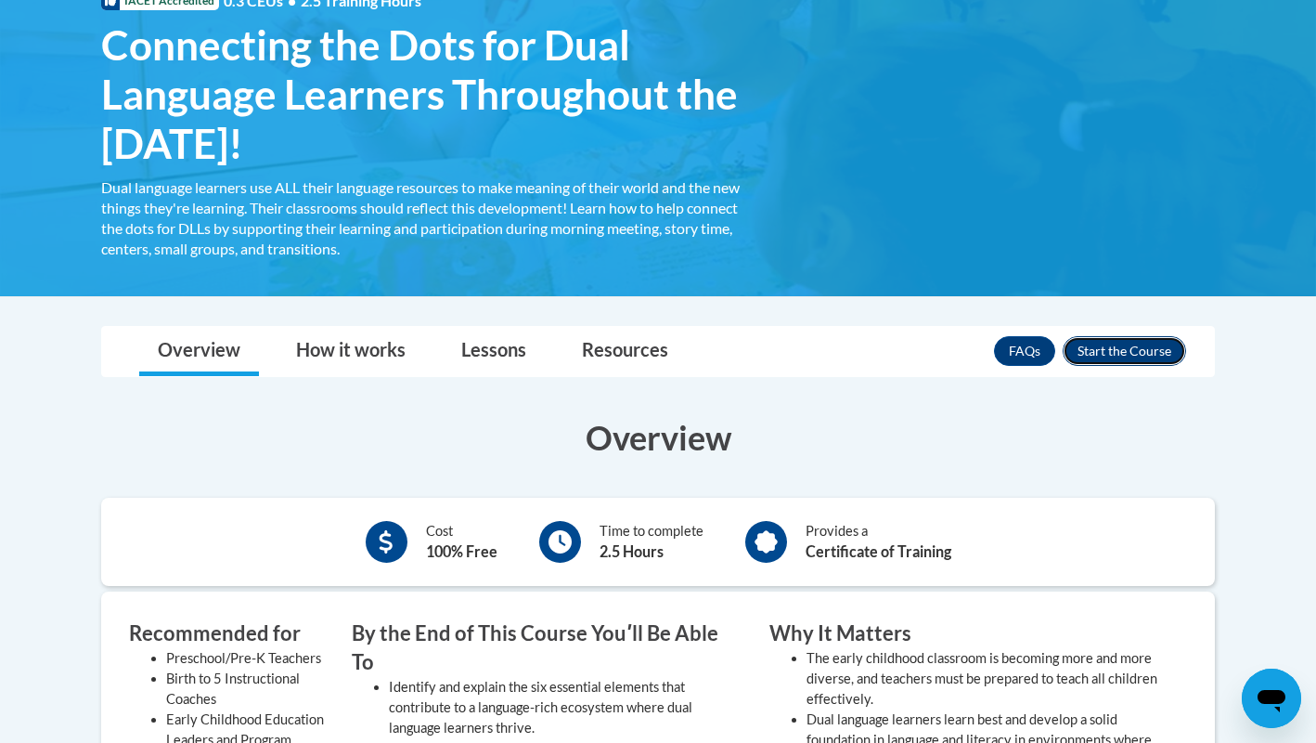
click at [1166, 357] on button "Enroll" at bounding box center [1124, 351] width 123 height 30
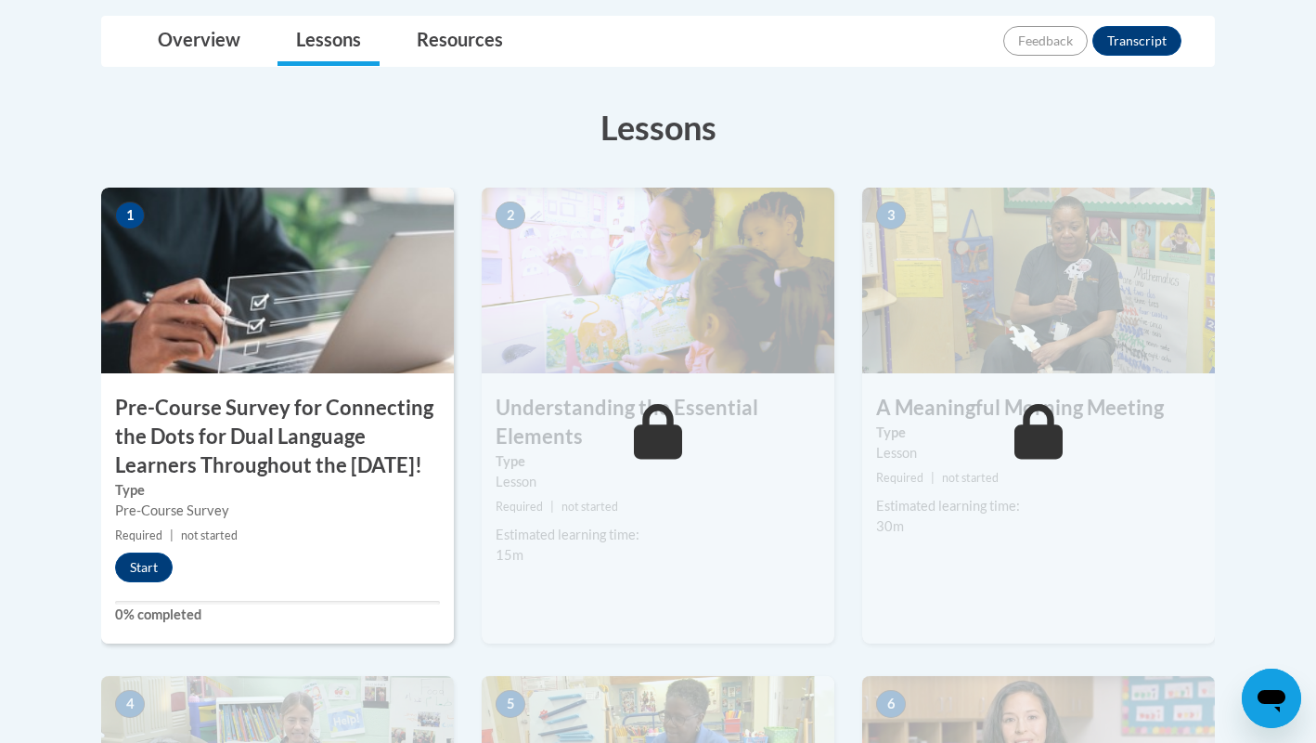
scroll to position [480, 0]
click at [129, 581] on button "Start" at bounding box center [144, 566] width 58 height 30
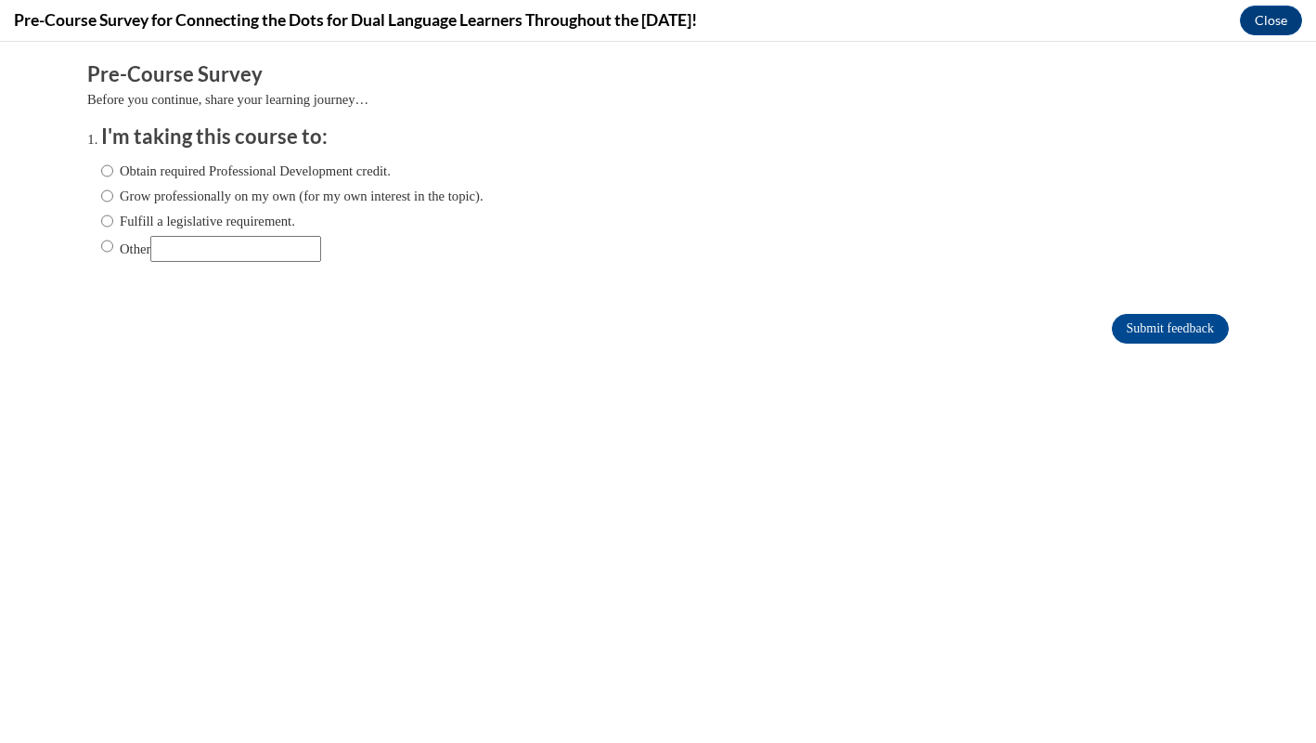
scroll to position [0, 0]
click at [137, 165] on label "Obtain required Professional Development credit." at bounding box center [246, 171] width 290 height 20
click at [113, 165] on input "Obtain required Professional Development credit." at bounding box center [107, 171] width 12 height 20
radio input "true"
click at [1195, 335] on input "Submit feedback" at bounding box center [1170, 329] width 117 height 30
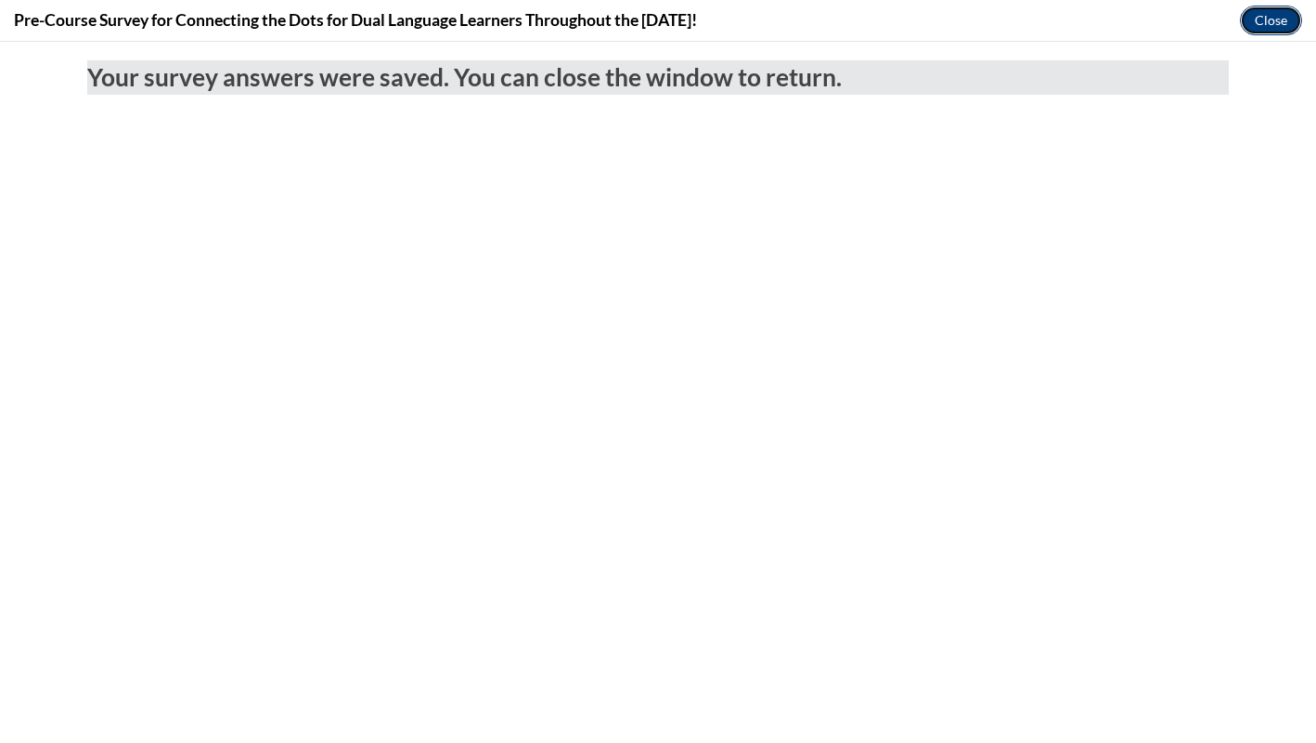
click at [1277, 28] on button "Close" at bounding box center [1271, 21] width 62 height 30
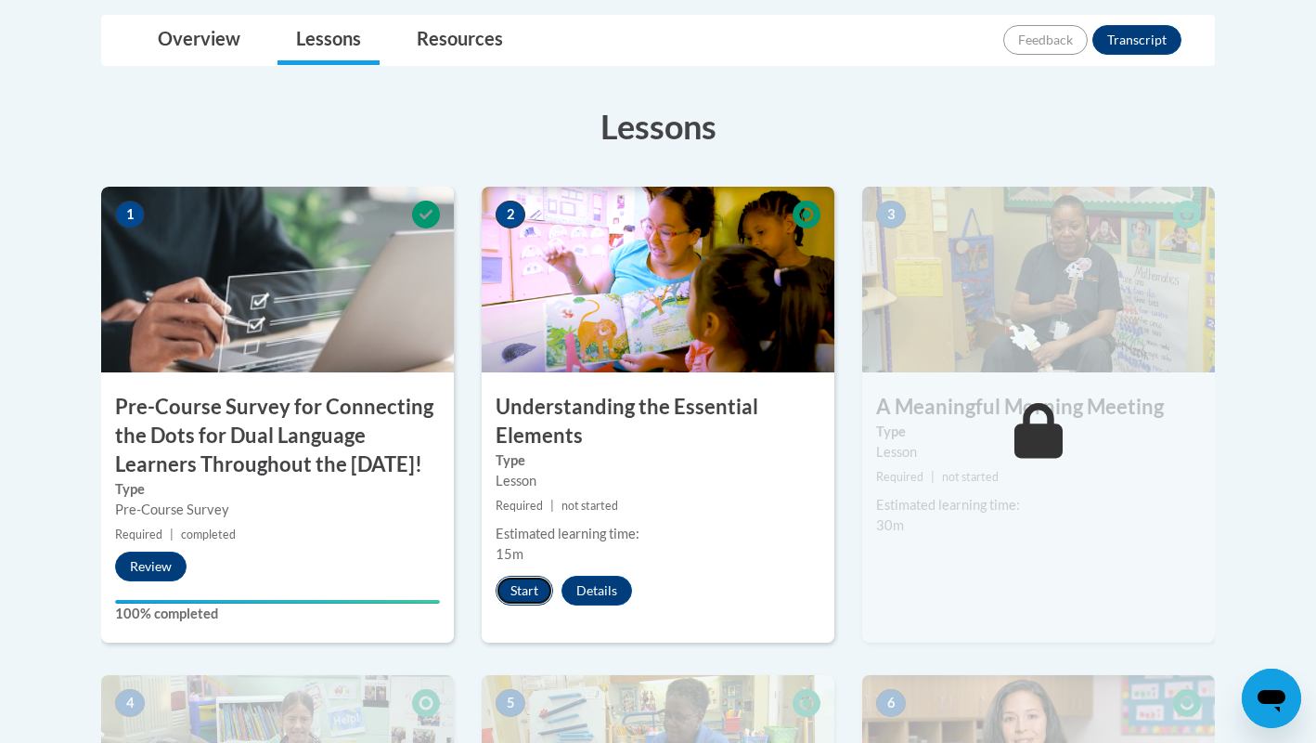
click at [533, 587] on button "Start" at bounding box center [525, 591] width 58 height 30
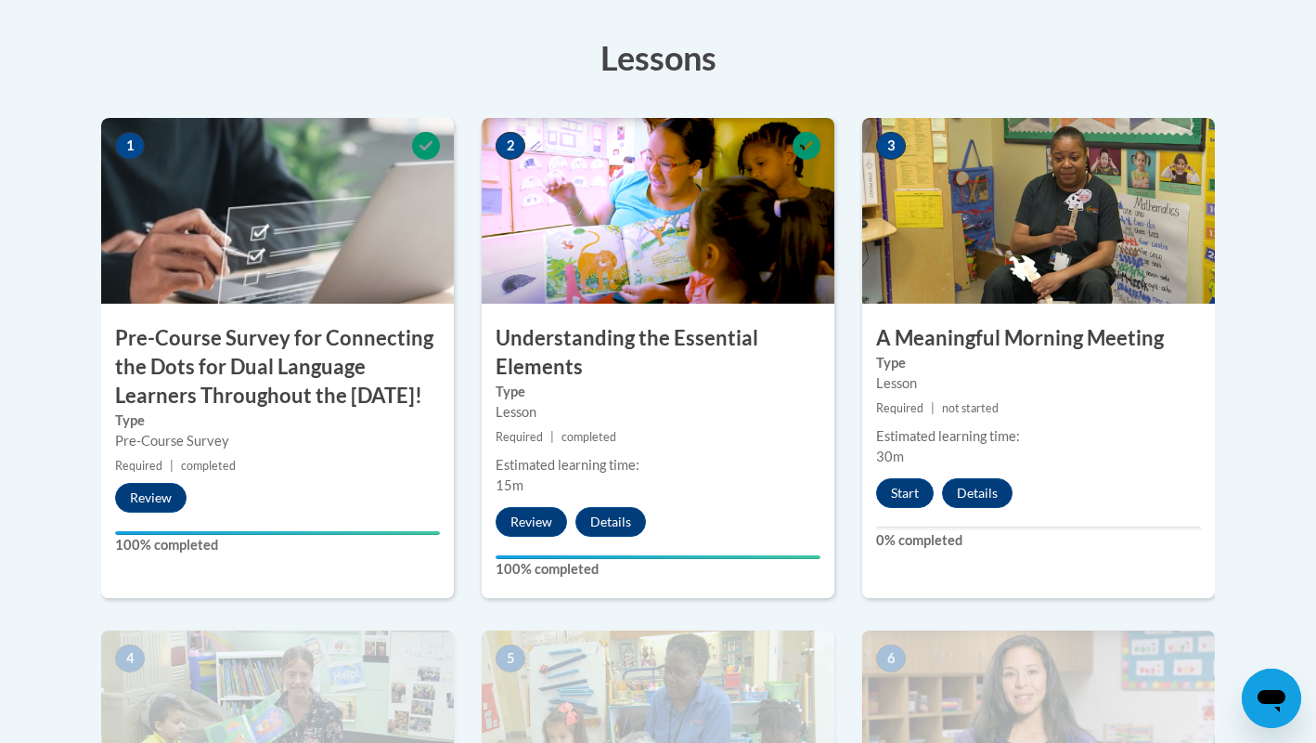
scroll to position [548, 0]
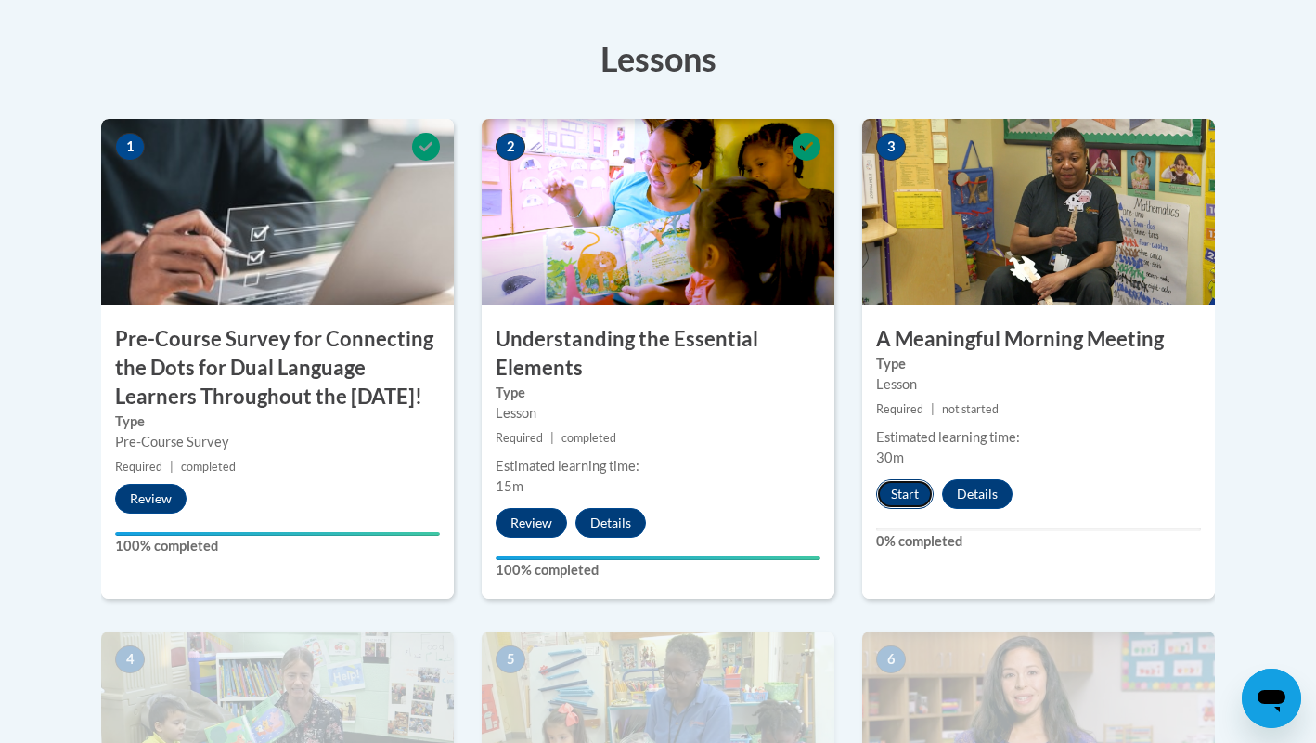
click at [906, 480] on button "Start" at bounding box center [905, 494] width 58 height 30
